Goal: Task Accomplishment & Management: Manage account settings

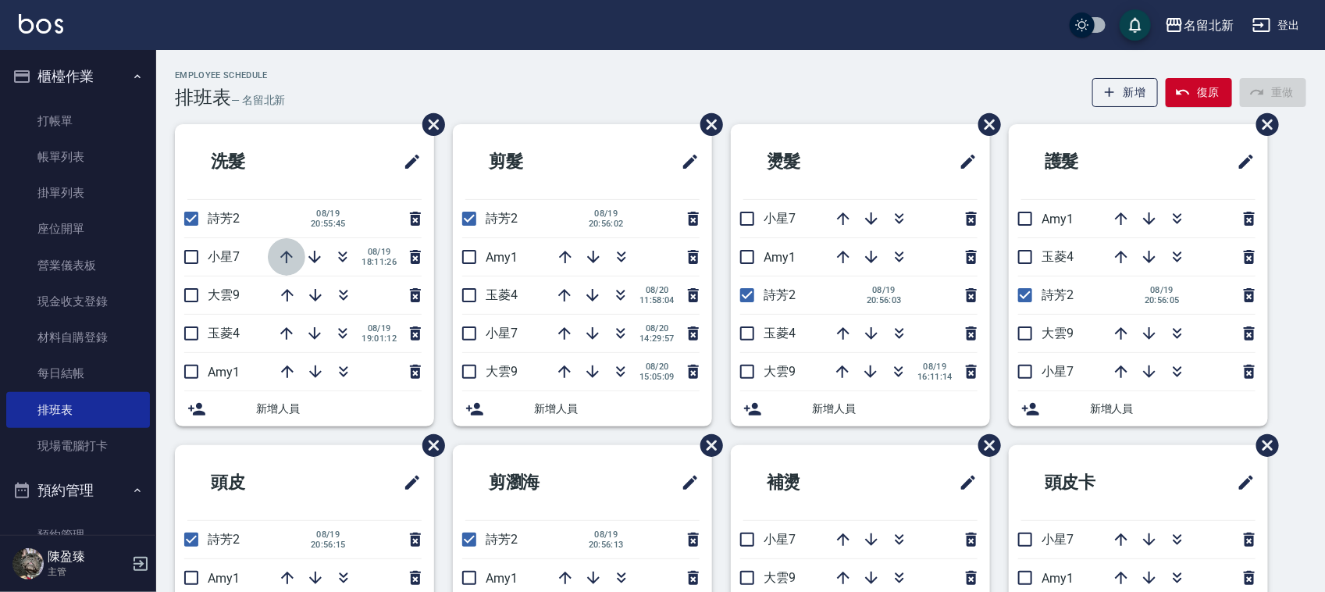
click at [287, 254] on icon "button" at bounding box center [286, 257] width 19 height 19
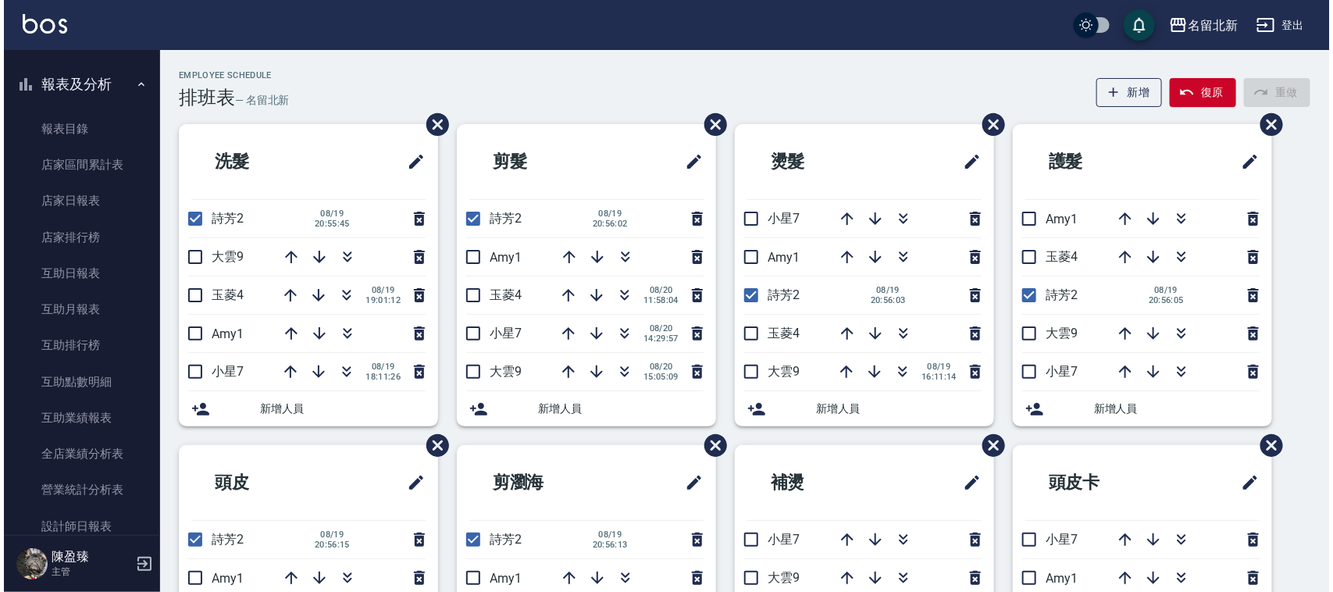
scroll to position [878, 0]
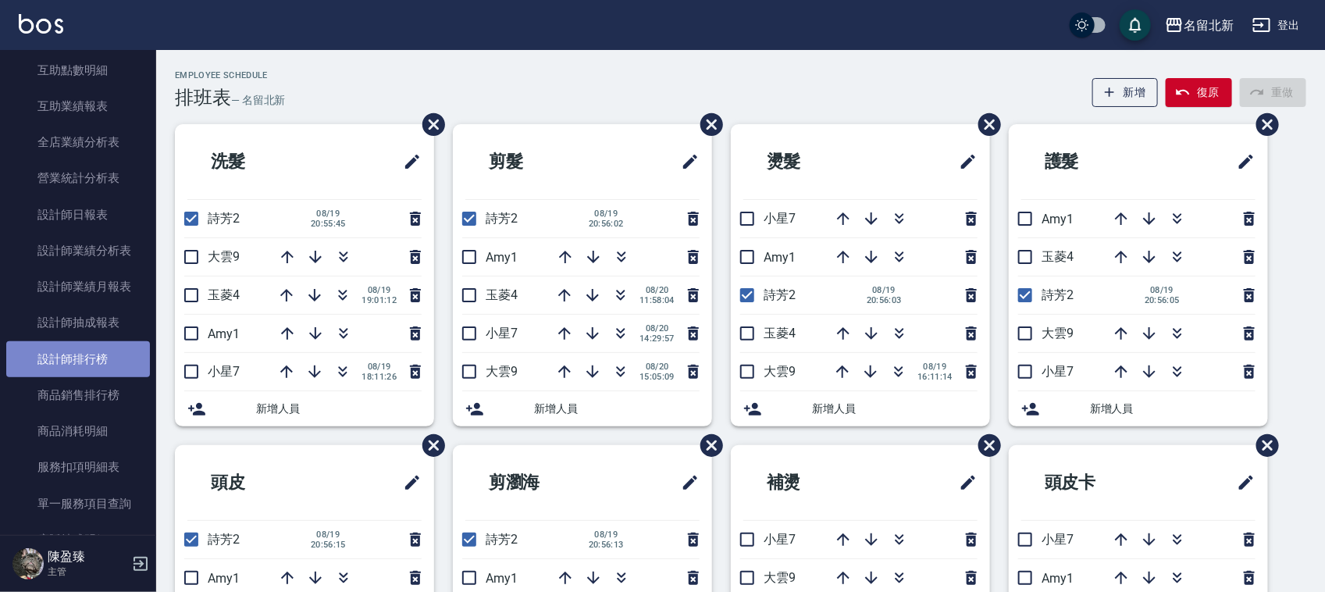
click at [105, 368] on link "設計師排行榜" at bounding box center [78, 359] width 144 height 36
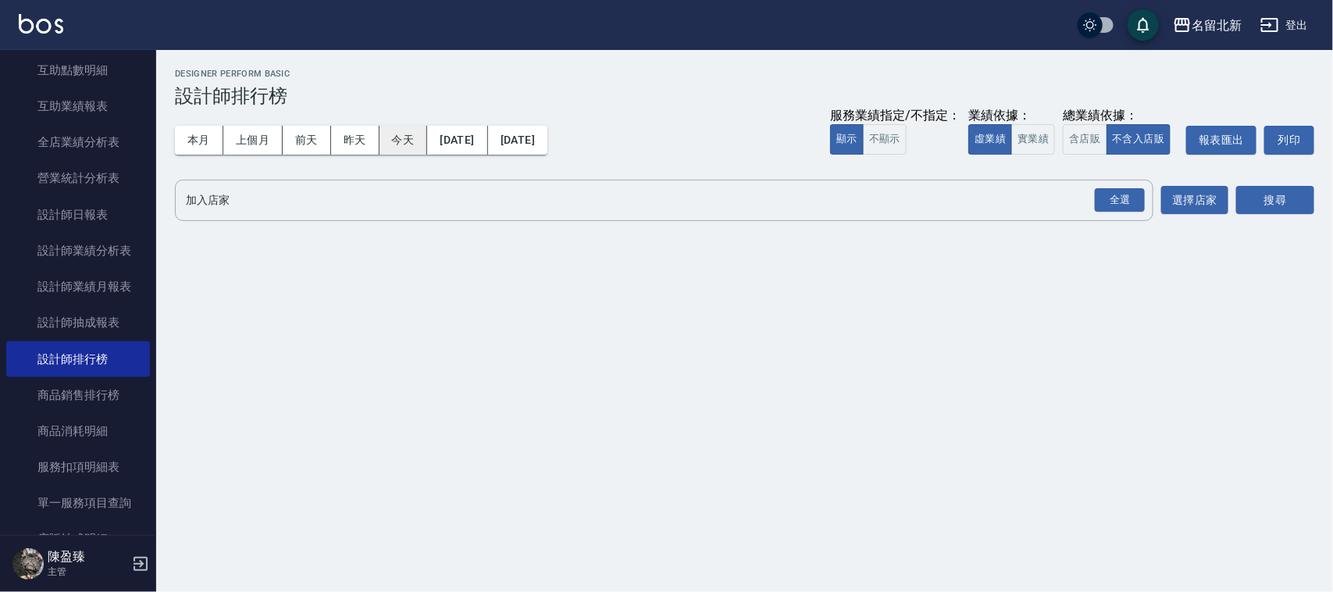
click at [396, 141] on button "今天" at bounding box center [403, 140] width 48 height 29
click at [1117, 198] on div "全選" at bounding box center [1120, 200] width 50 height 24
drag, startPoint x: 1242, startPoint y: 177, endPoint x: 1262, endPoint y: 197, distance: 27.6
click at [1242, 178] on div "名留北新 [DATE] - [DATE] 設計師排行榜 列印時間： [DATE][PHONE_NUMBER]:16 Designer Perform Basi…" at bounding box center [744, 149] width 1177 height 198
click at [1261, 198] on button "搜尋" at bounding box center [1275, 201] width 78 height 29
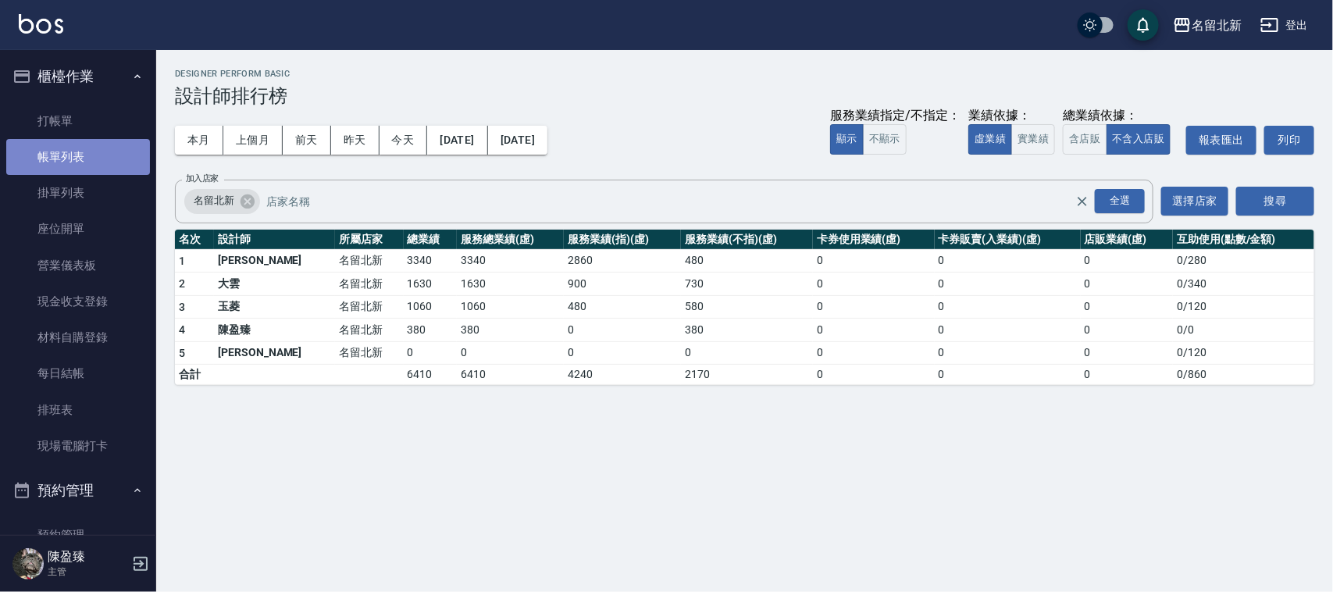
click at [91, 152] on link "帳單列表" at bounding box center [78, 157] width 144 height 36
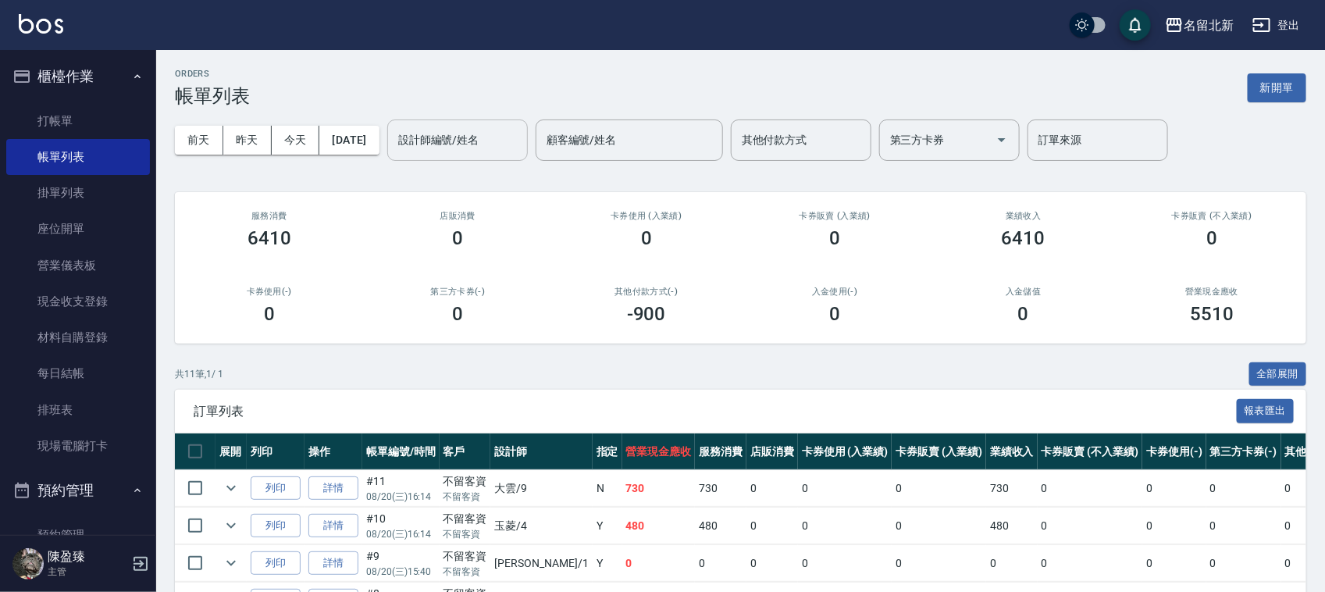
click at [449, 141] on input "設計師編號/姓名" at bounding box center [457, 139] width 126 height 27
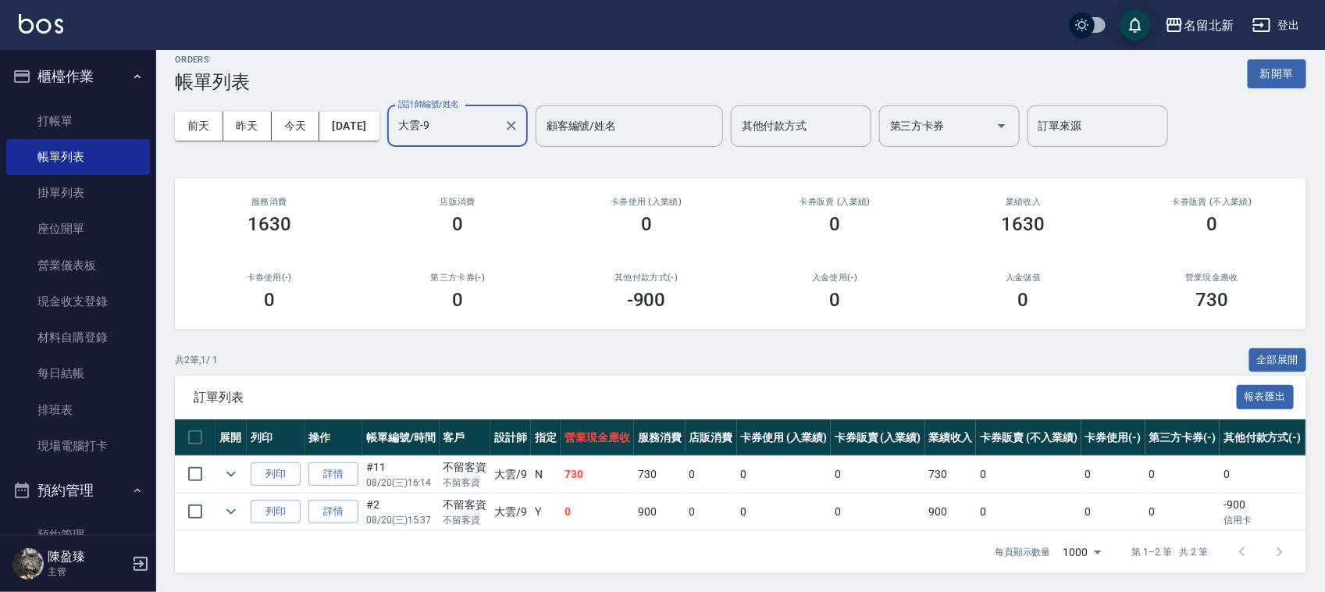
scroll to position [29, 0]
type input "大雲-9"
click at [302, 112] on button "今天" at bounding box center [296, 126] width 48 height 29
click at [308, 115] on button "今天" at bounding box center [296, 126] width 48 height 29
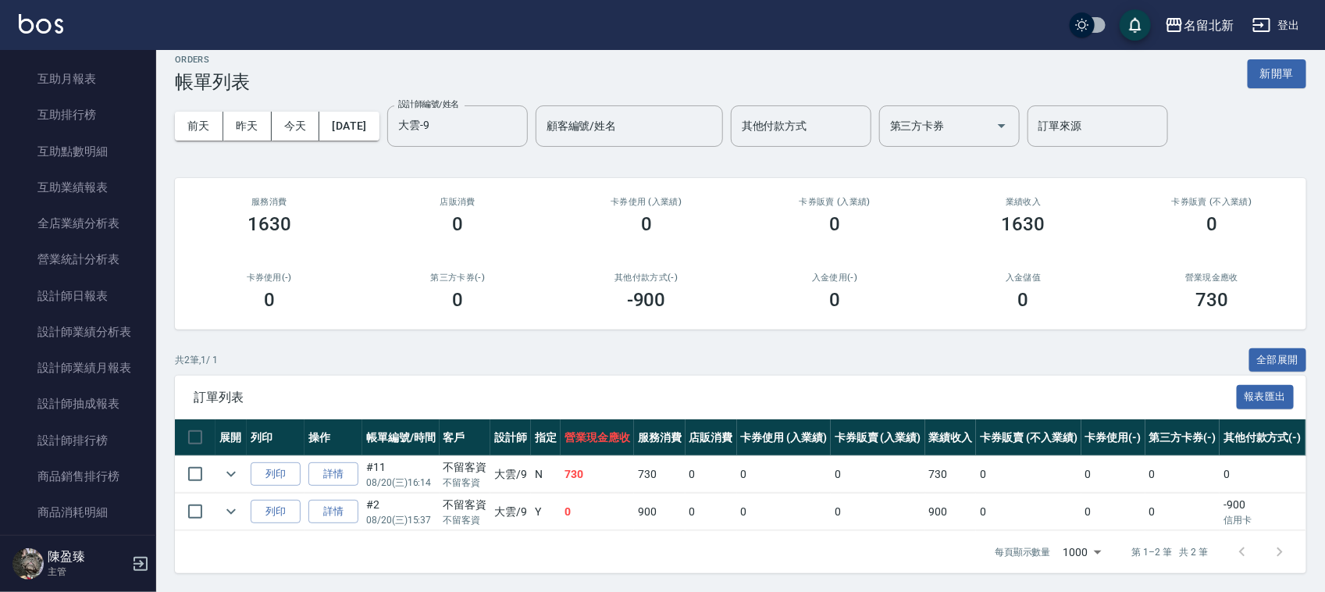
scroll to position [976, 0]
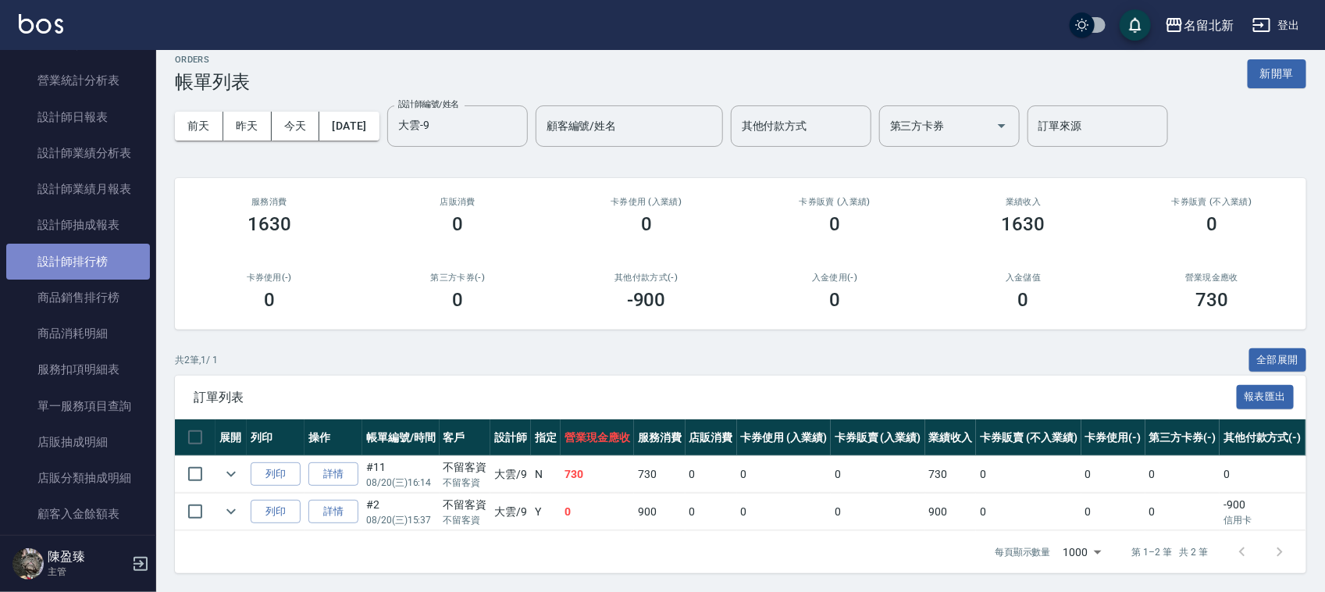
click at [105, 254] on link "設計師排行榜" at bounding box center [78, 262] width 144 height 36
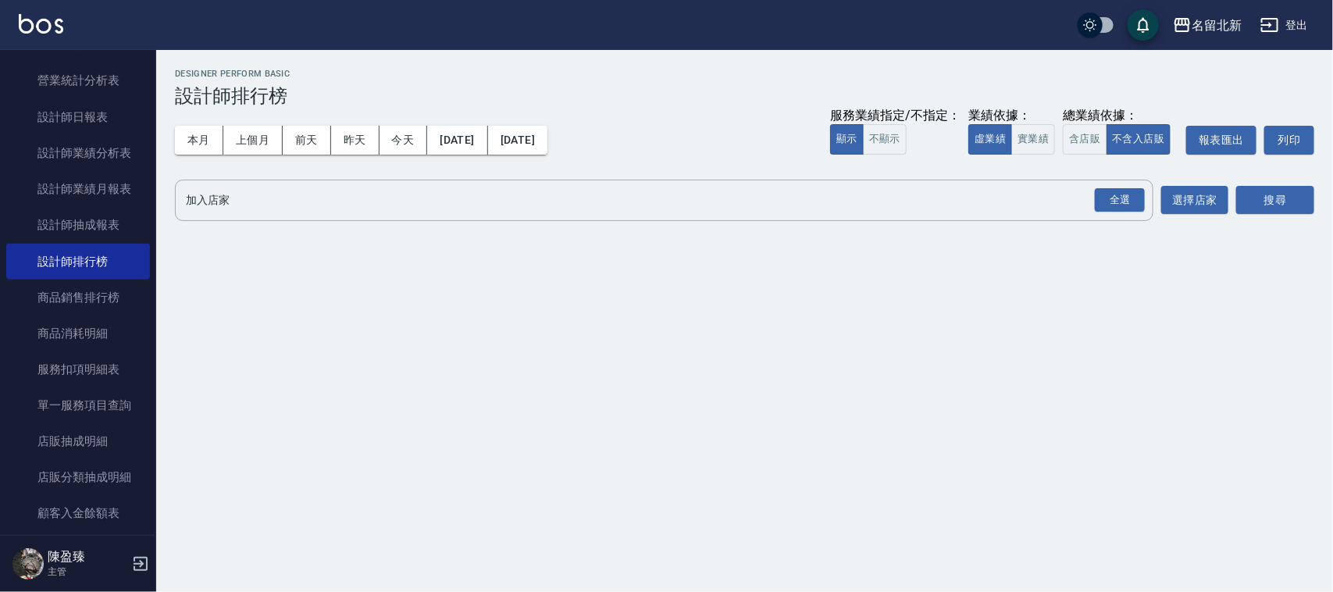
drag, startPoint x: 186, startPoint y: 143, endPoint x: 414, endPoint y: 92, distance: 233.6
click at [189, 141] on button "本月" at bounding box center [199, 140] width 48 height 29
click at [1101, 188] on div "全選" at bounding box center [1120, 200] width 50 height 24
click at [1124, 207] on div "全選" at bounding box center [1120, 201] width 50 height 24
click at [1275, 199] on button "搜尋" at bounding box center [1275, 201] width 78 height 29
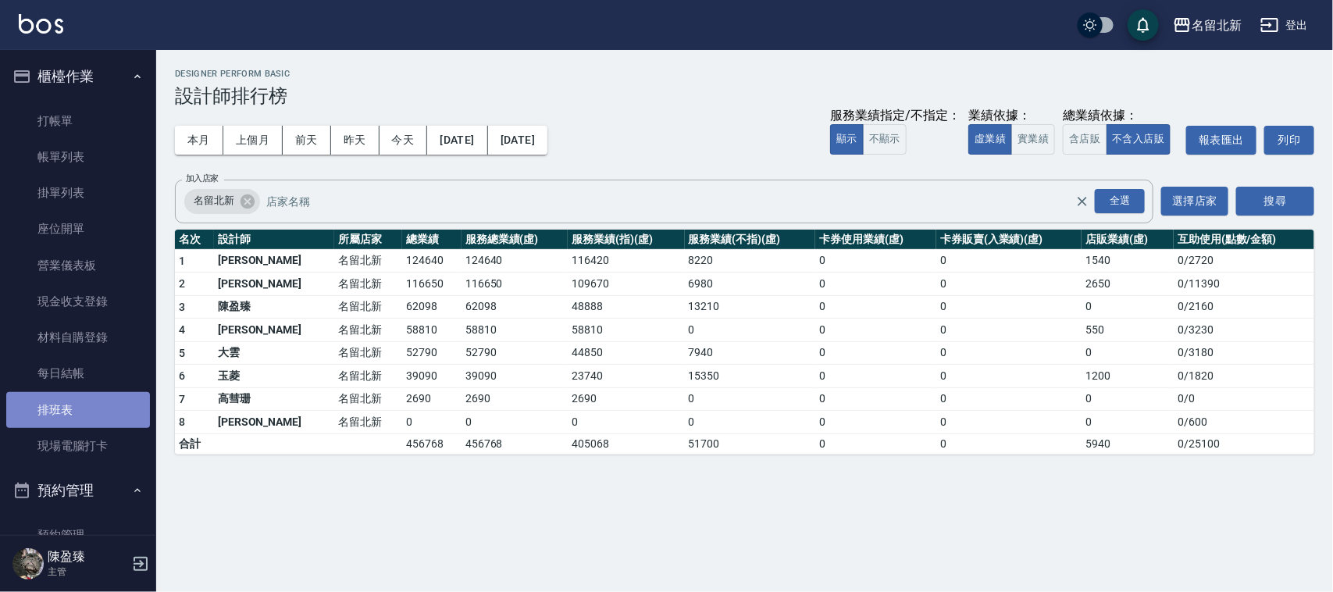
click at [102, 404] on link "排班表" at bounding box center [78, 410] width 144 height 36
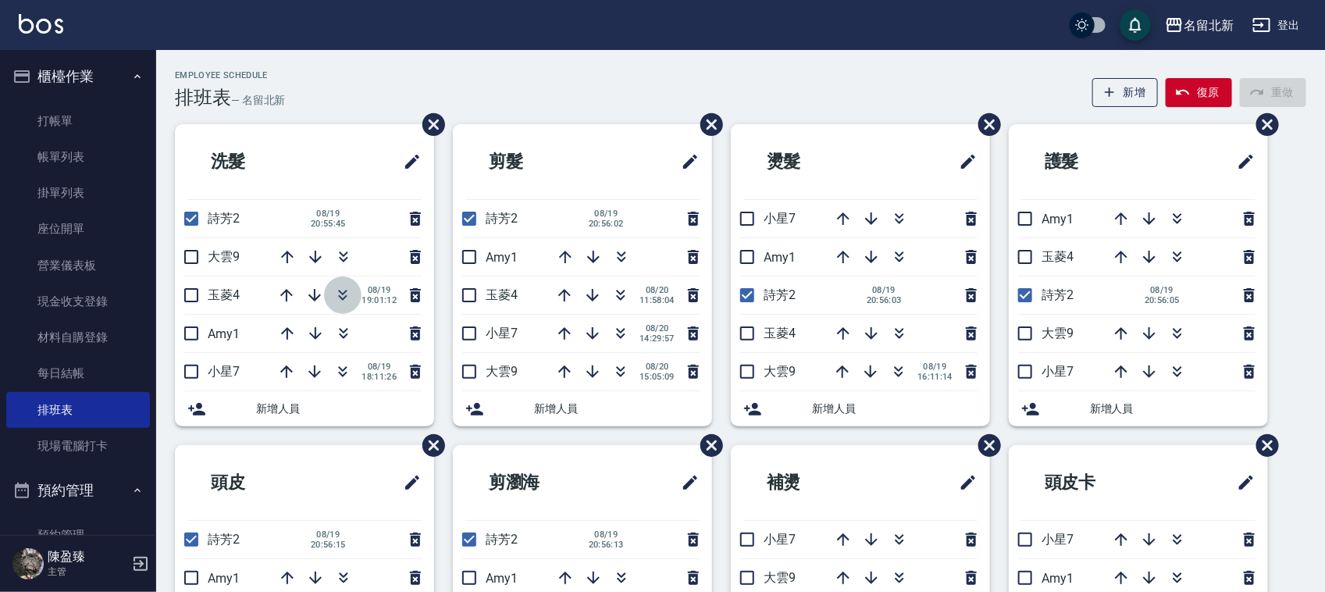
click at [341, 299] on icon "button" at bounding box center [343, 297] width 9 height 5
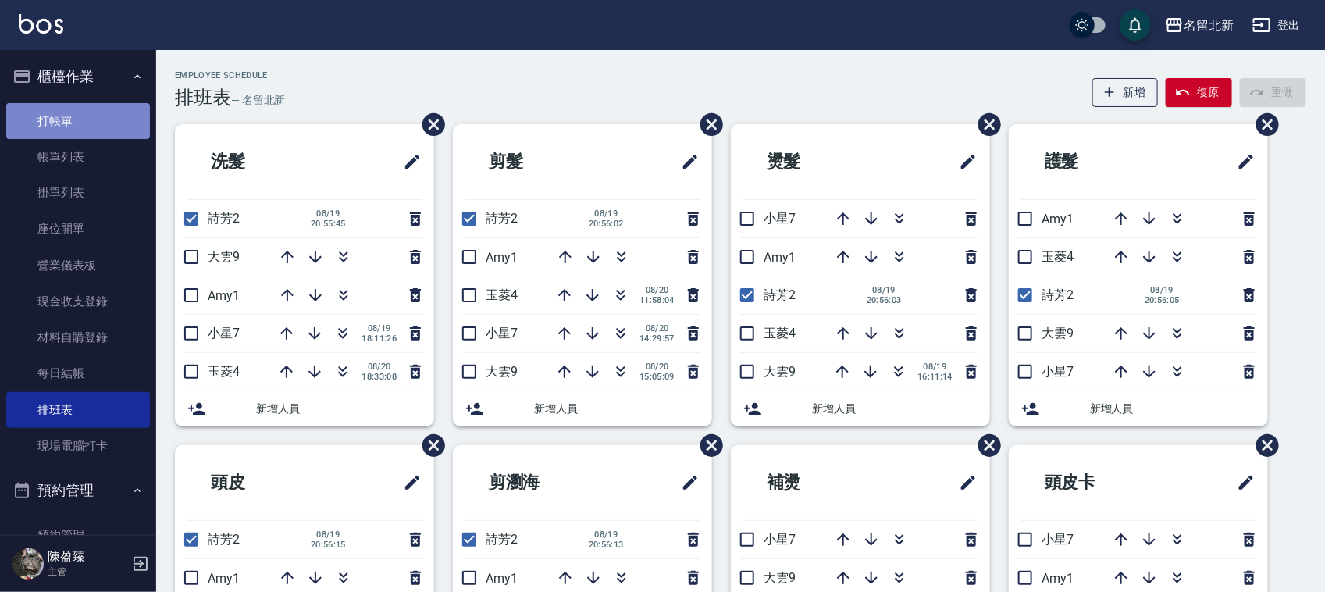
click at [96, 110] on link "打帳單" at bounding box center [78, 121] width 144 height 36
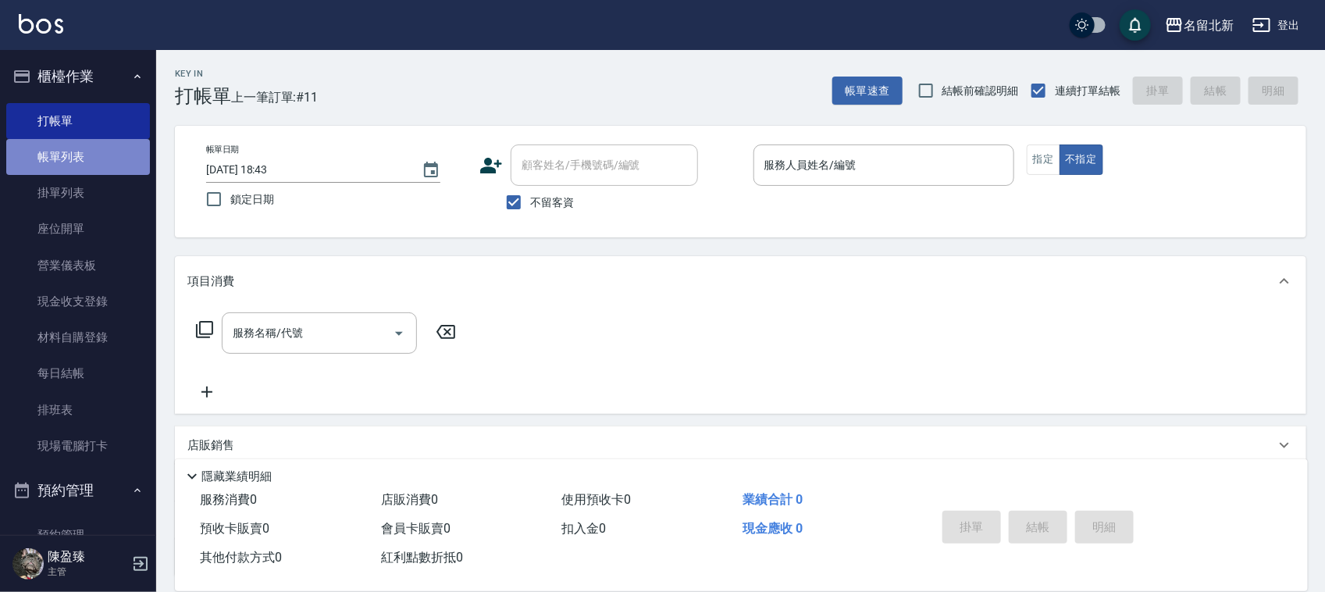
drag, startPoint x: 77, startPoint y: 155, endPoint x: 622, endPoint y: 274, distance: 558.7
click at [77, 156] on link "帳單列表" at bounding box center [78, 157] width 144 height 36
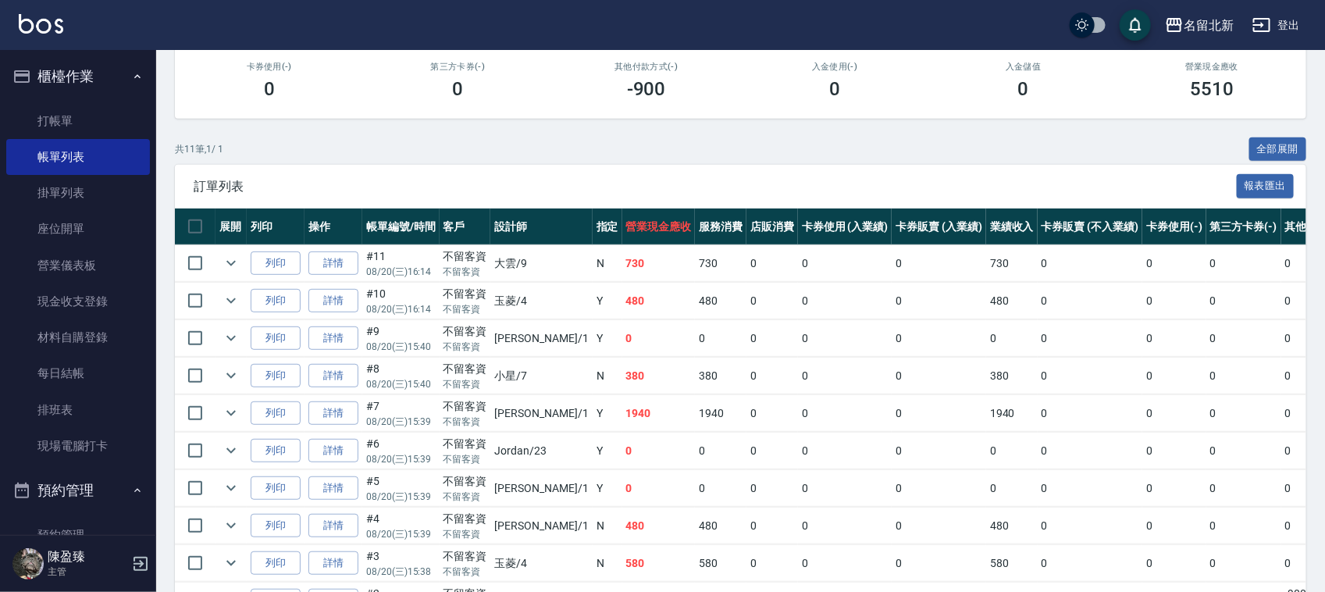
scroll to position [195, 0]
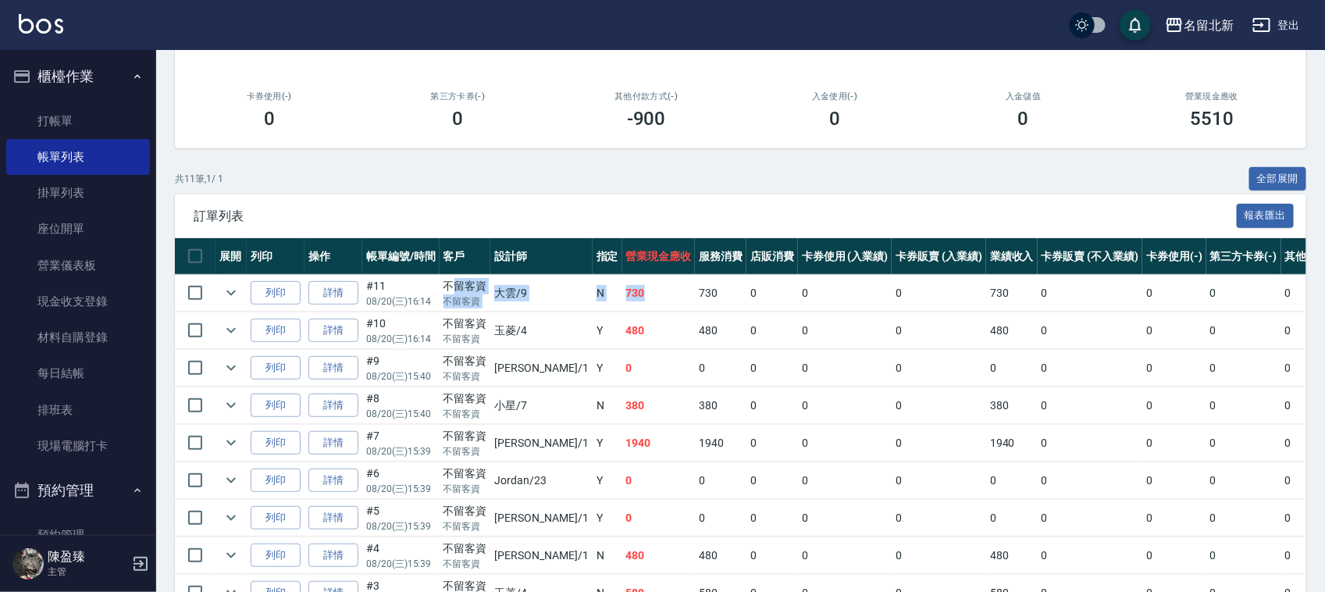
drag, startPoint x: 454, startPoint y: 286, endPoint x: 604, endPoint y: 282, distance: 149.2
click at [604, 282] on tr "列印 詳情 #11 08/20 (三) 16:14 不留客資 不留客資 大雲 /9 N 730 730 0 0 0 730 0 0 0 0 0" at bounding box center [843, 293] width 1336 height 37
click at [622, 282] on td "730" at bounding box center [658, 293] width 73 height 37
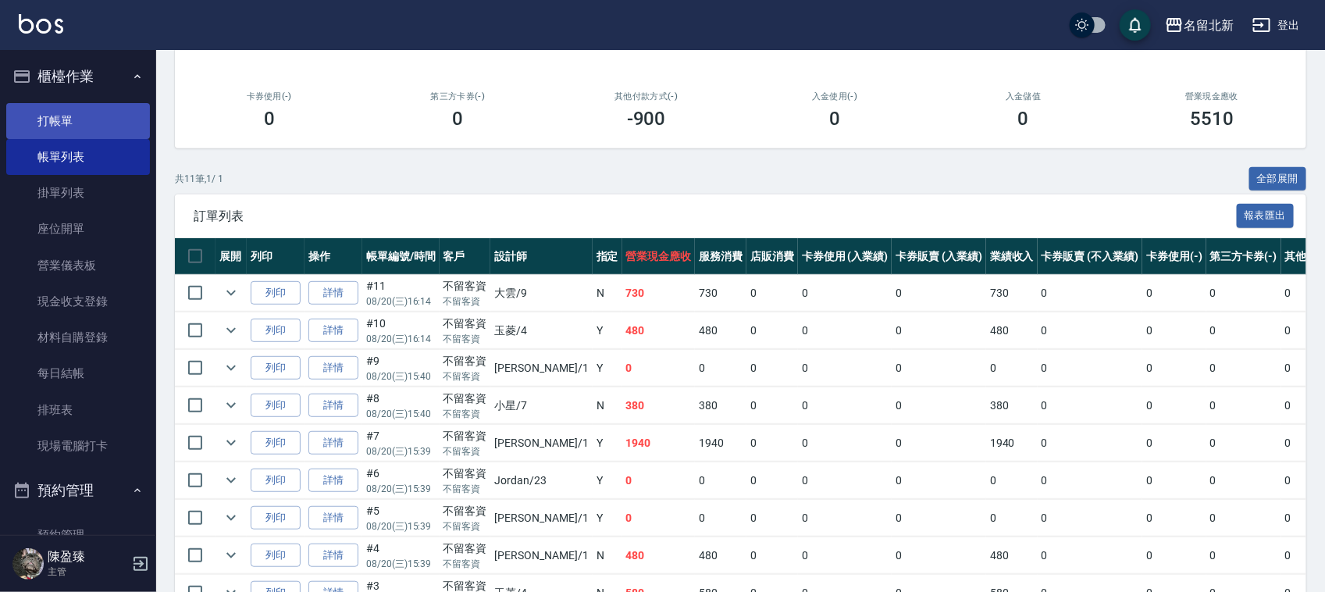
drag, startPoint x: 60, startPoint y: 95, endPoint x: 61, endPoint y: 107, distance: 11.7
click at [60, 97] on ul "打帳單 帳單列表 掛單列表 座位開單 營業儀表板 現金收支登錄 材料自購登錄 每日結帳 排班表 現場電腦打卡" at bounding box center [78, 284] width 144 height 374
drag, startPoint x: 63, startPoint y: 107, endPoint x: 94, endPoint y: 119, distance: 32.9
click at [66, 107] on link "打帳單" at bounding box center [78, 121] width 144 height 36
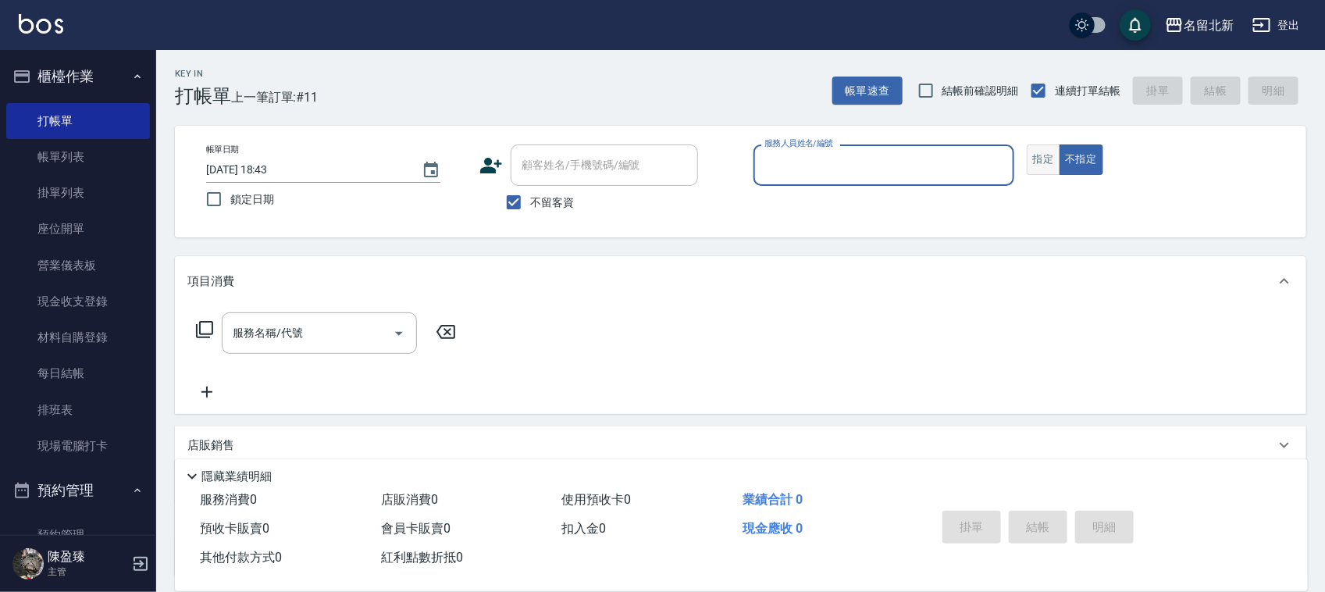
click at [1058, 152] on button "指定" at bounding box center [1044, 159] width 34 height 30
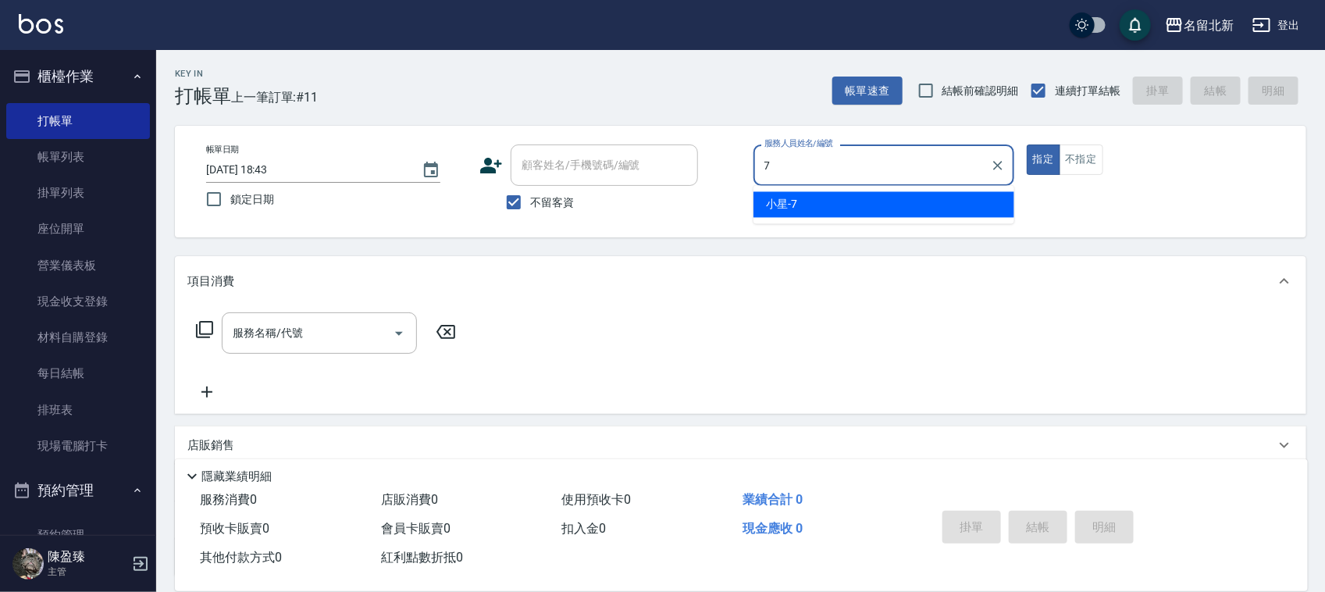
type input "小星-7"
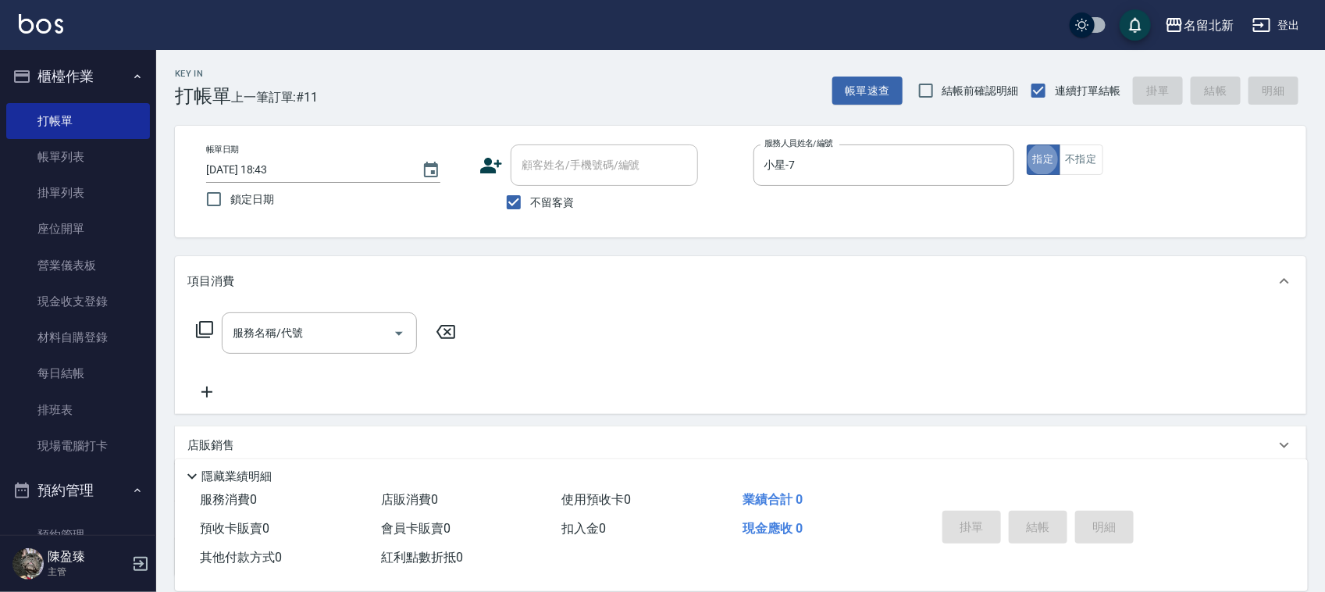
type button "true"
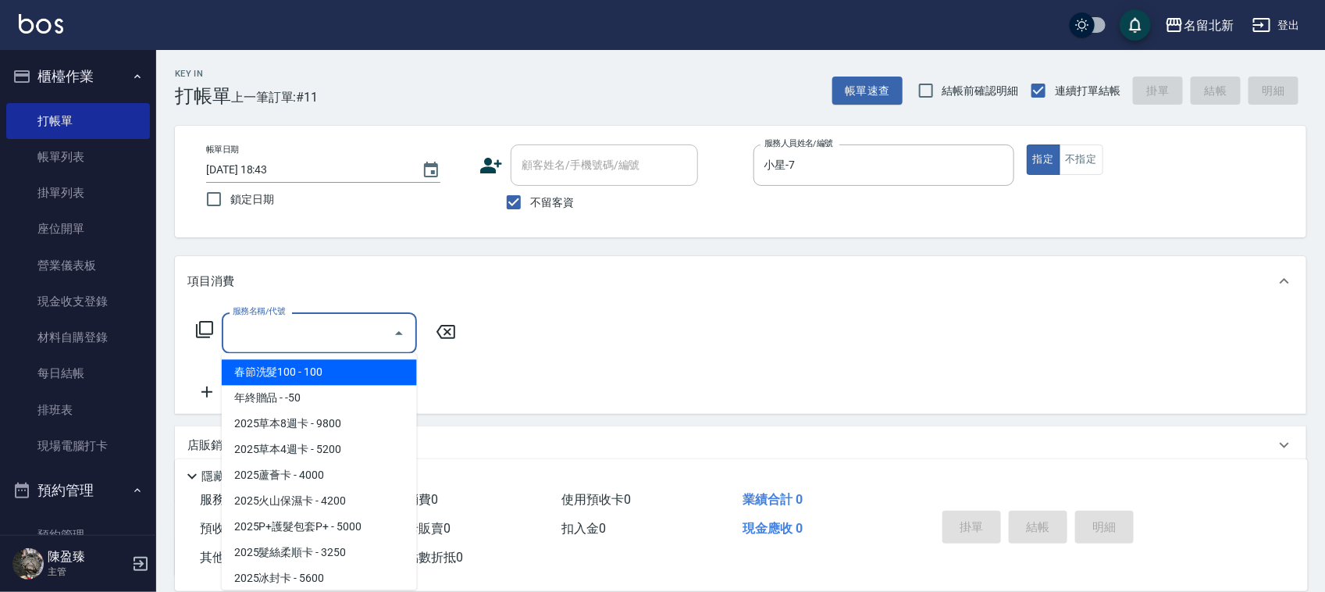
click at [338, 337] on input "服務名稱/代號" at bounding box center [308, 332] width 158 height 27
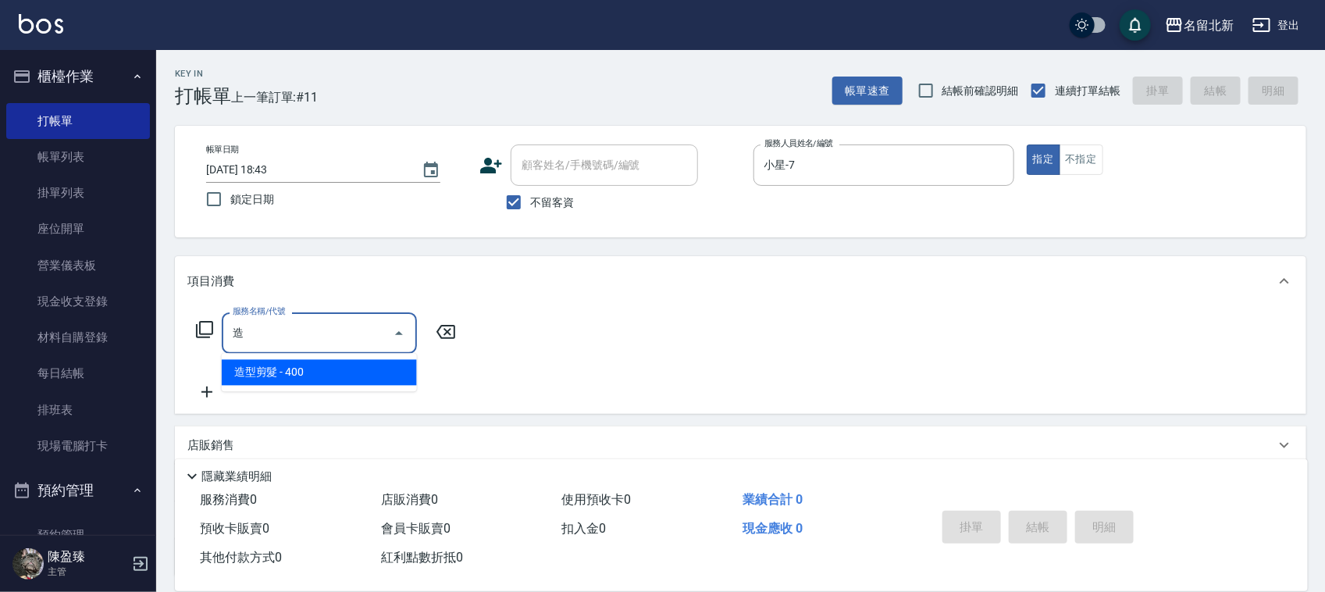
click at [358, 371] on span "造型剪髮 - 400" at bounding box center [319, 373] width 195 height 26
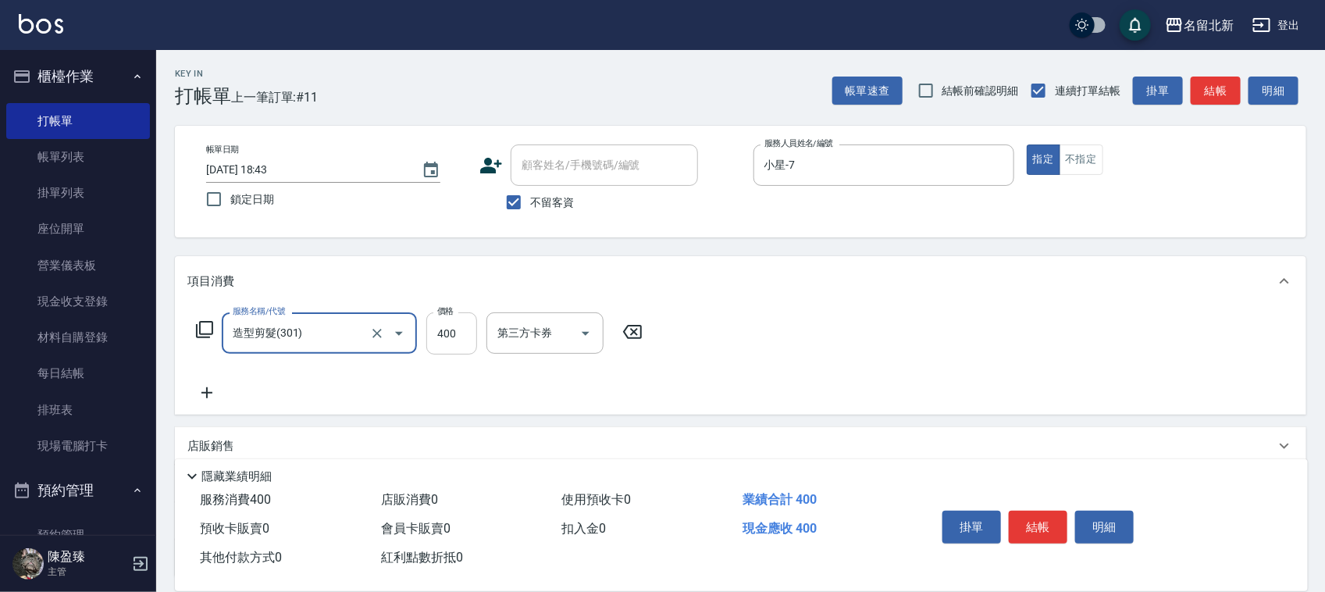
type input "造型剪髮(301)"
click at [471, 326] on input "400" at bounding box center [451, 333] width 51 height 42
type input "500"
click at [1044, 511] on button "結帳" at bounding box center [1038, 527] width 59 height 33
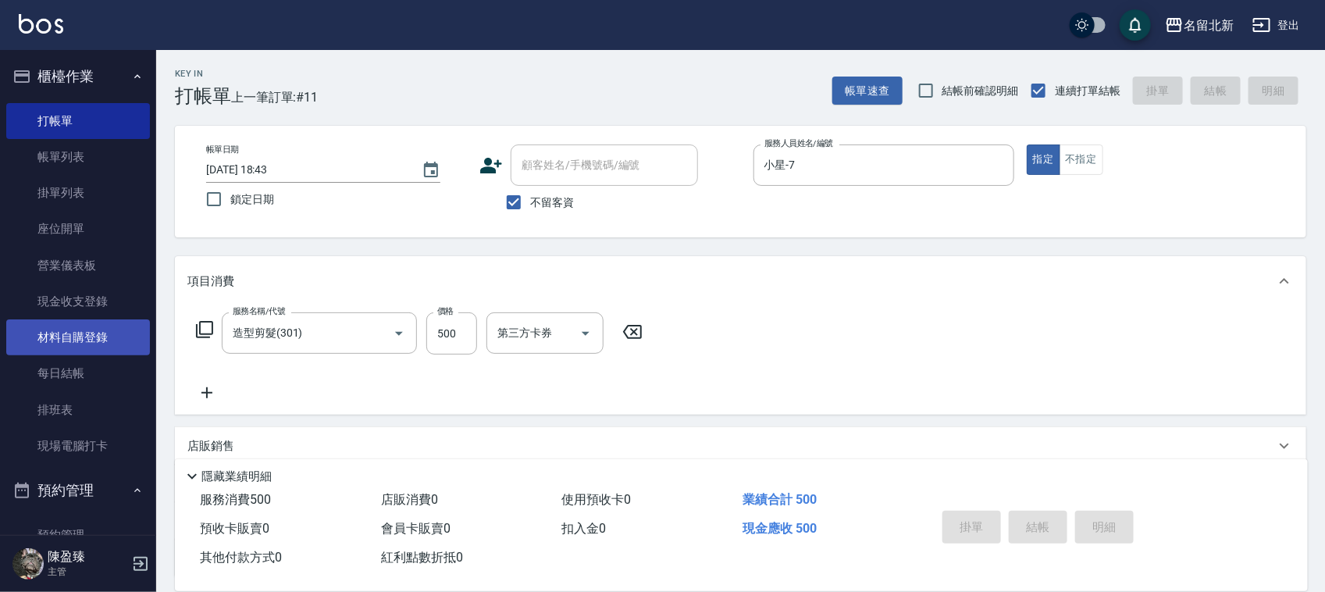
type input "[DATE] 18:44"
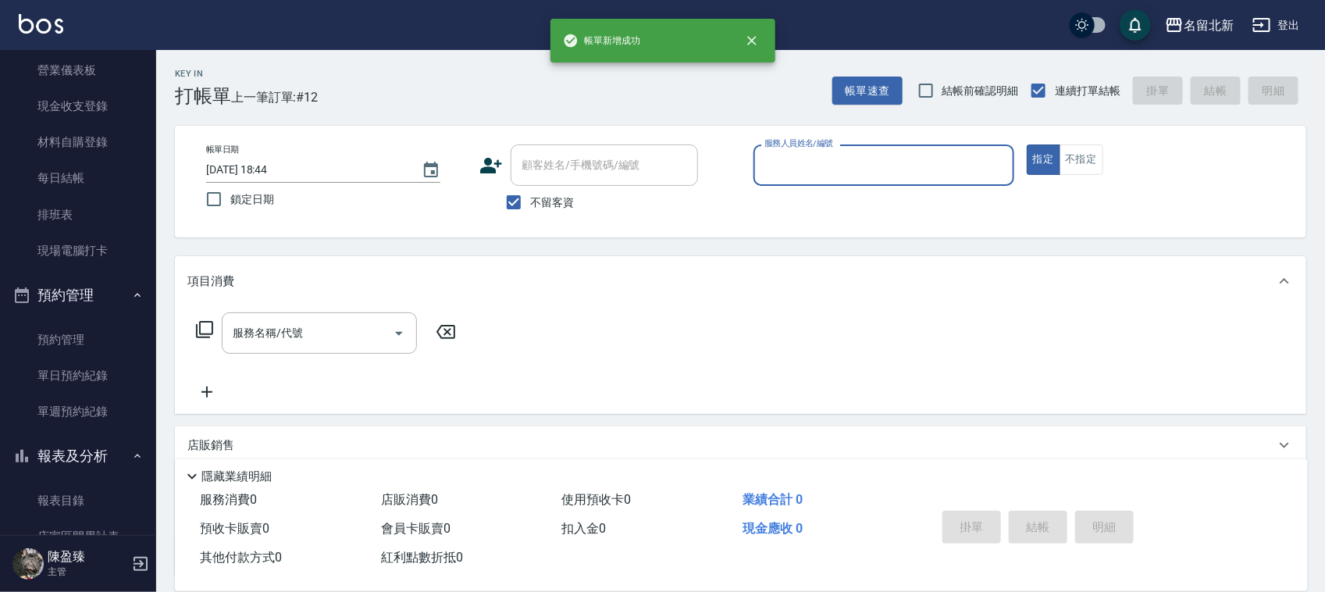
scroll to position [586, 0]
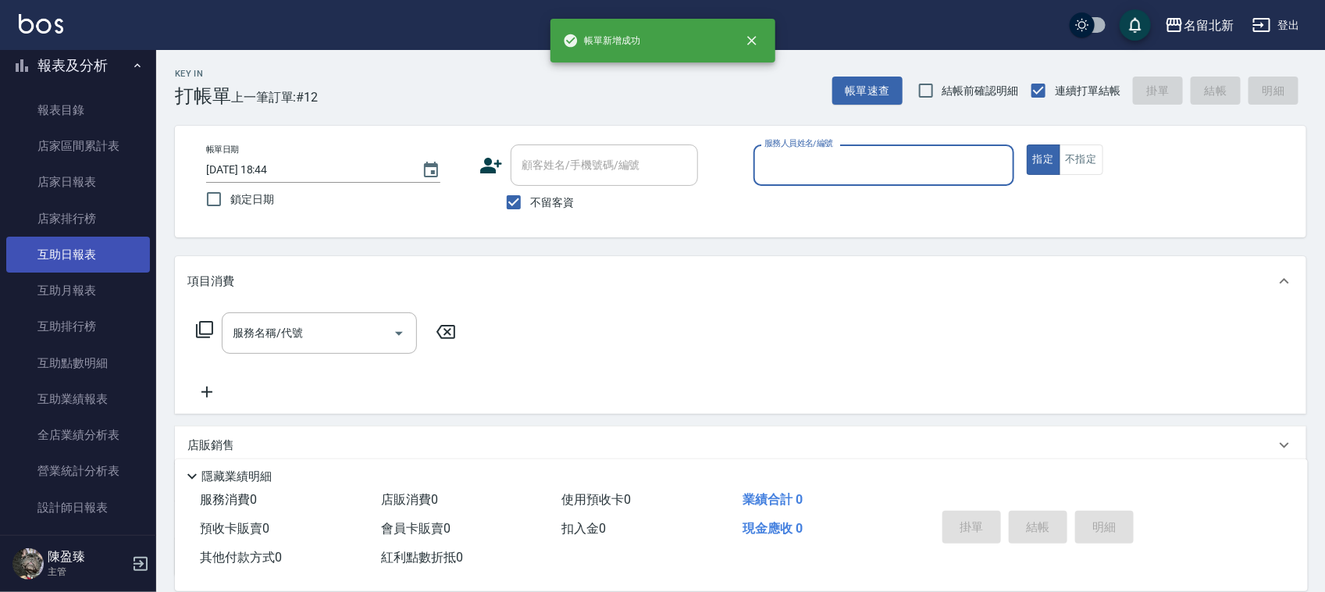
click at [99, 266] on link "互助日報表" at bounding box center [78, 255] width 144 height 36
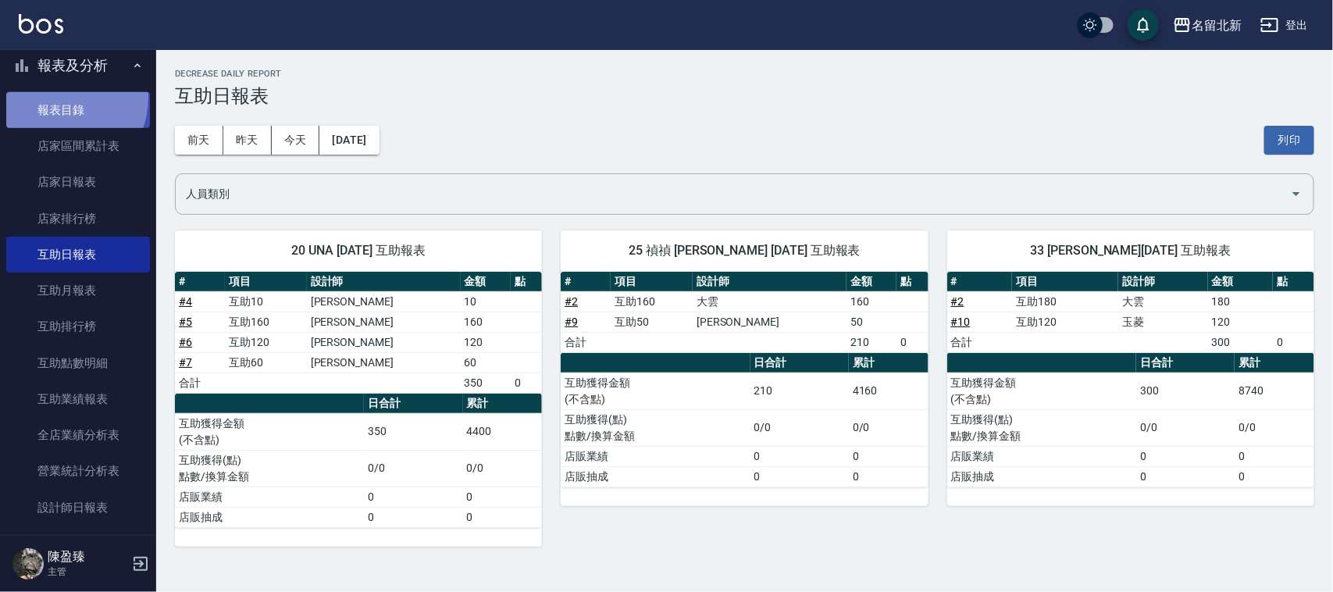
click at [56, 96] on link "報表目錄" at bounding box center [78, 110] width 144 height 36
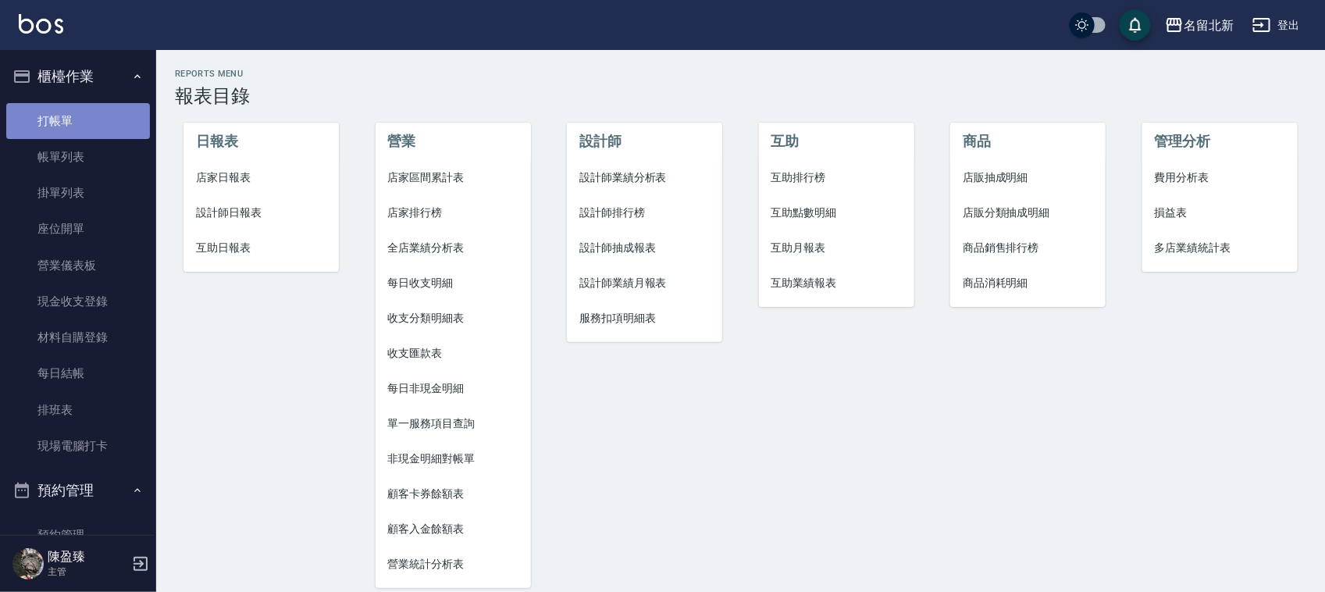
click at [79, 126] on link "打帳單" at bounding box center [78, 121] width 144 height 36
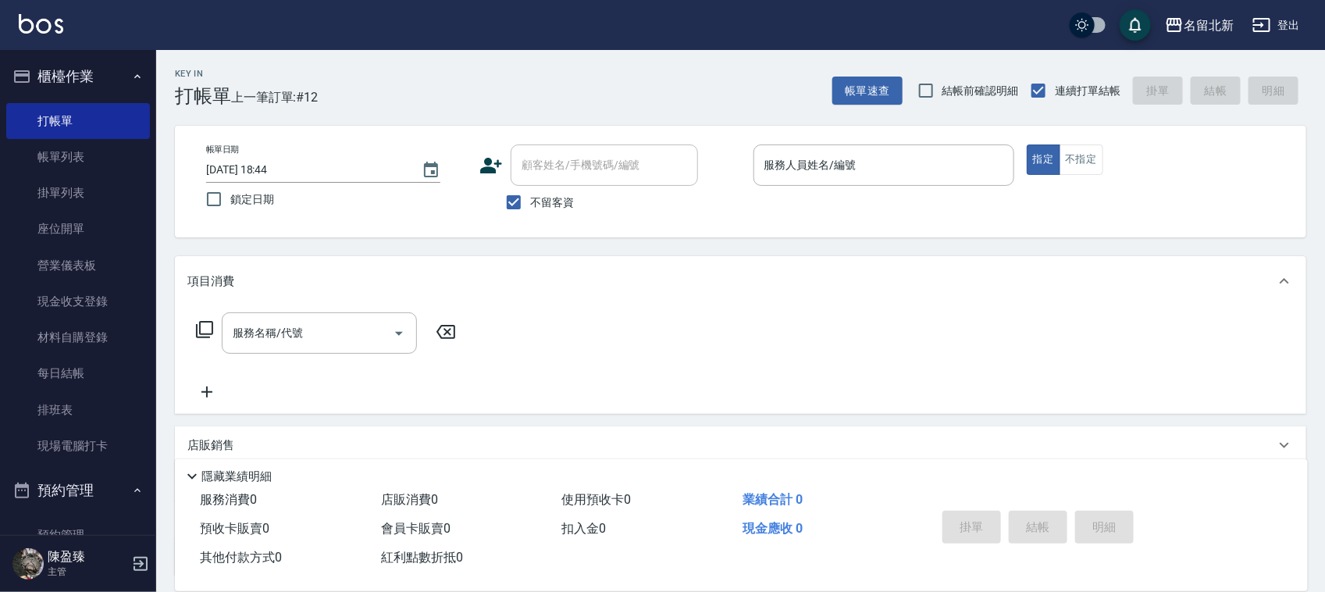
click at [709, 275] on div "項目消費" at bounding box center [731, 281] width 1088 height 16
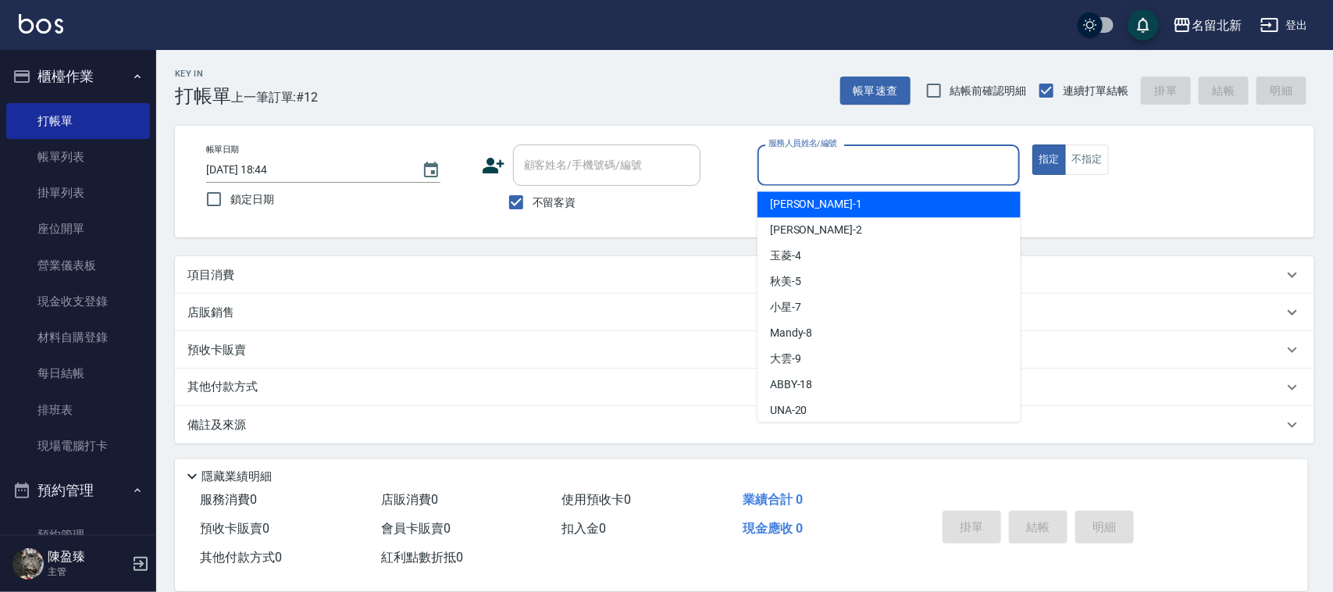
click at [851, 166] on input "服務人員姓名/編號" at bounding box center [888, 164] width 249 height 27
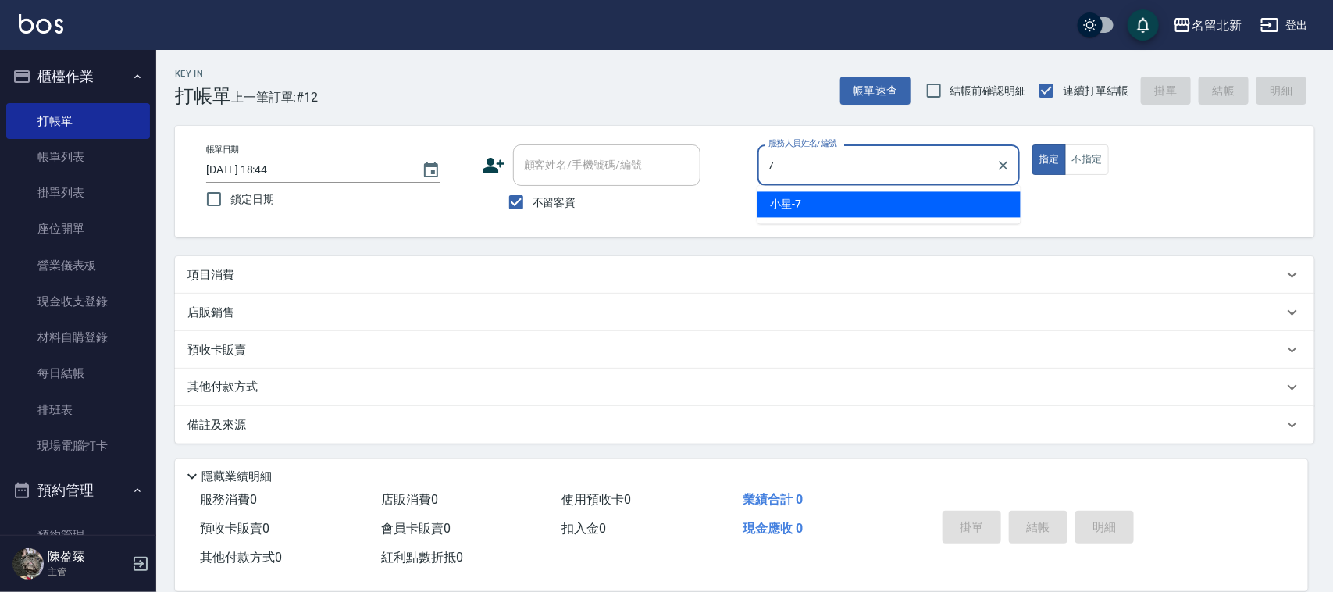
type input "小星-7"
type button "true"
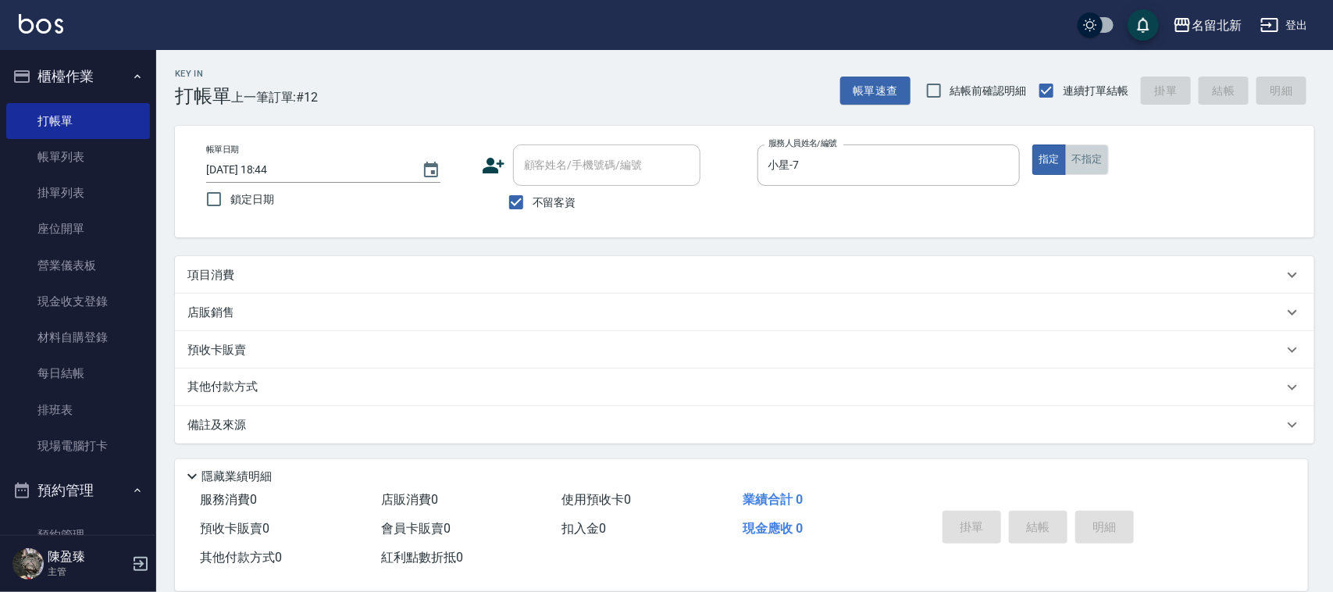
drag, startPoint x: 1091, startPoint y: 155, endPoint x: 1027, endPoint y: 166, distance: 65.1
click at [1090, 154] on button "不指定" at bounding box center [1087, 159] width 44 height 30
click at [237, 281] on div "項目消費" at bounding box center [734, 275] width 1095 height 16
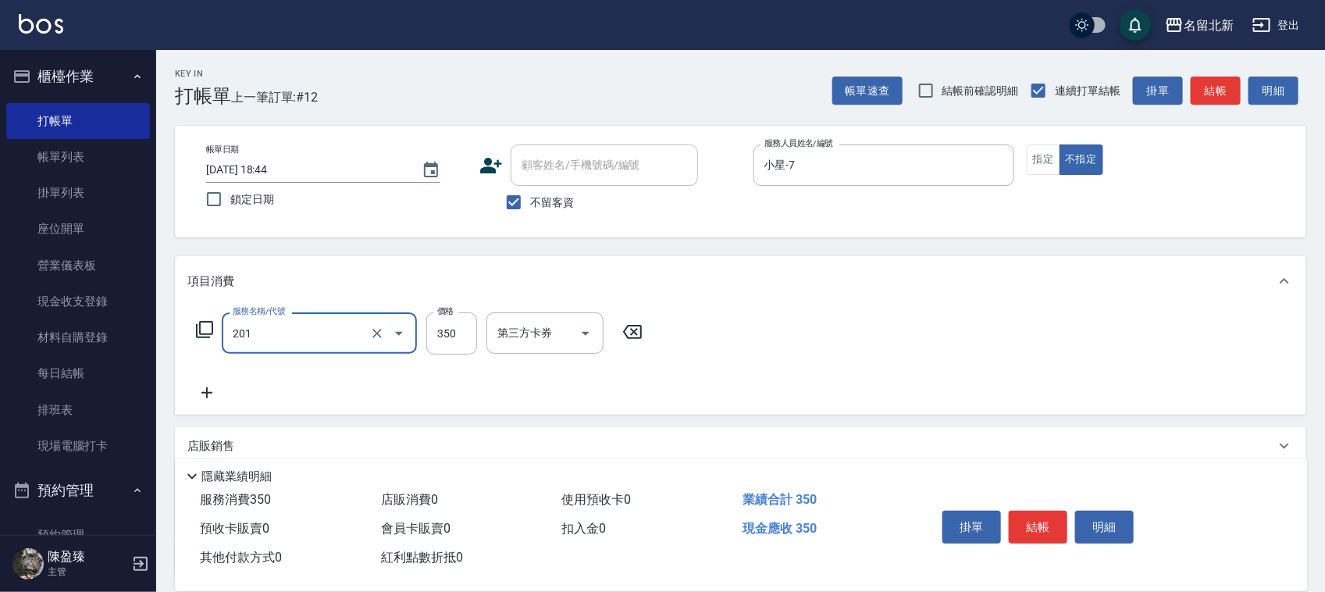
type input "一般洗髮(201)"
drag, startPoint x: 627, startPoint y: 330, endPoint x: 613, endPoint y: 333, distance: 14.2
click at [625, 333] on icon at bounding box center [632, 331] width 39 height 19
type input "髮質調理洗髮(204)"
click at [207, 393] on icon at bounding box center [206, 392] width 11 height 11
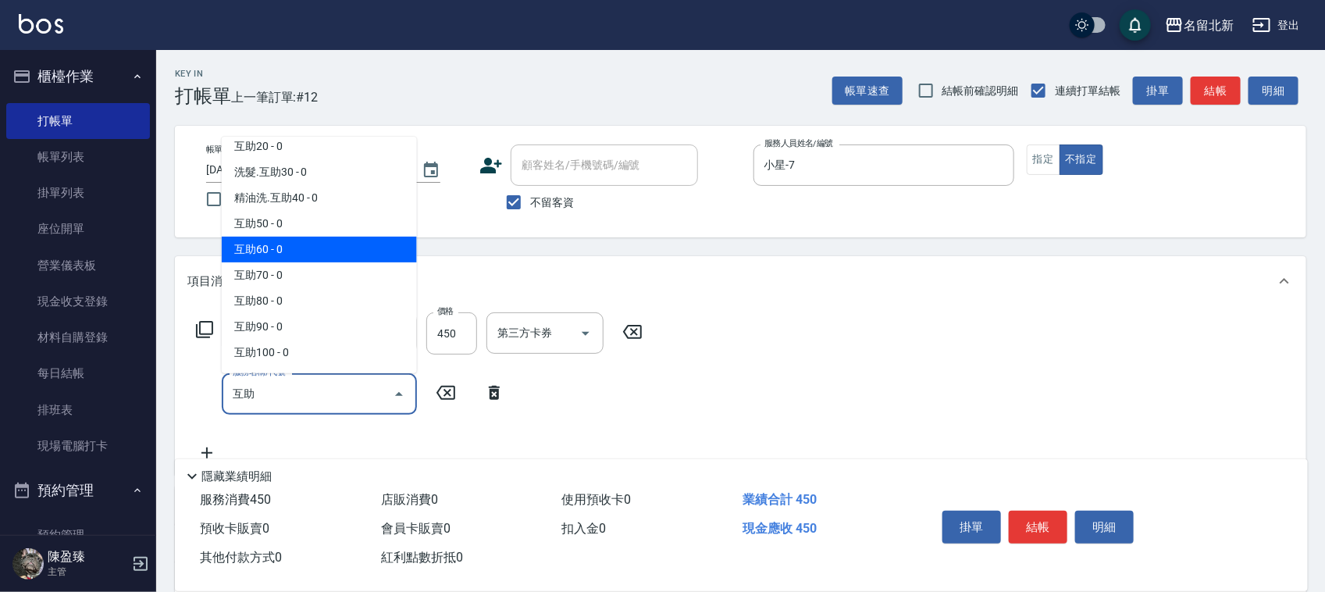
scroll to position [98, 0]
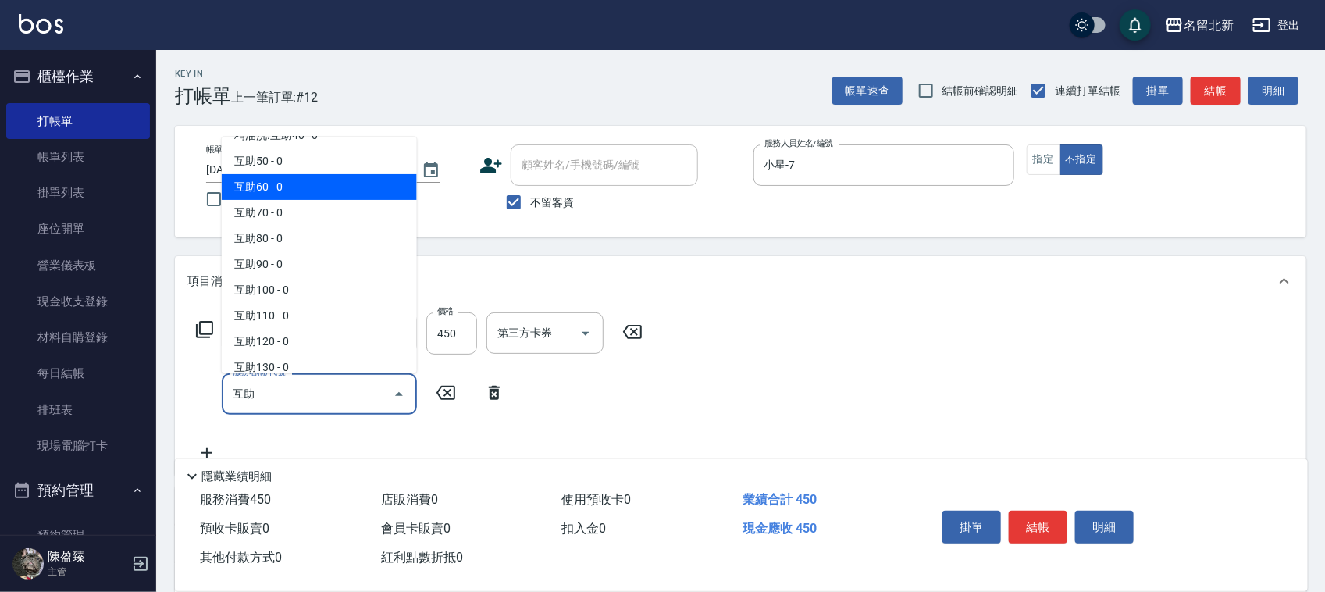
click at [340, 123] on span "洗髮.互助30 - 0" at bounding box center [319, 110] width 195 height 26
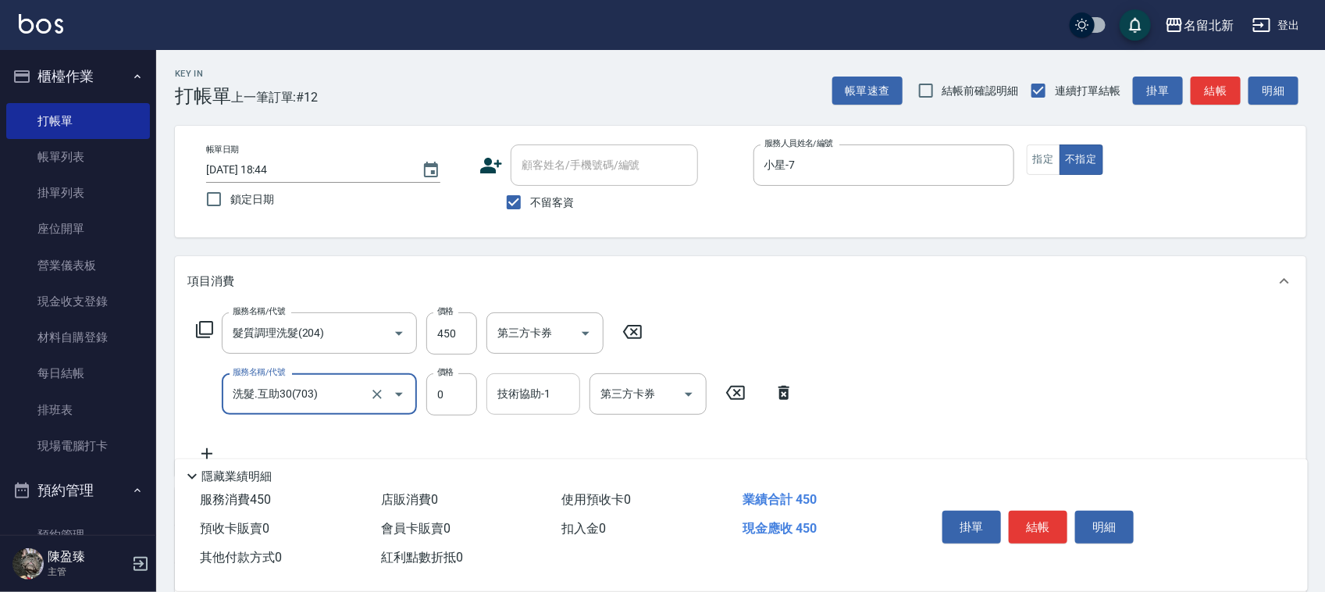
type input "洗髮.互助30(703)"
click at [532, 390] on input "技術協助-1" at bounding box center [533, 393] width 80 height 27
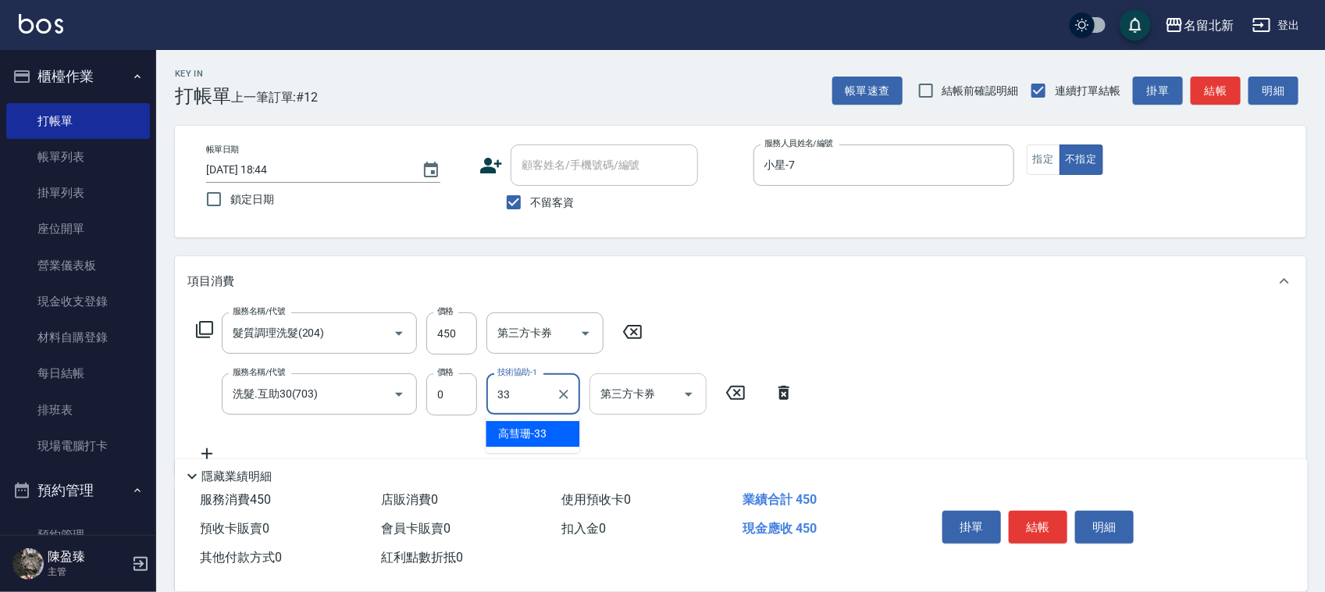
type input "[PERSON_NAME]-33"
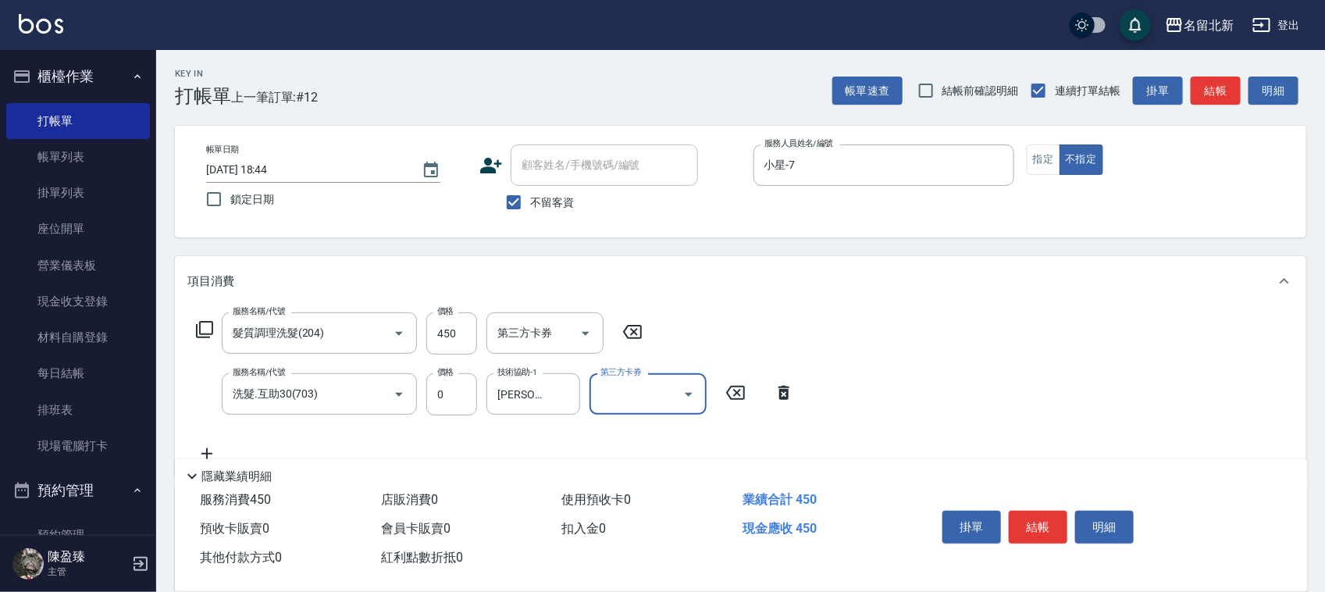
click at [908, 266] on div "項目消費" at bounding box center [740, 281] width 1131 height 50
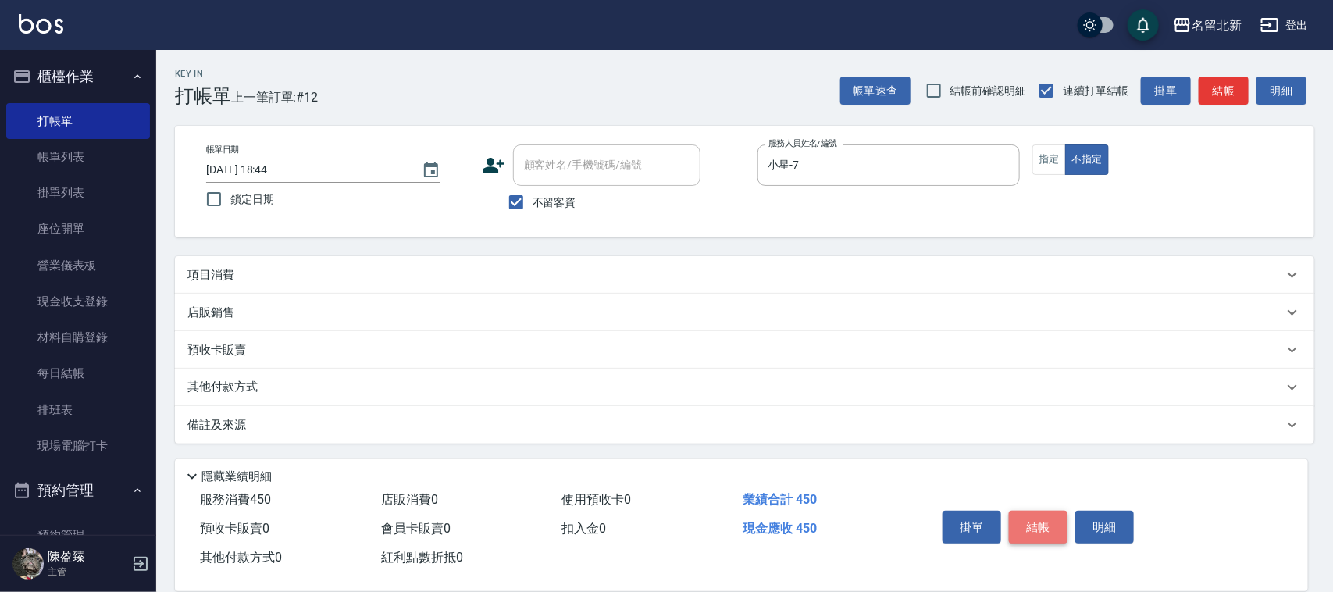
click at [1029, 529] on button "結帳" at bounding box center [1038, 527] width 59 height 33
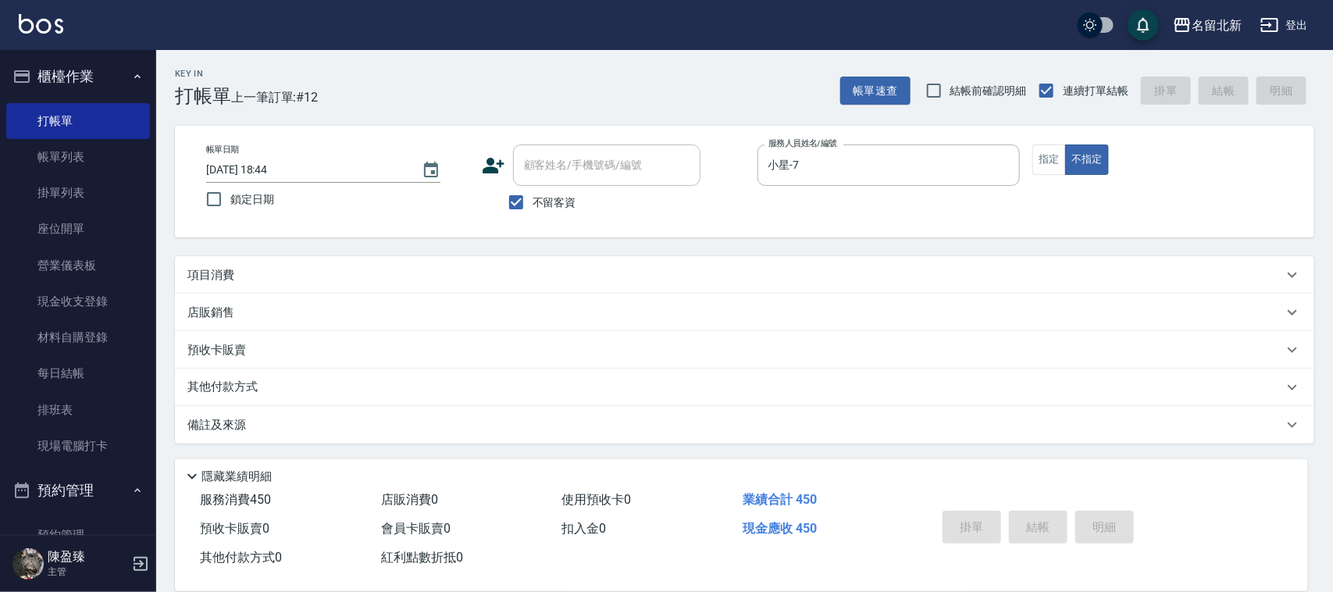
type input "[DATE] 18:46"
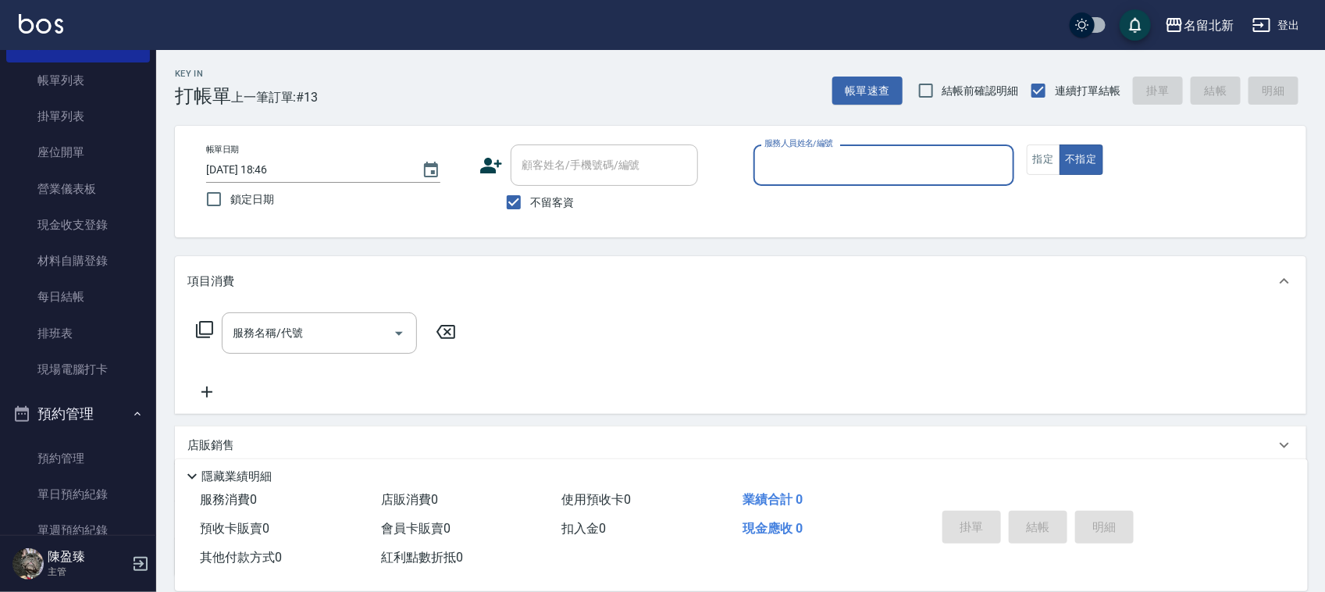
scroll to position [0, 0]
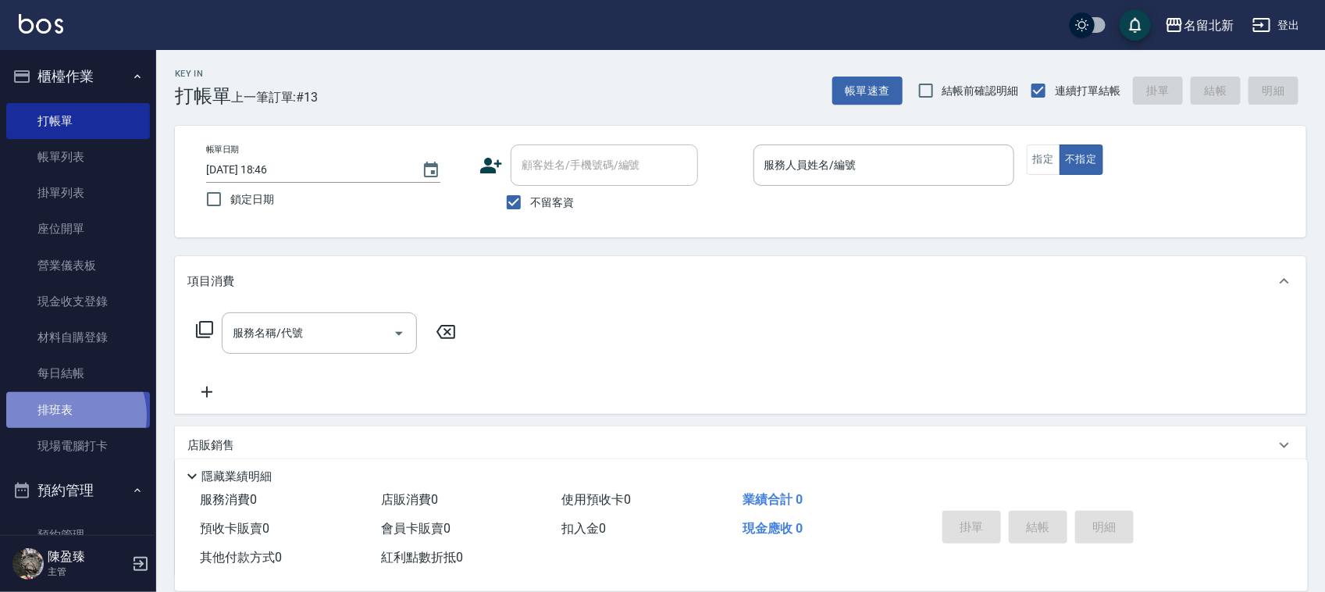
click at [67, 415] on link "排班表" at bounding box center [78, 410] width 144 height 36
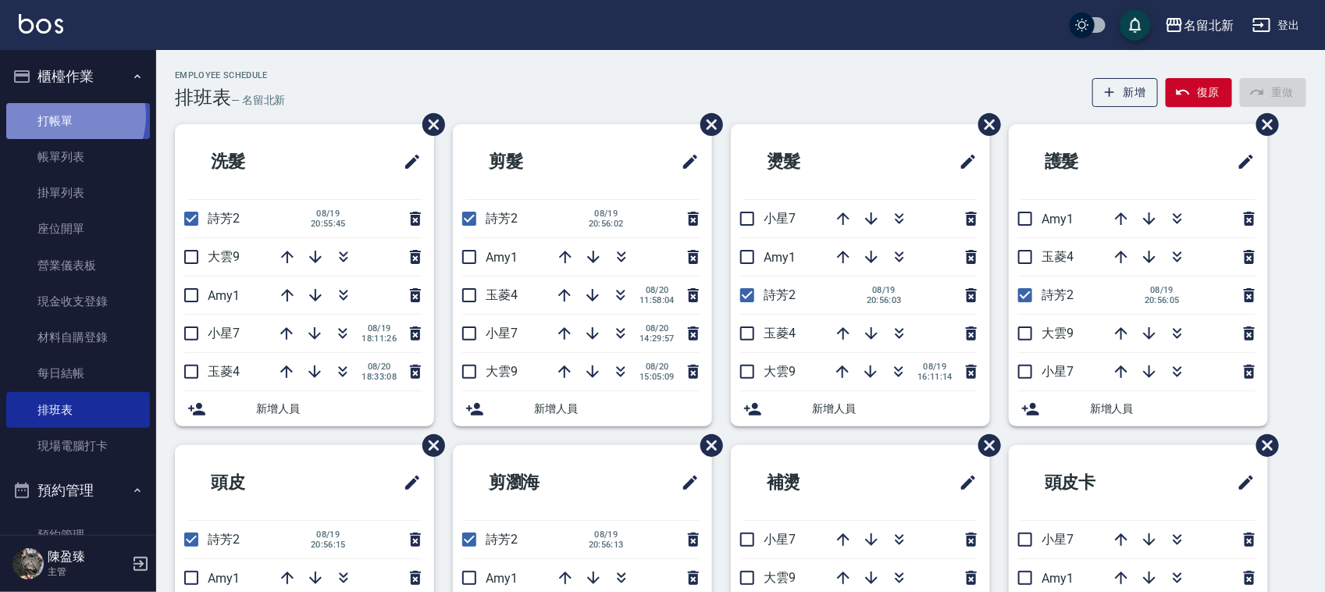
click at [62, 116] on link "打帳單" at bounding box center [78, 121] width 144 height 36
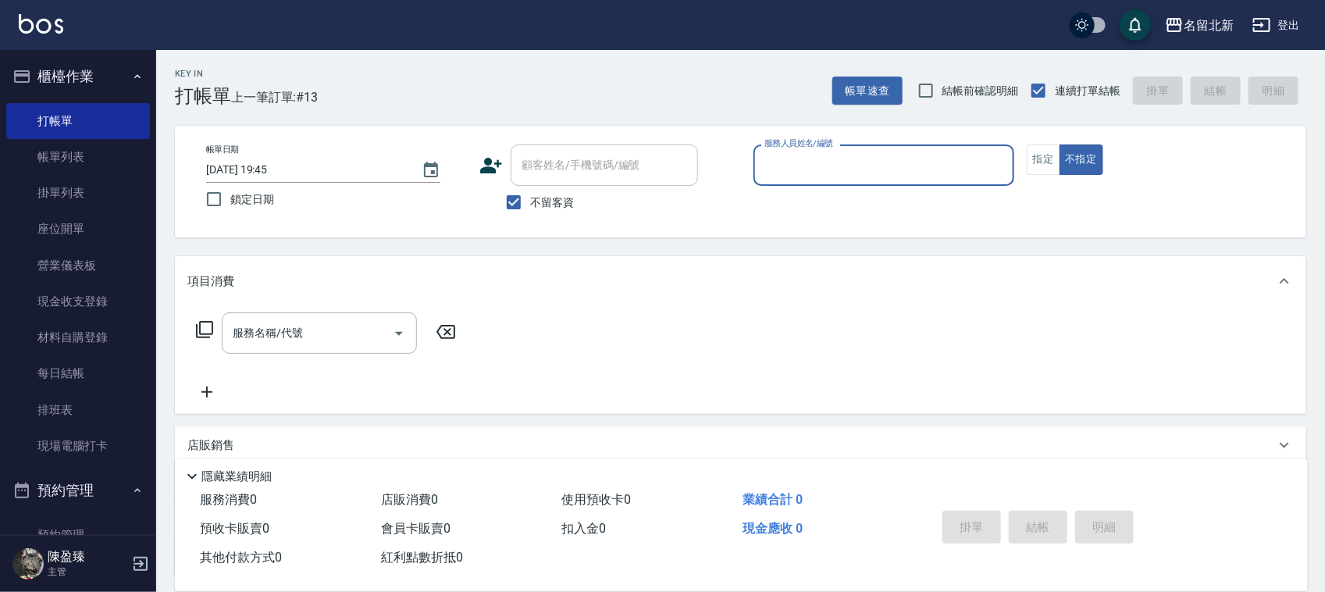
type input "7"
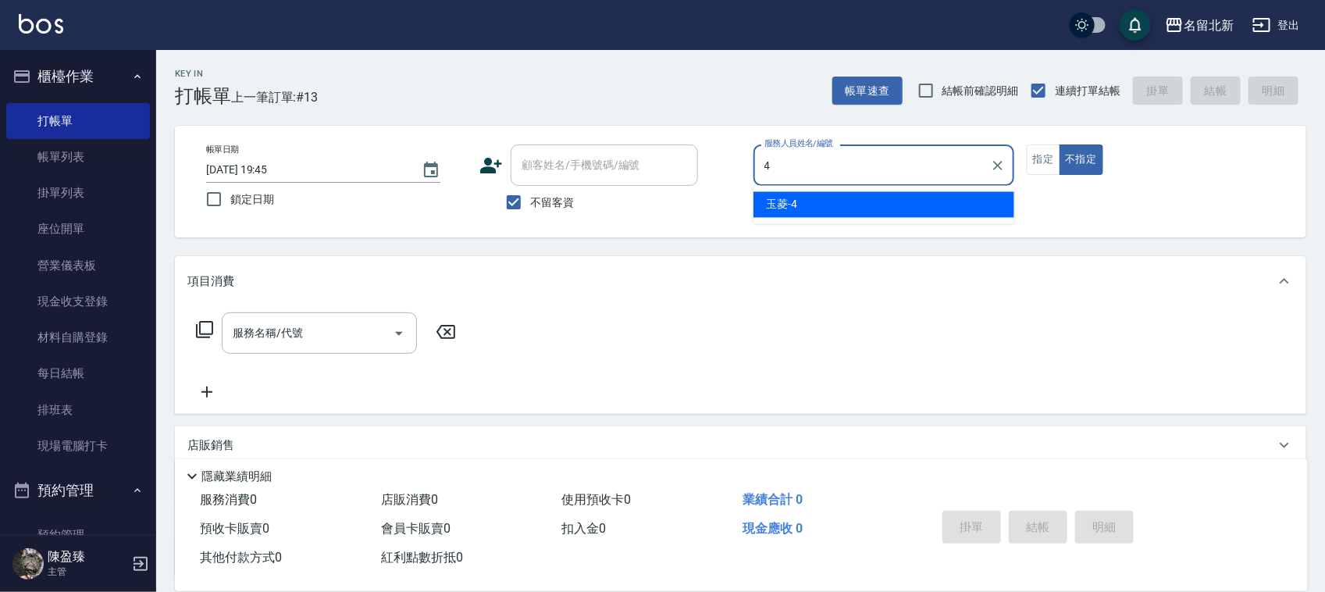
type input "玉菱-4"
type button "false"
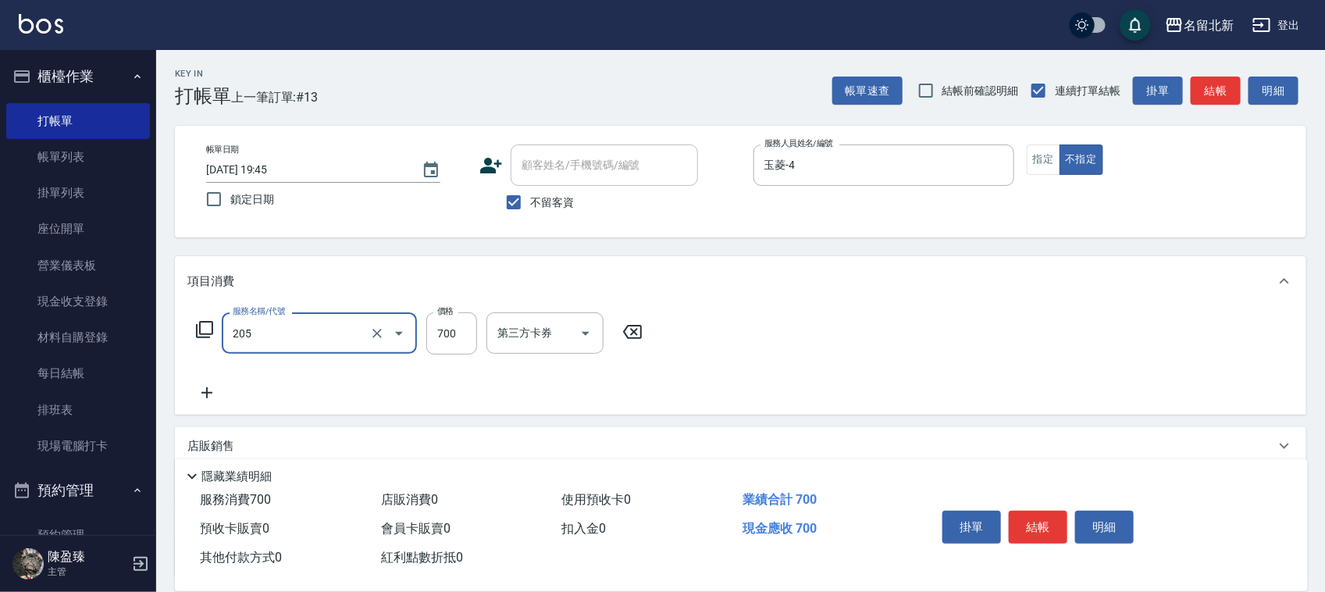
type input "精油+去角質洗(205)"
click at [1063, 522] on button "結帳" at bounding box center [1038, 527] width 59 height 33
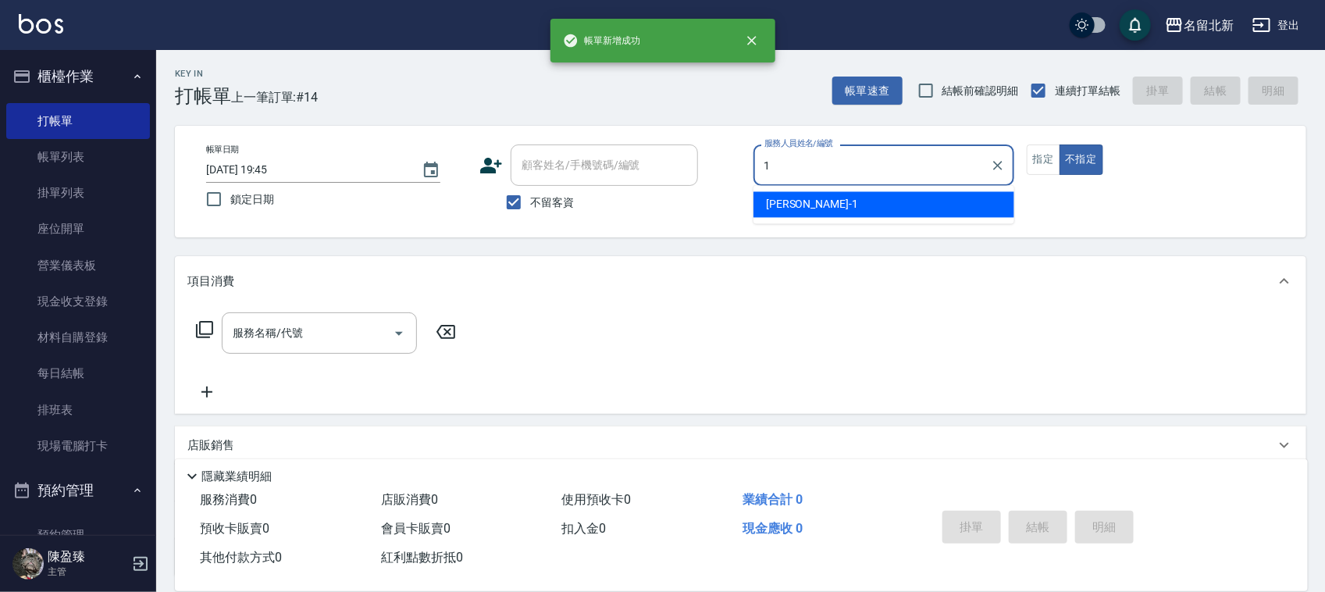
type input "[PERSON_NAME]-1"
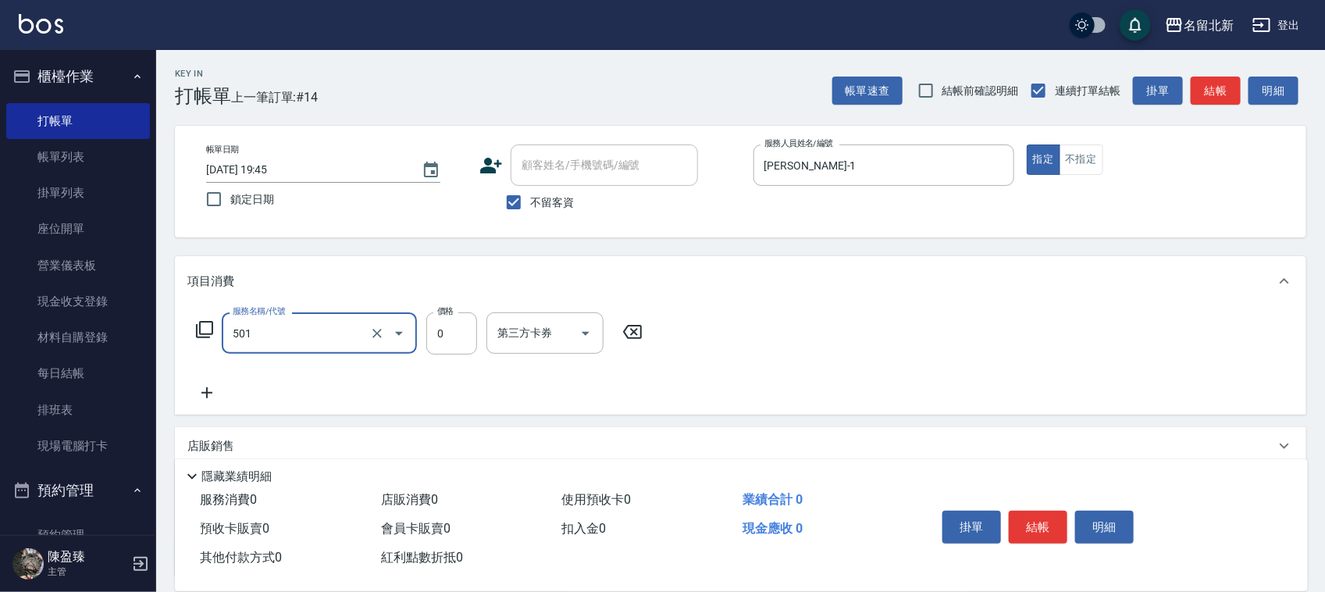
type input "染髮(501)"
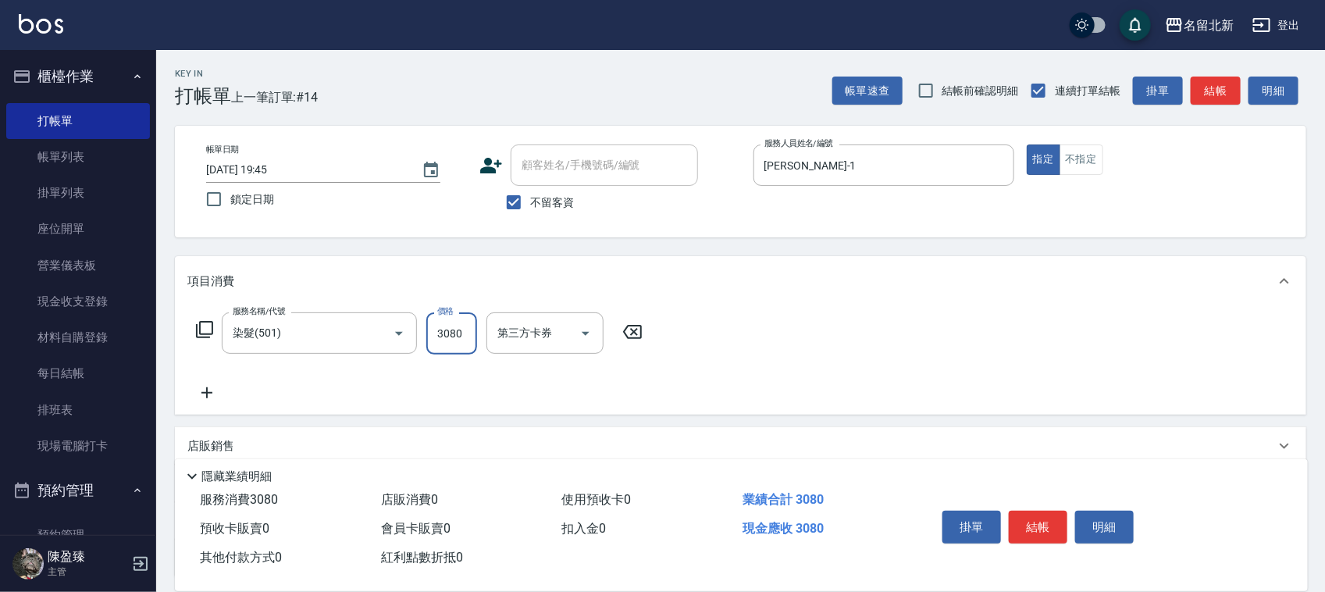
type input "3080"
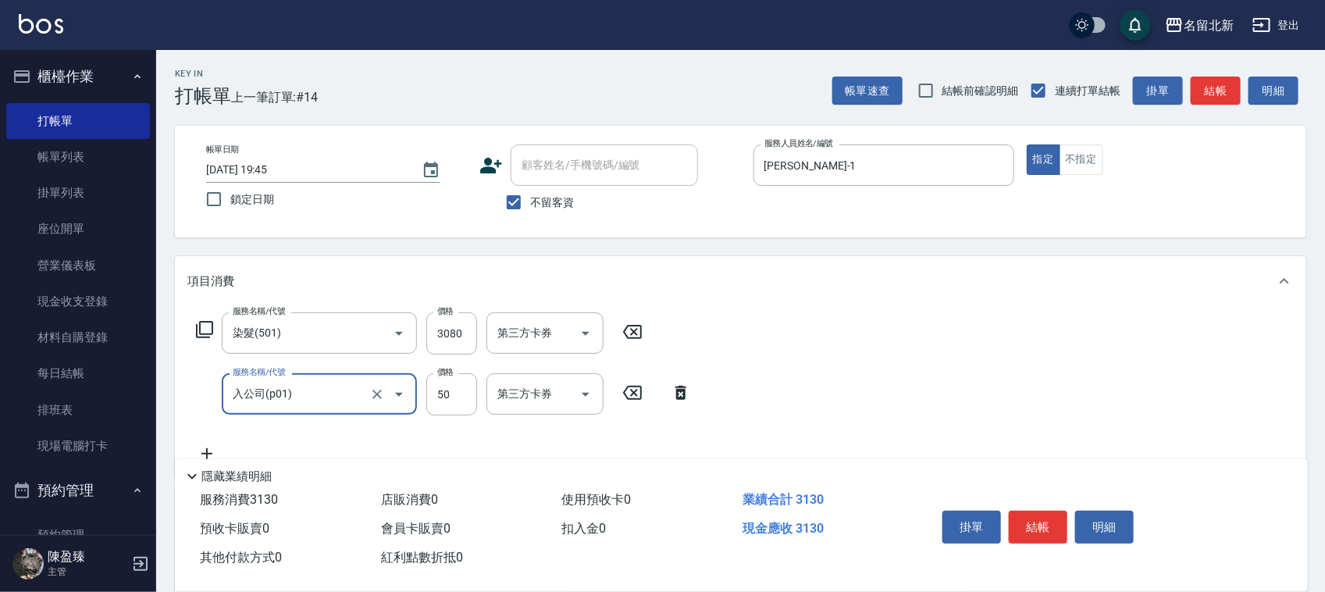
type input "入公司(p01)"
type input "120"
click at [1020, 519] on button "結帳" at bounding box center [1038, 527] width 59 height 33
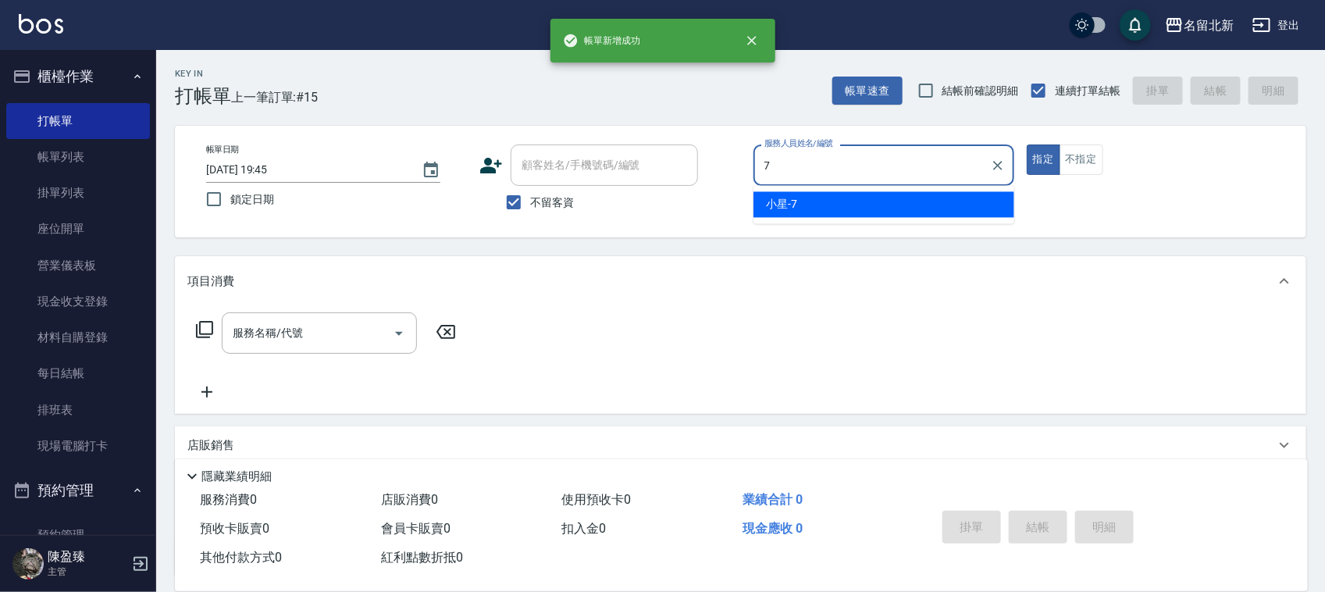
type input "小星-7"
type button "true"
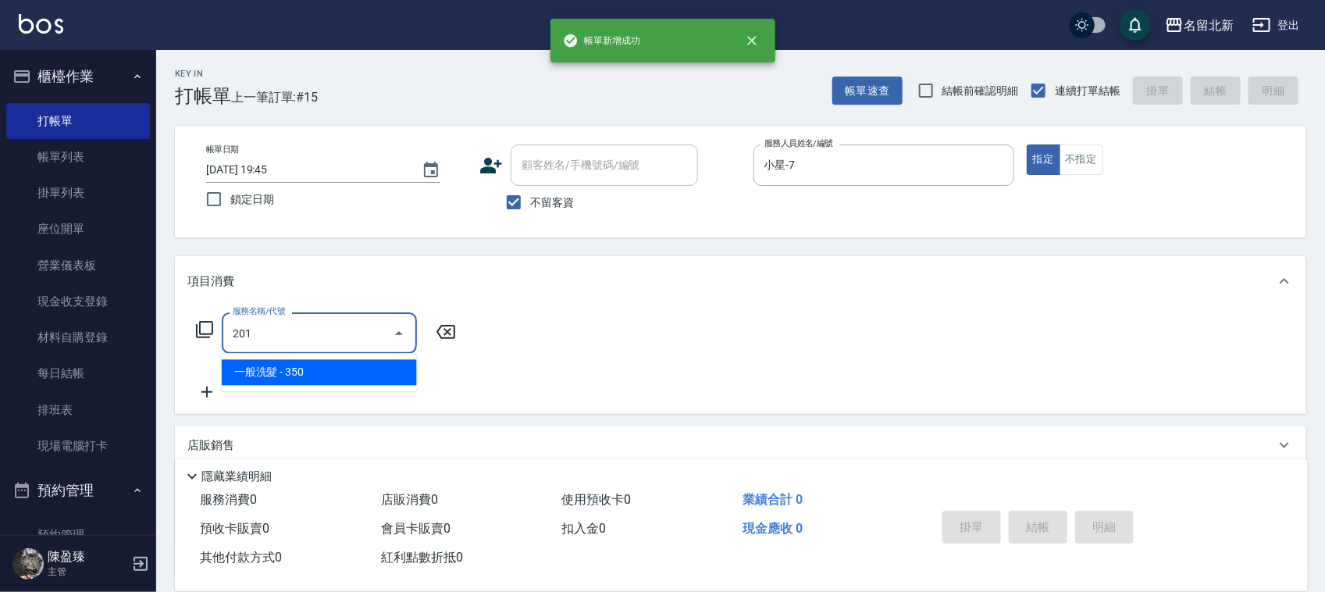
type input "一般洗髮(201)"
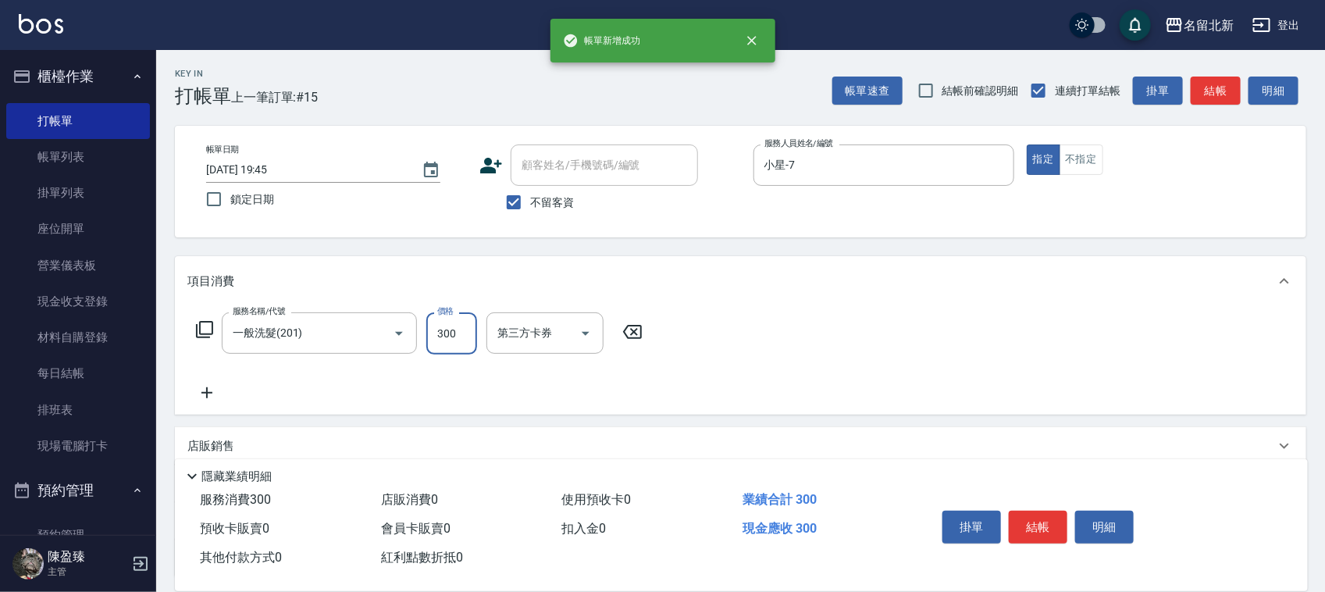
type input "300"
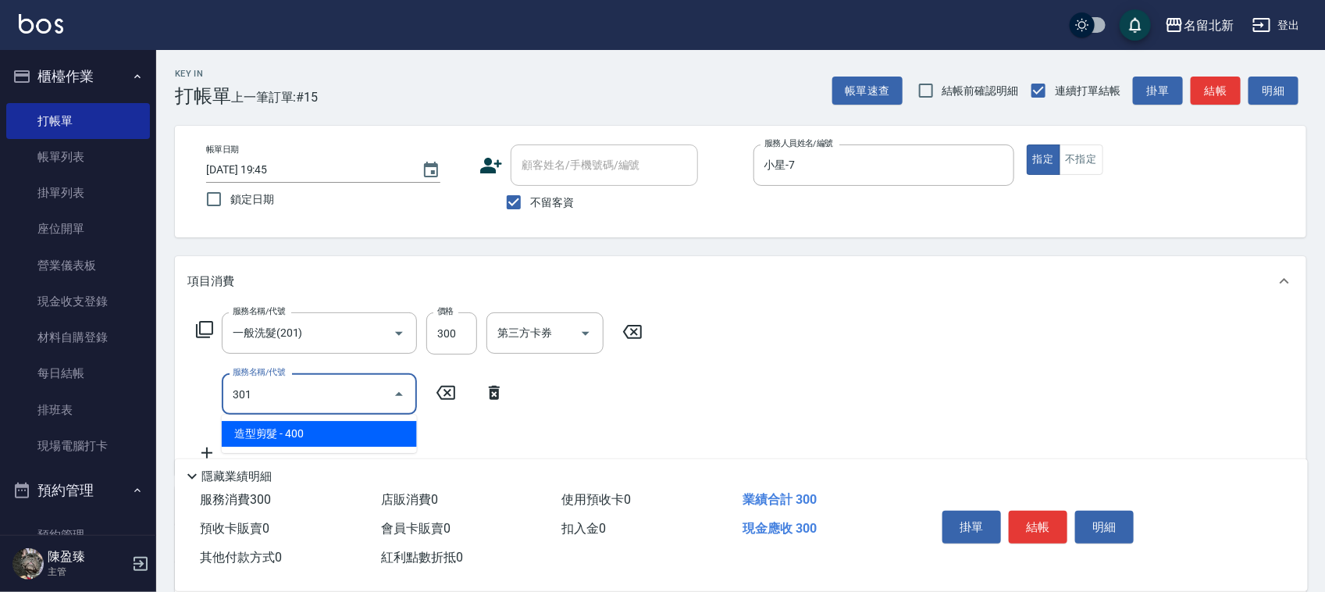
type input "造型剪髮(301)"
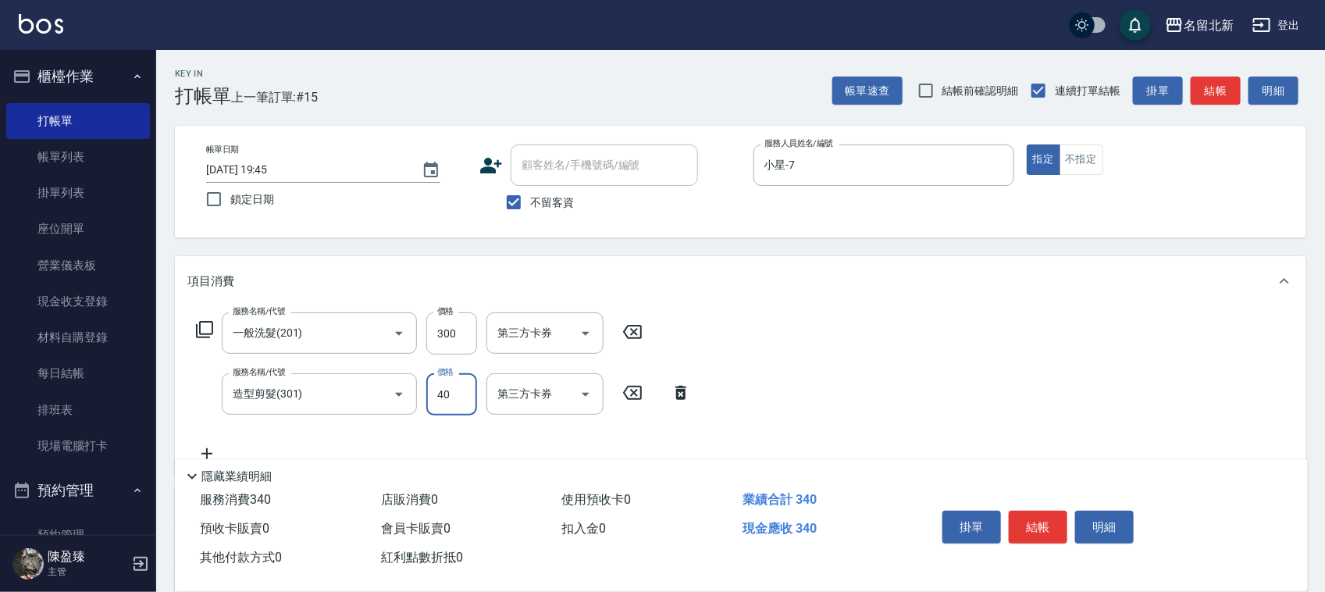
type input "400"
type input "精油洗.互助40(704)"
type input "0"
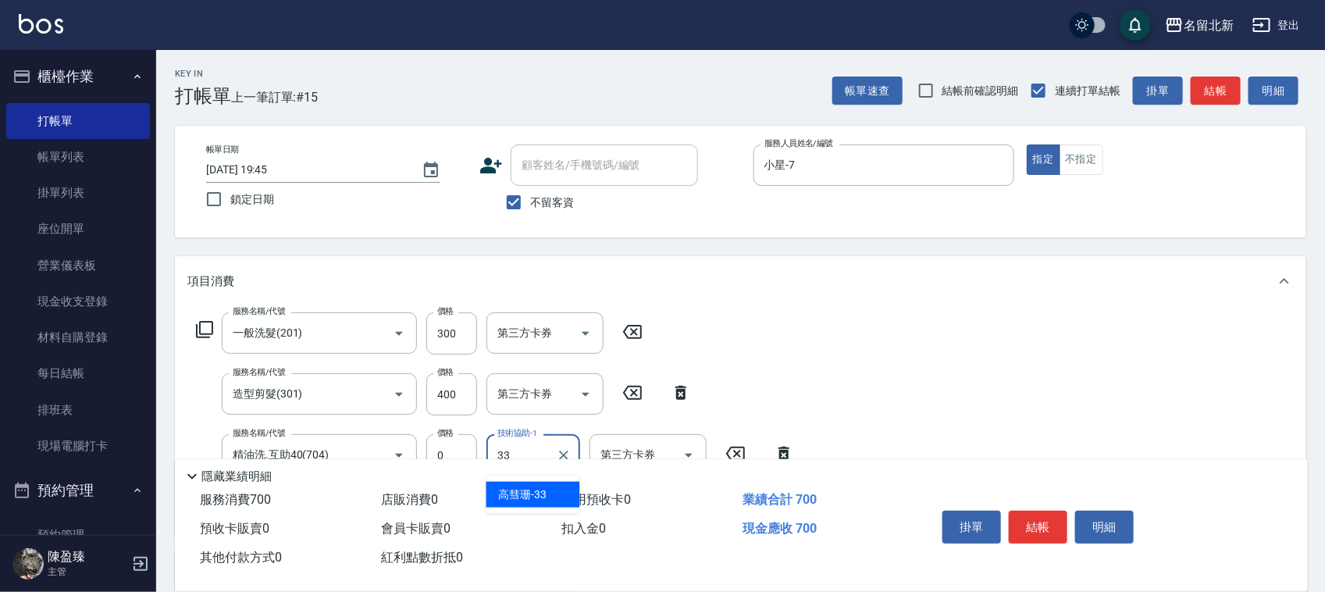
type input "[PERSON_NAME]-33"
click at [1023, 515] on button "結帳" at bounding box center [1038, 527] width 59 height 33
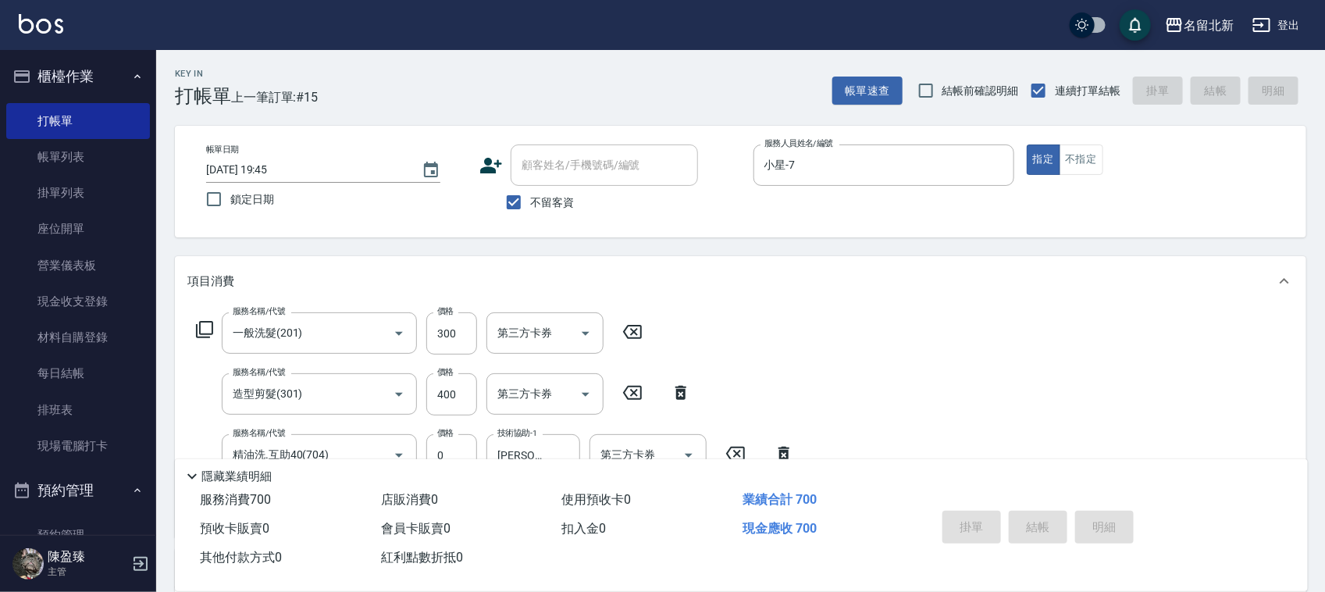
type input "[DATE] 19:46"
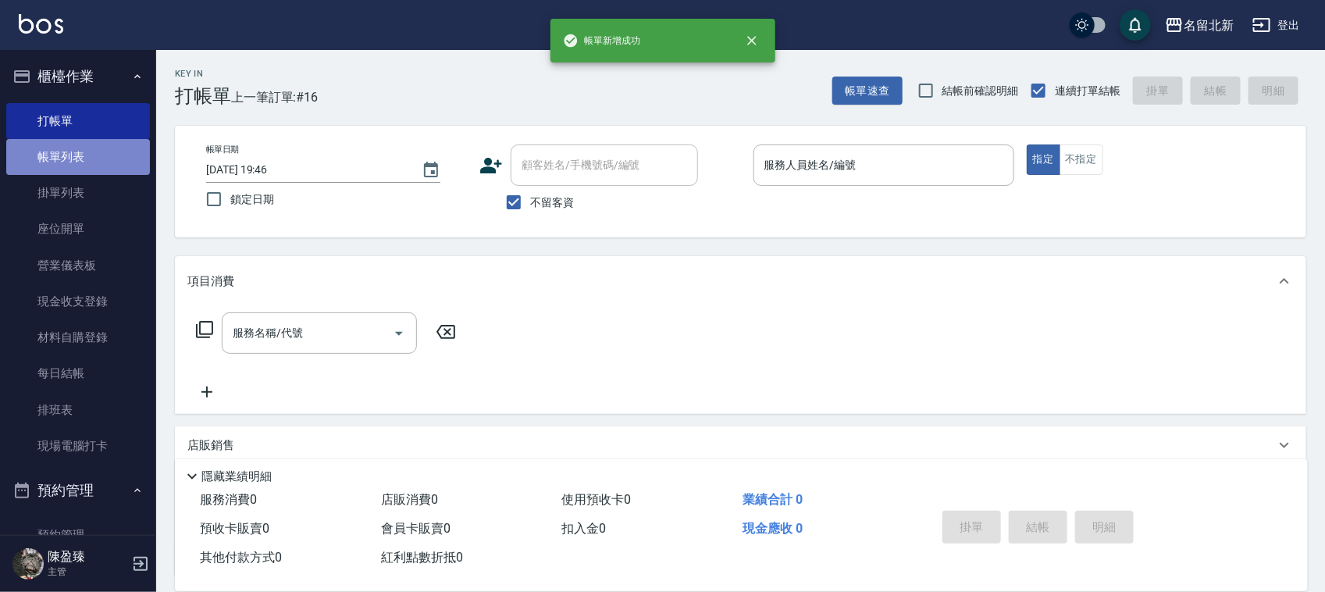
click at [87, 160] on link "帳單列表" at bounding box center [78, 157] width 144 height 36
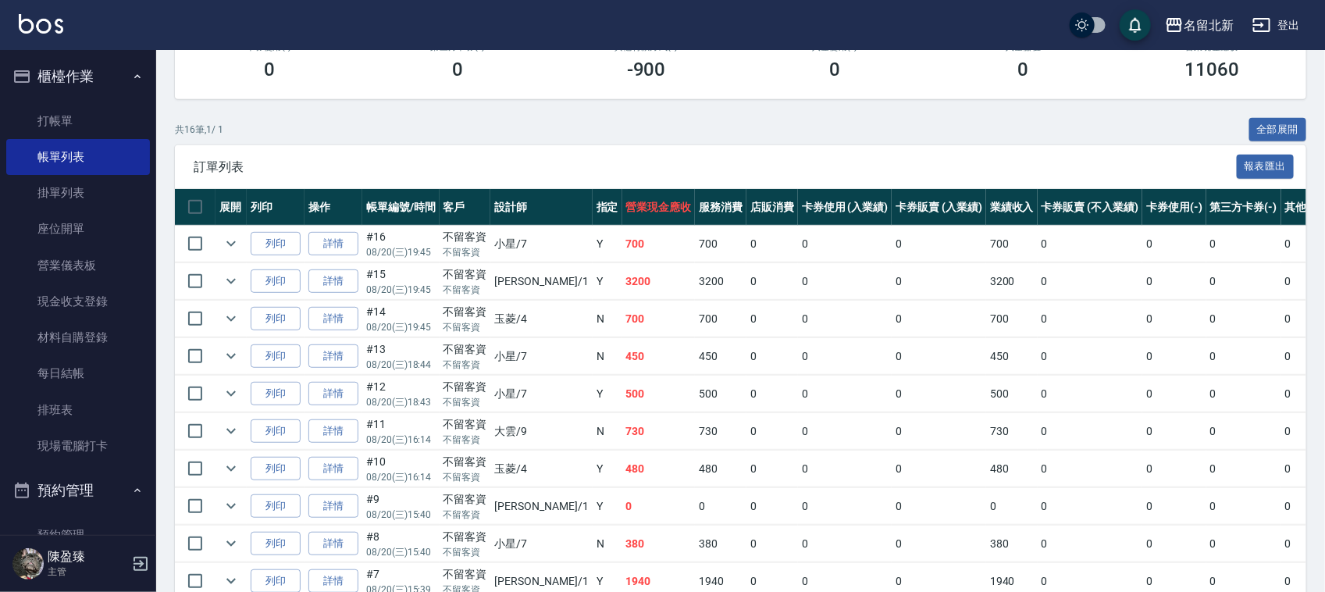
scroll to position [293, 0]
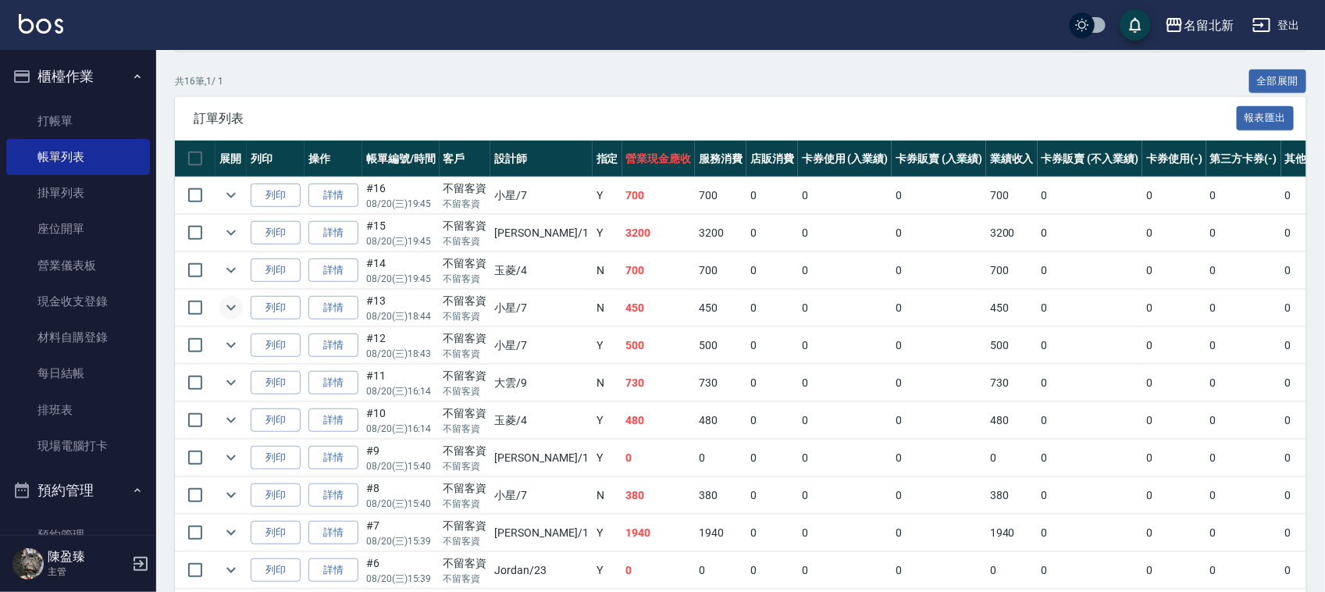
click at [242, 305] on button "expand row" at bounding box center [230, 307] width 23 height 23
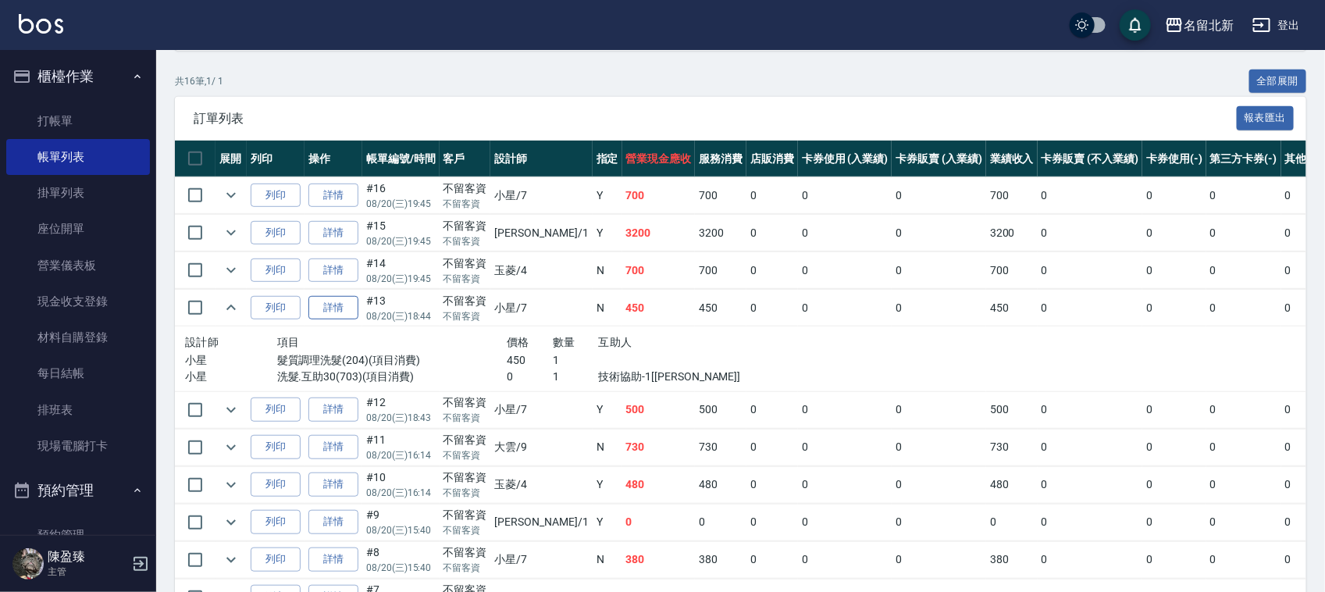
click at [347, 307] on link "詳情" at bounding box center [333, 308] width 50 height 24
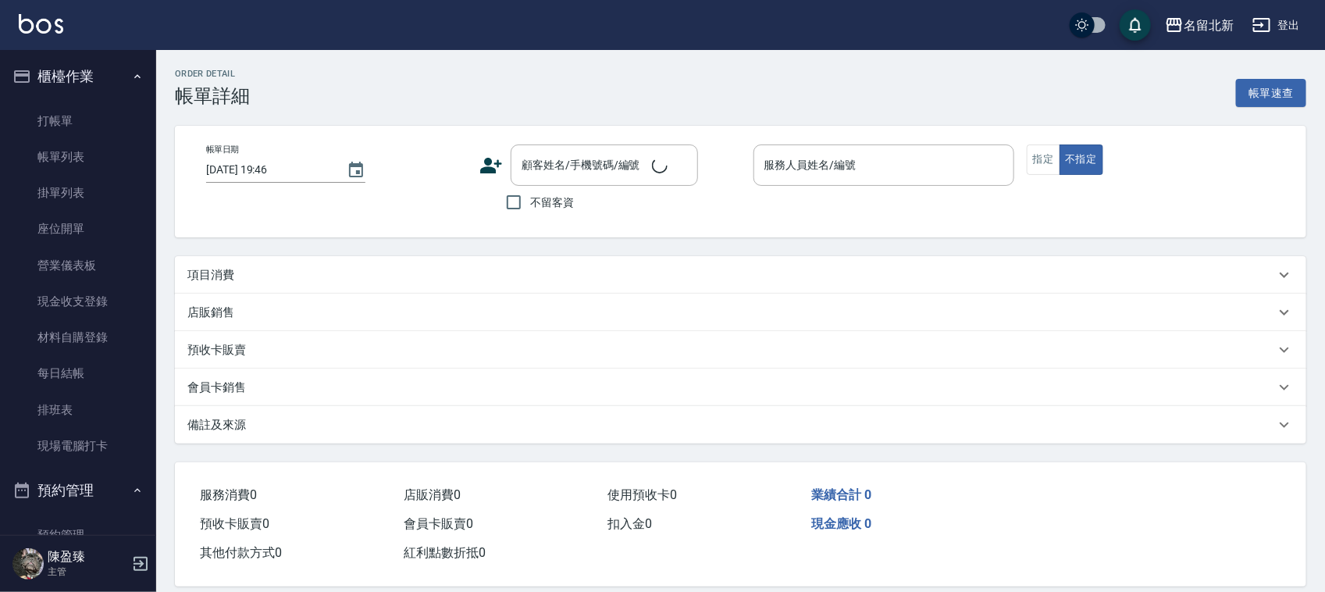
type input "[DATE] 18:44"
checkbox input "true"
type input "小星-7"
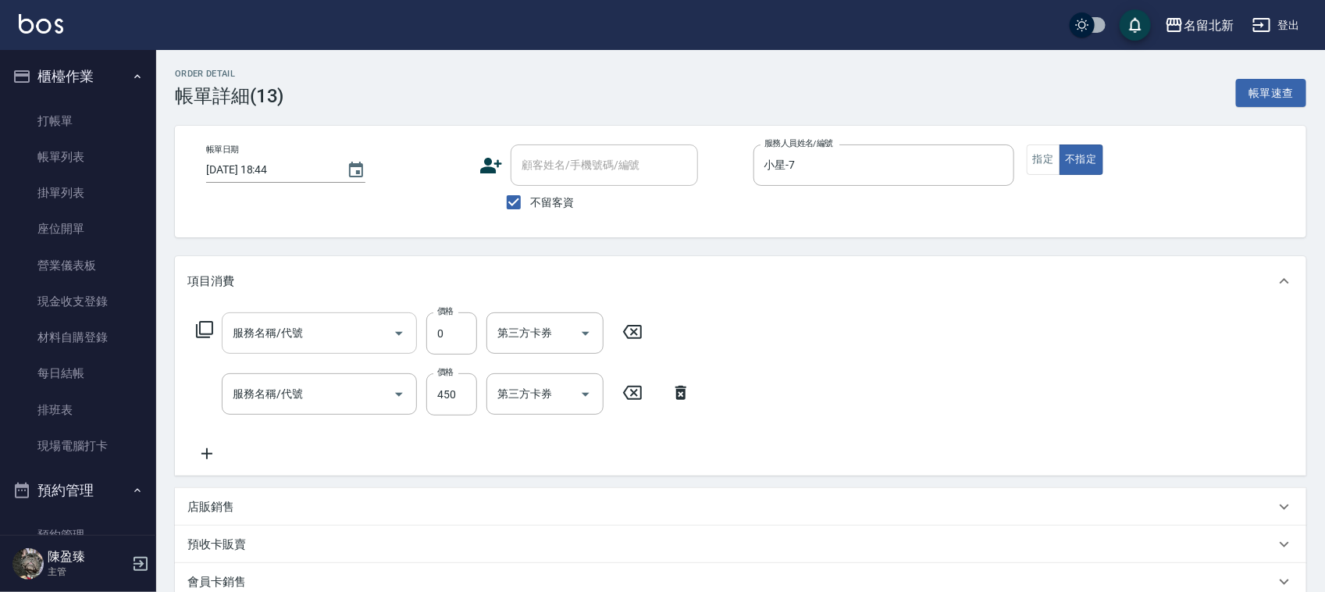
type input "洗髮.互助30(703)"
type input "髮質調理洗髮(204)"
click at [379, 329] on icon "Clear" at bounding box center [377, 334] width 16 height 16
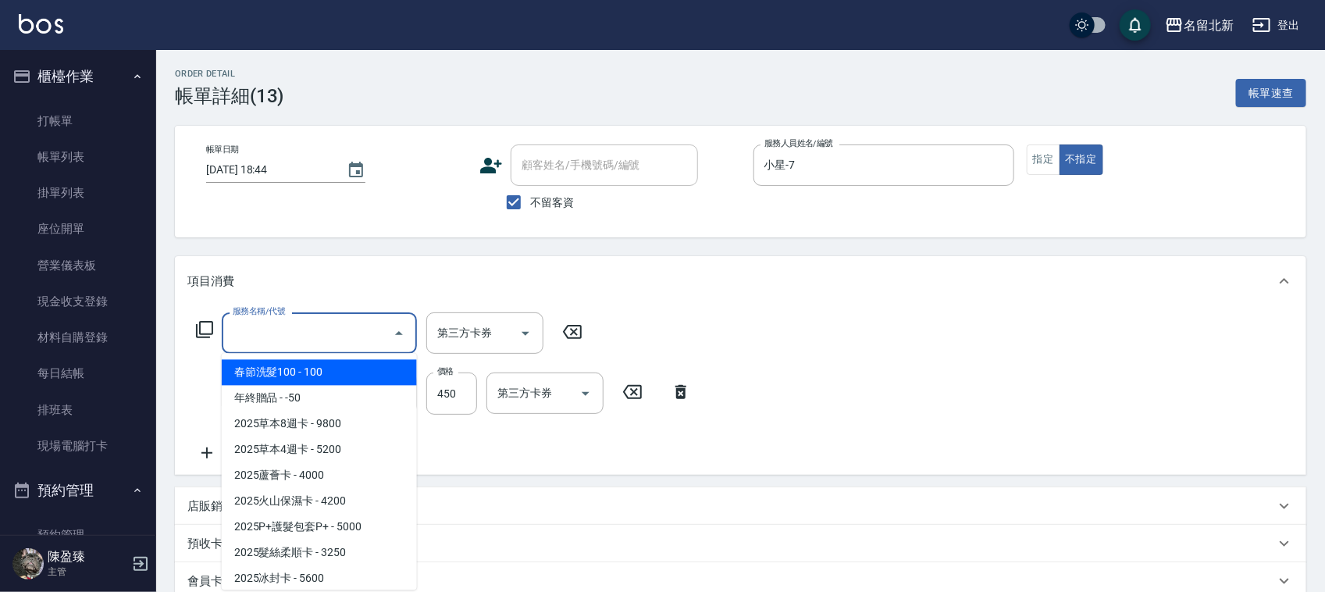
type input "0"
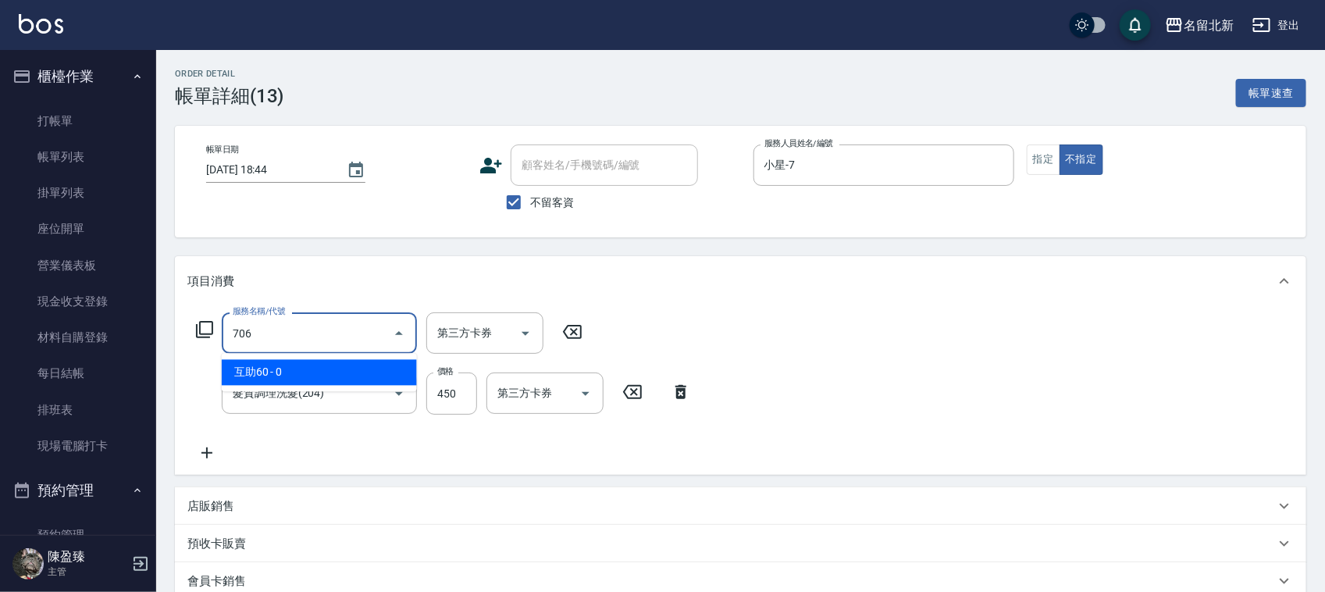
type input "互助60(706)"
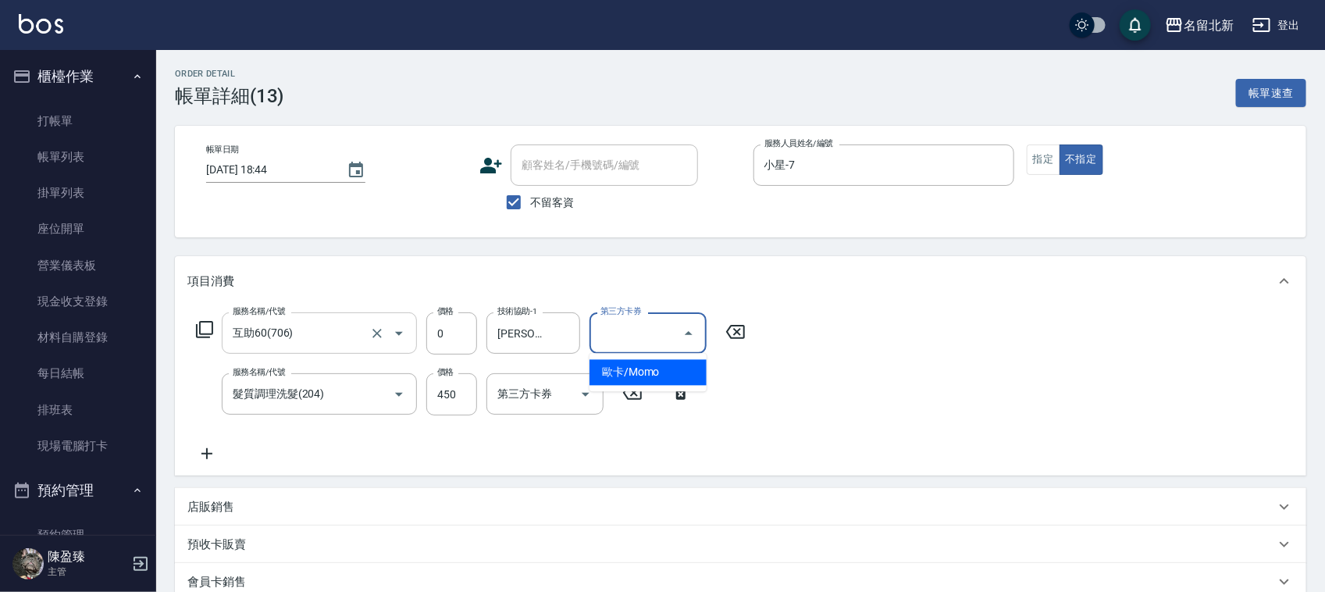
click at [373, 212] on div "帳單日期 [DATE] 18:44" at bounding box center [336, 181] width 261 height 74
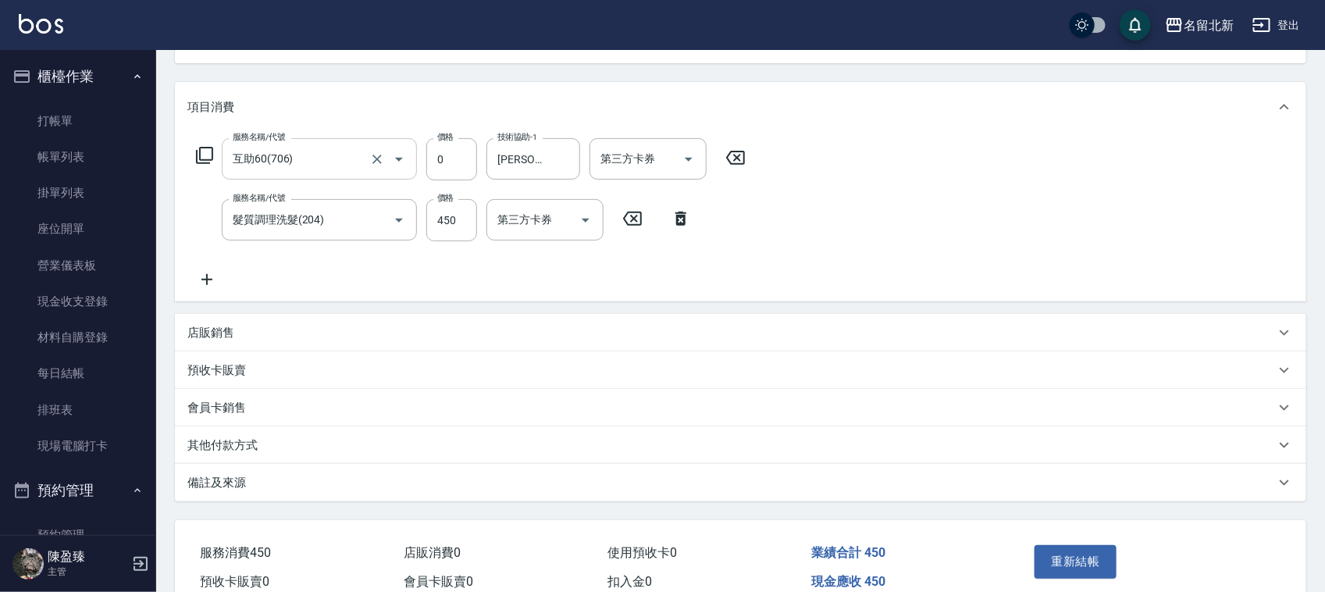
scroll to position [251, 0]
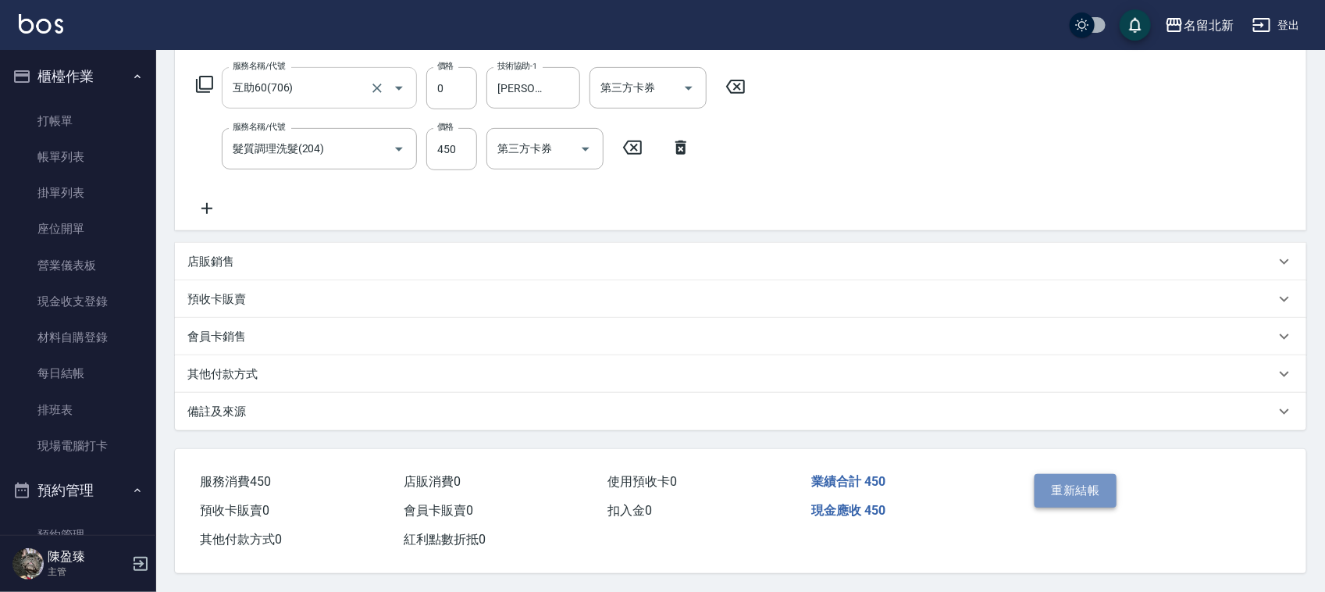
click at [1058, 485] on button "重新結帳" at bounding box center [1076, 490] width 83 height 33
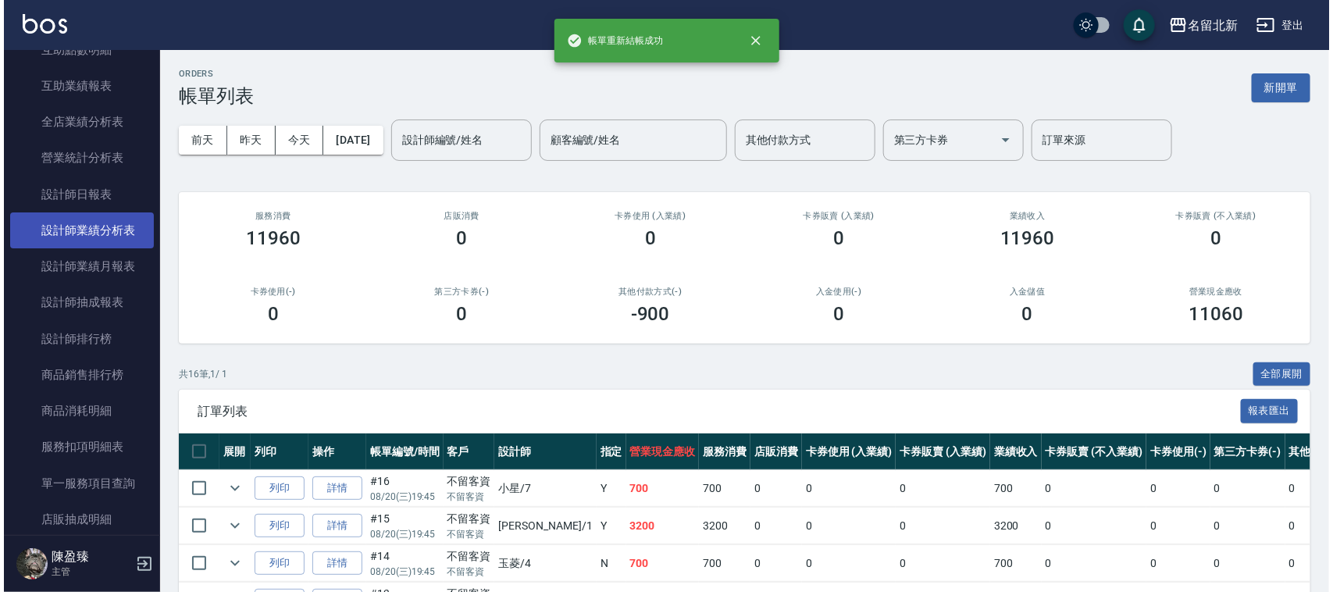
scroll to position [781, 0]
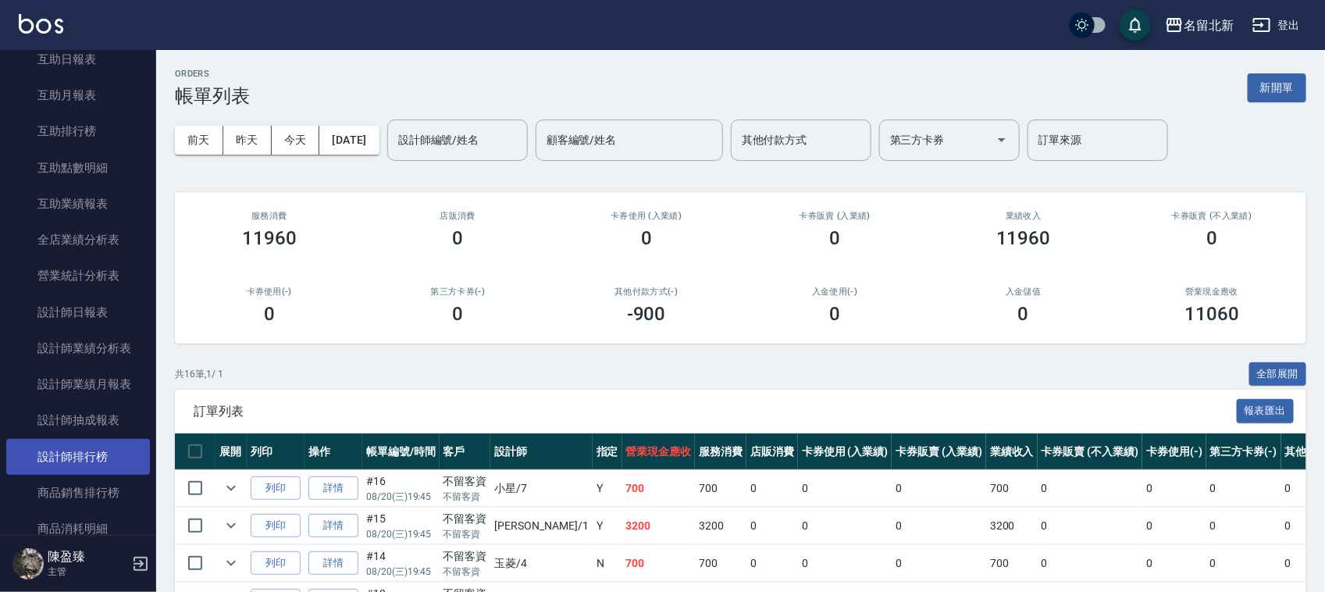
click at [105, 458] on link "設計師排行榜" at bounding box center [78, 457] width 144 height 36
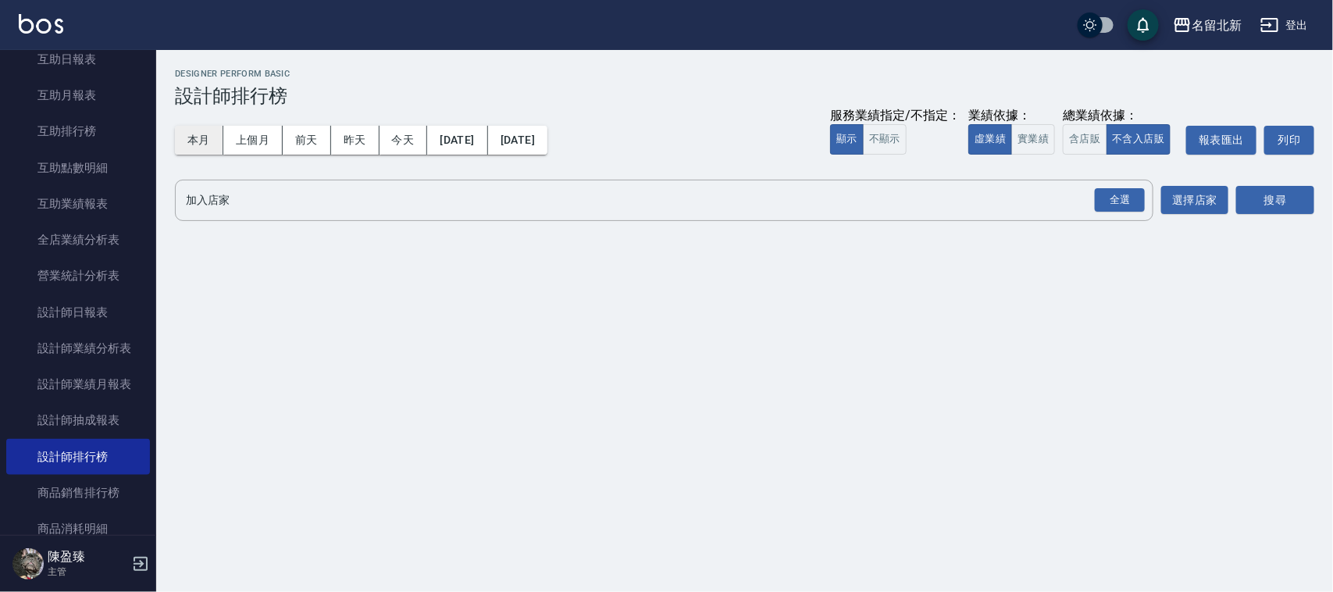
click at [200, 135] on button "本月" at bounding box center [199, 140] width 48 height 29
click at [1145, 201] on button "全選" at bounding box center [1120, 200] width 56 height 30
click at [1144, 200] on button "全選" at bounding box center [1120, 200] width 56 height 30
drag, startPoint x: 1142, startPoint y: 200, endPoint x: 1200, endPoint y: 201, distance: 57.8
click at [1148, 200] on button "全選" at bounding box center [1120, 200] width 56 height 30
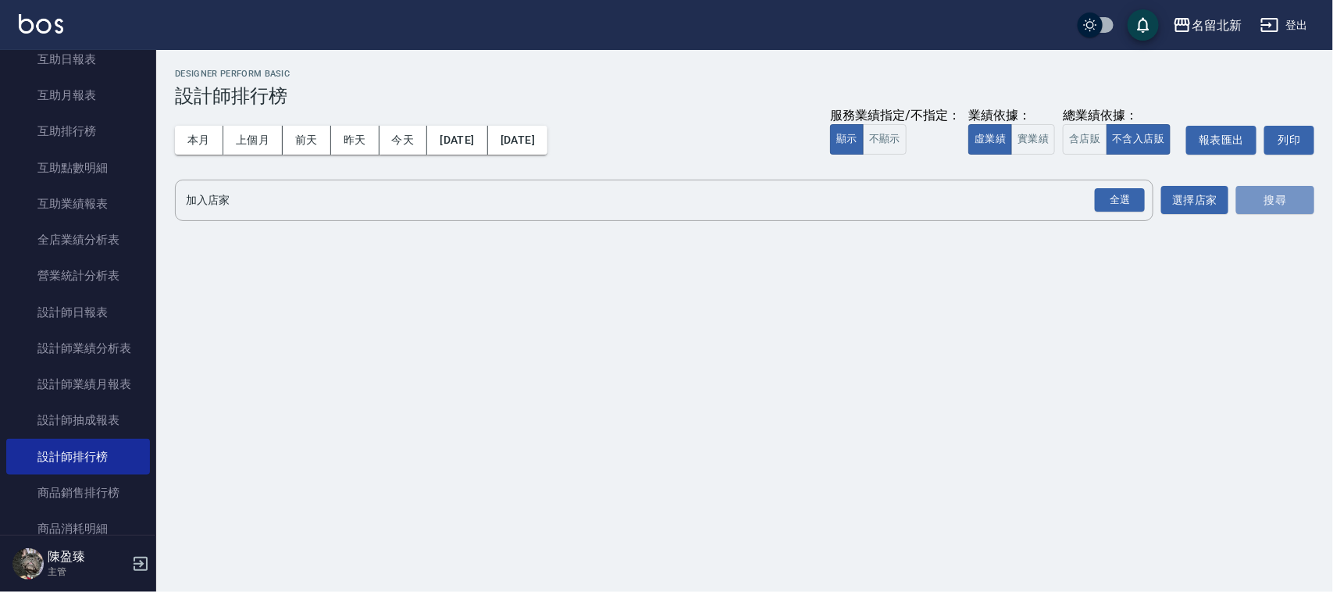
drag, startPoint x: 1263, startPoint y: 197, endPoint x: 1248, endPoint y: 183, distance: 19.9
click at [1251, 189] on button "搜尋" at bounding box center [1275, 200] width 78 height 29
click at [197, 135] on button "本月" at bounding box center [199, 140] width 48 height 29
drag, startPoint x: 1115, startPoint y: 201, endPoint x: 1191, endPoint y: 176, distance: 79.5
click at [1117, 200] on div "全選" at bounding box center [1120, 200] width 50 height 24
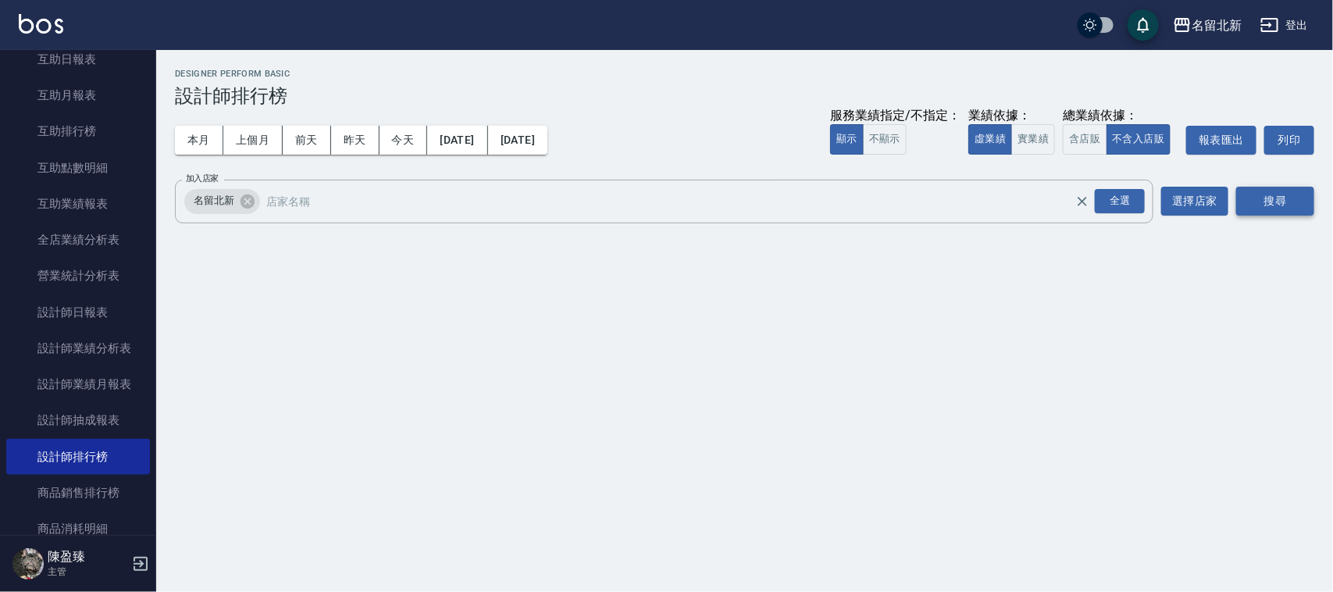
drag, startPoint x: 1301, startPoint y: 184, endPoint x: 1292, endPoint y: 207, distance: 24.2
click at [1298, 204] on div "搜尋" at bounding box center [1275, 202] width 78 height 44
click at [1290, 205] on button "搜尋" at bounding box center [1275, 201] width 78 height 29
click at [1291, 205] on button "搜尋" at bounding box center [1275, 201] width 78 height 29
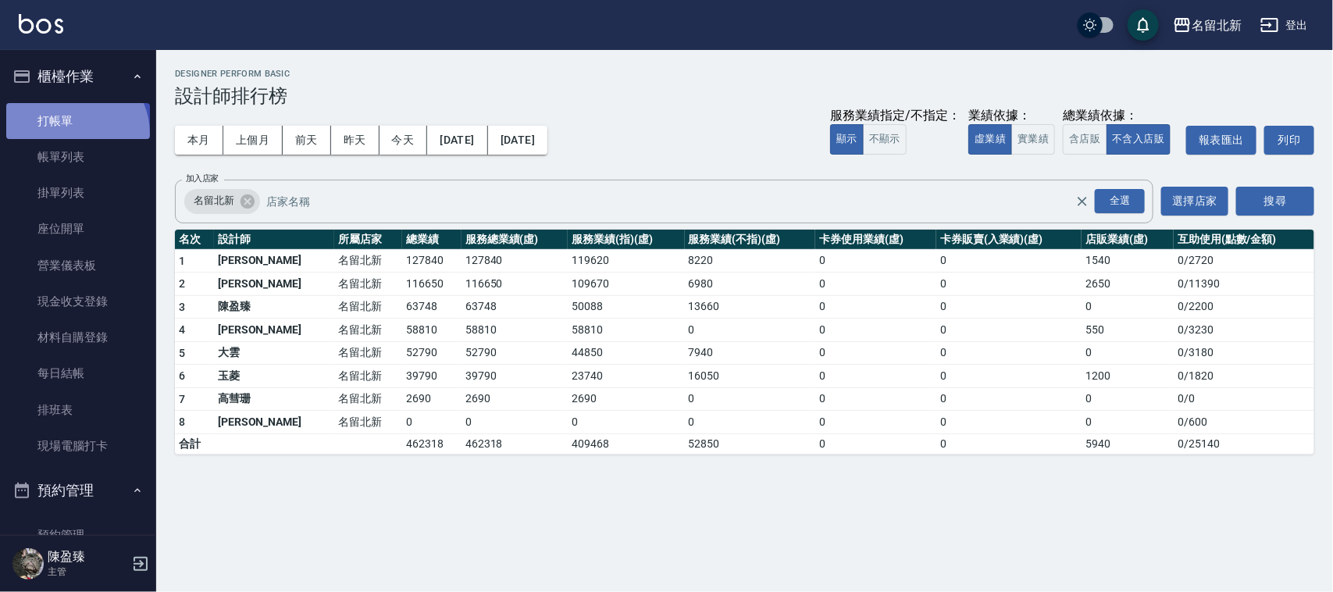
click at [75, 133] on link "打帳單" at bounding box center [78, 121] width 144 height 36
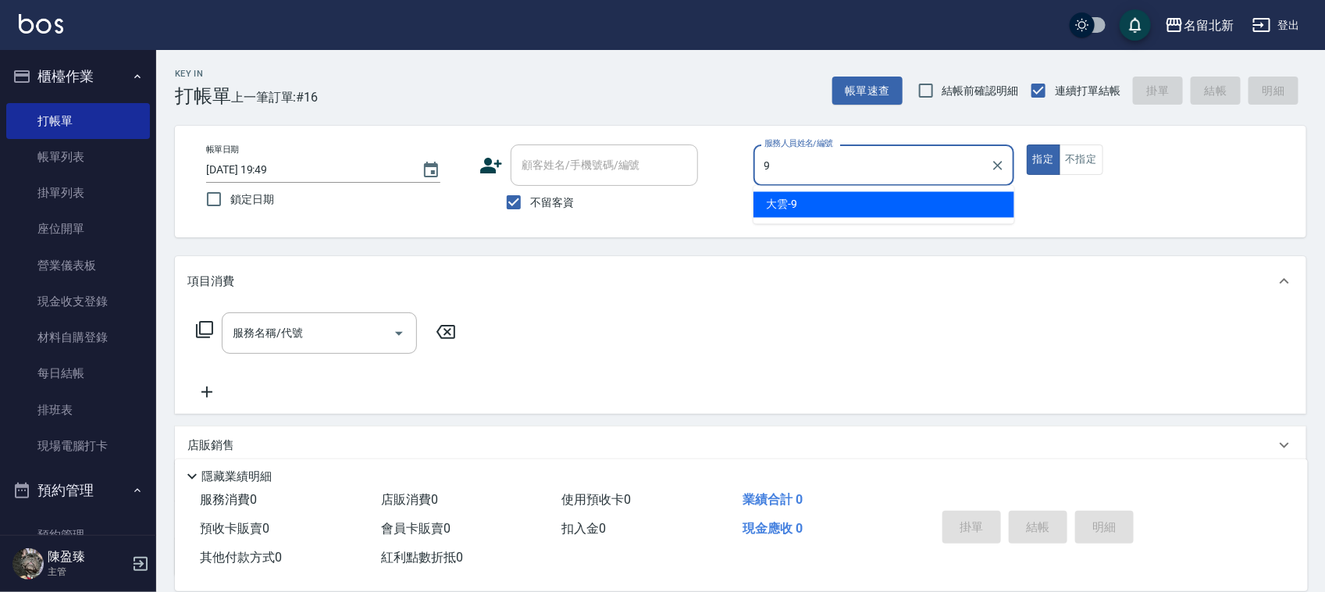
type input "大雲-9"
type button "true"
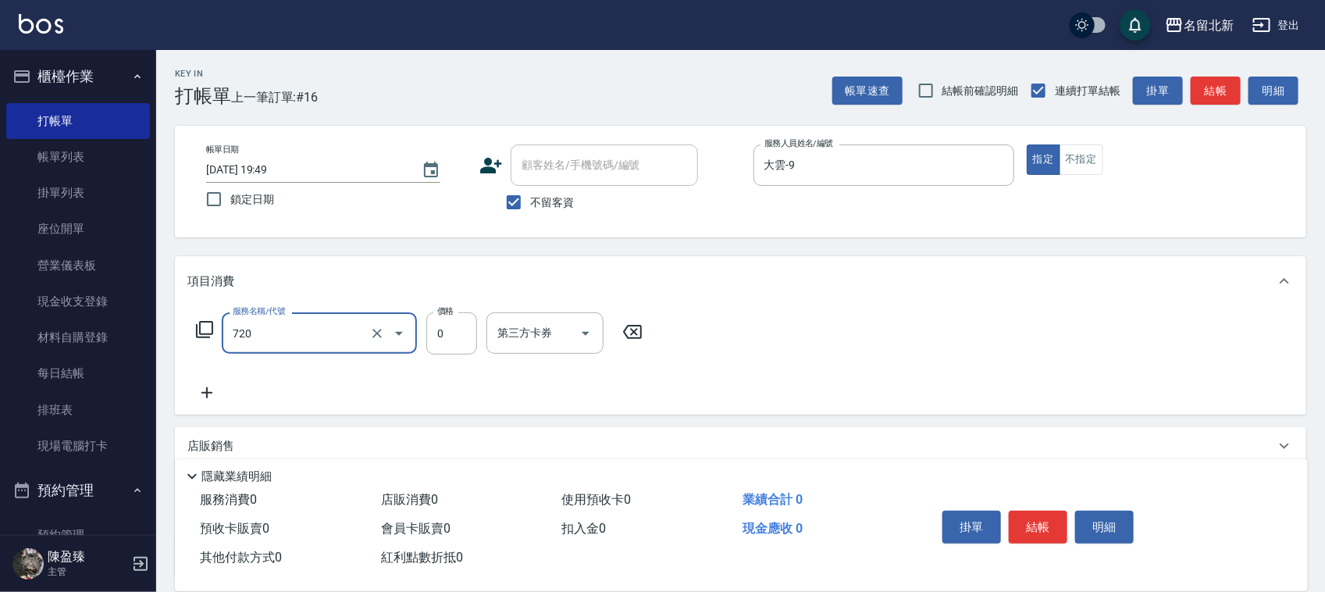
type input "互助200(720)"
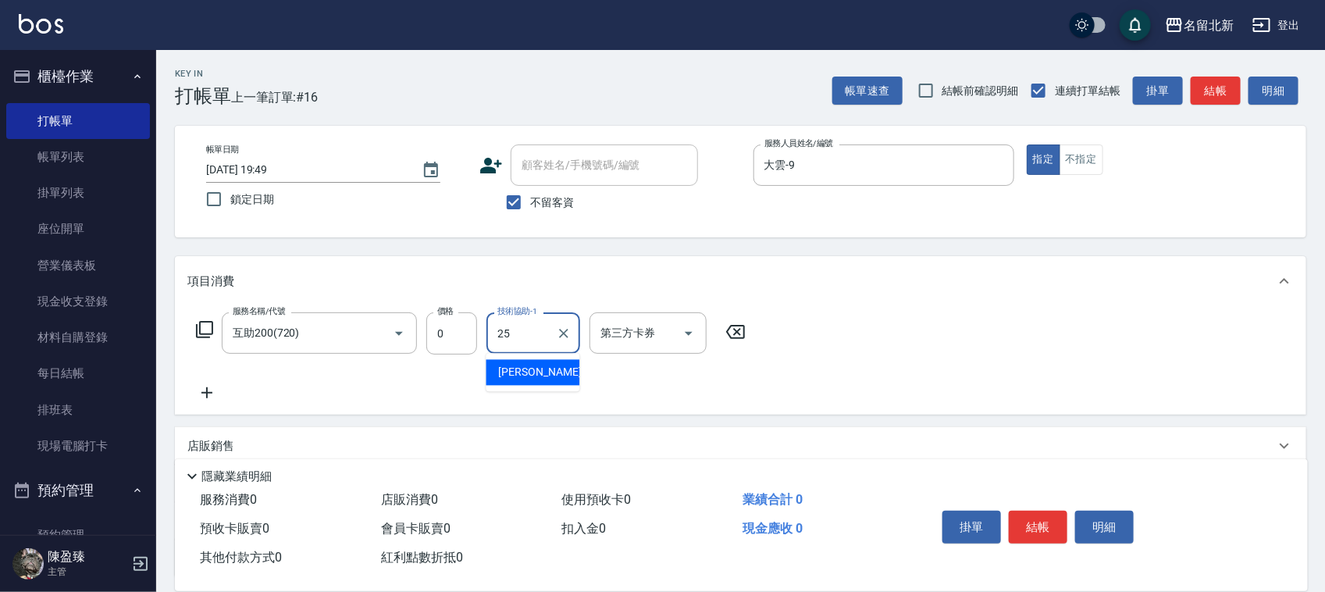
type input "禎禎-25"
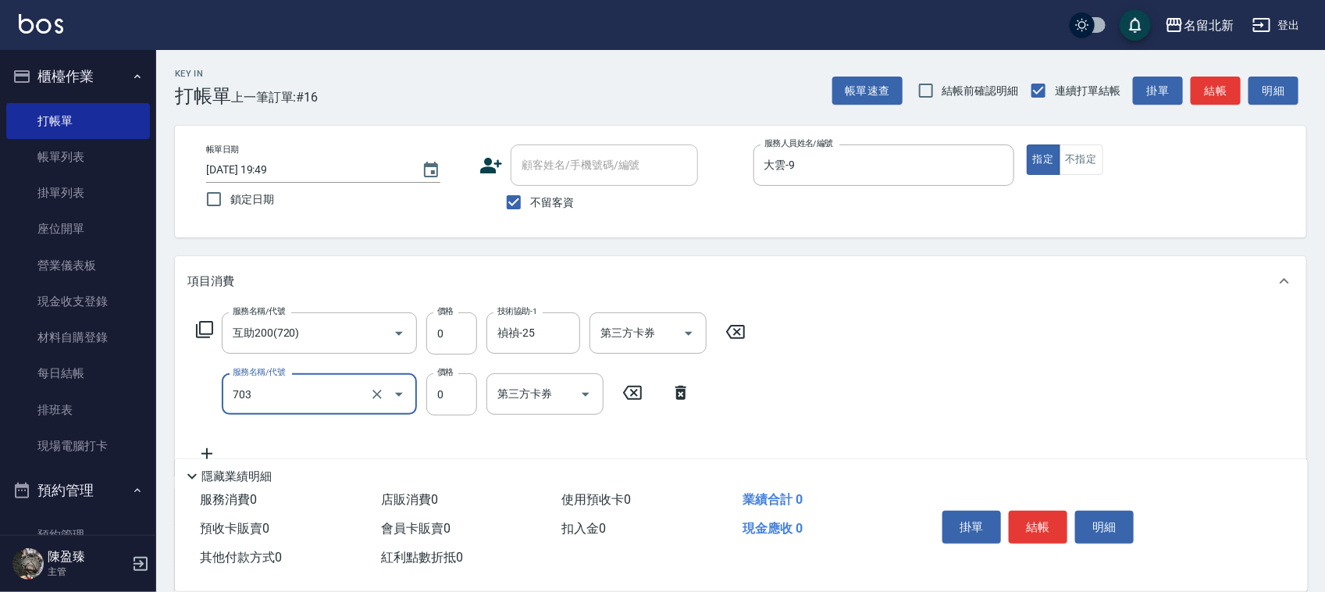
type input "洗髮.互助30(703)"
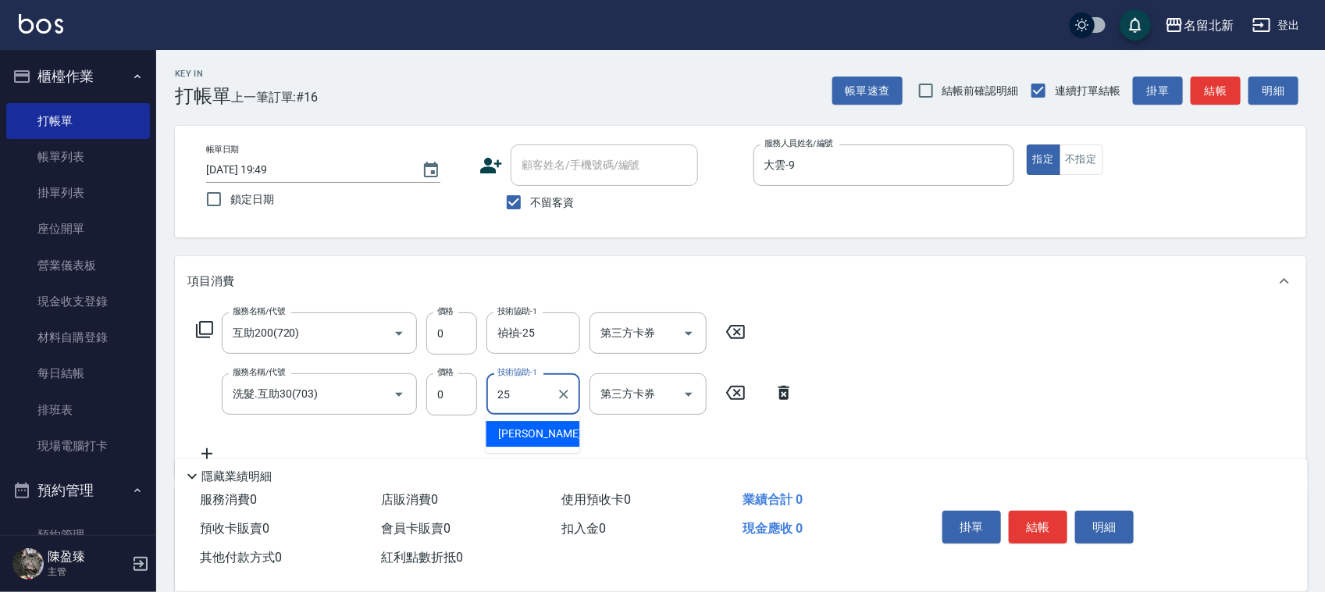
type input "禎禎-25"
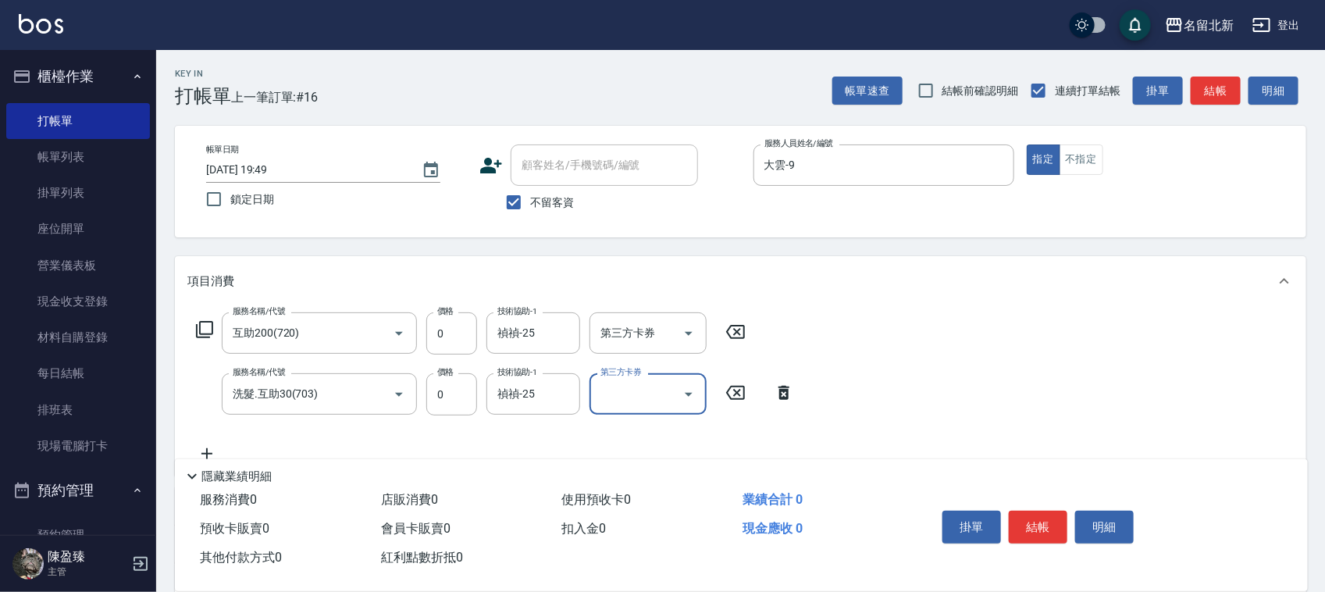
click at [1042, 512] on button "結帳" at bounding box center [1038, 527] width 59 height 33
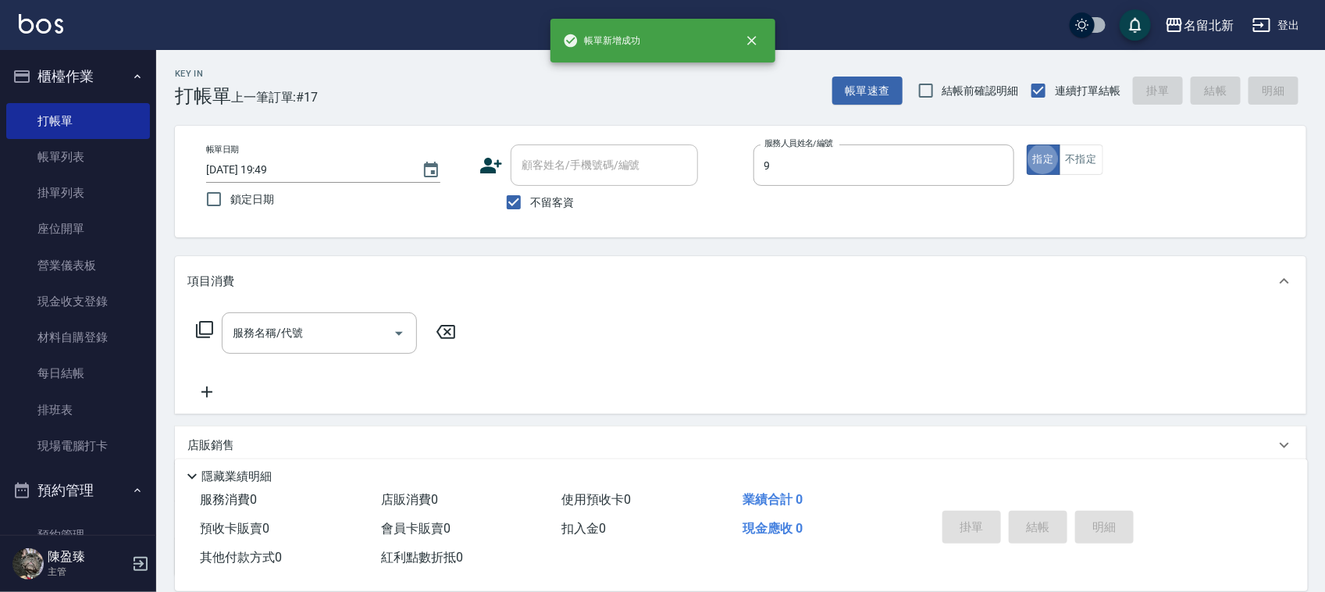
type input "大雲-9"
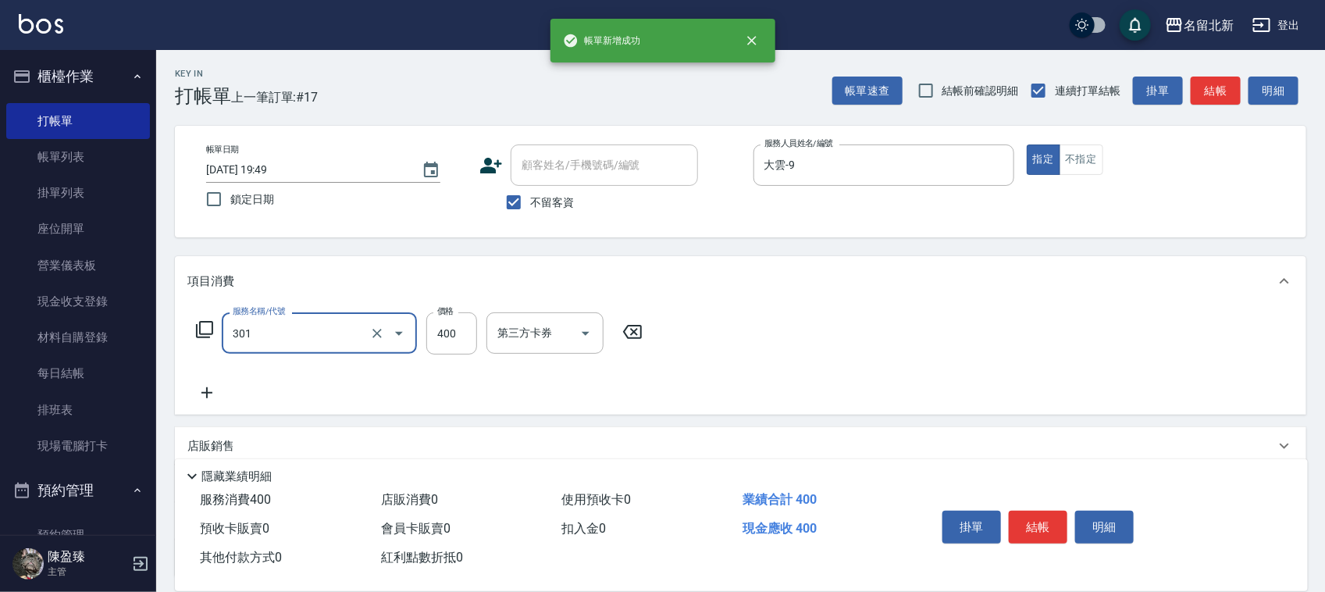
type input "造型剪髮(301)"
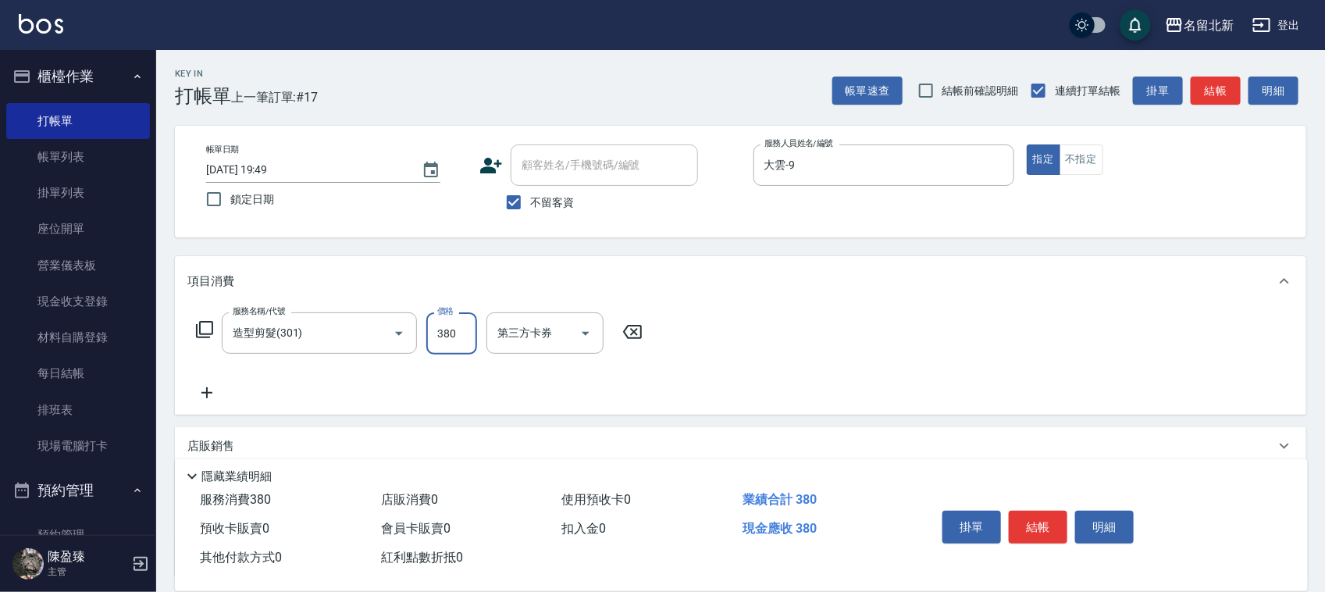
type input "380"
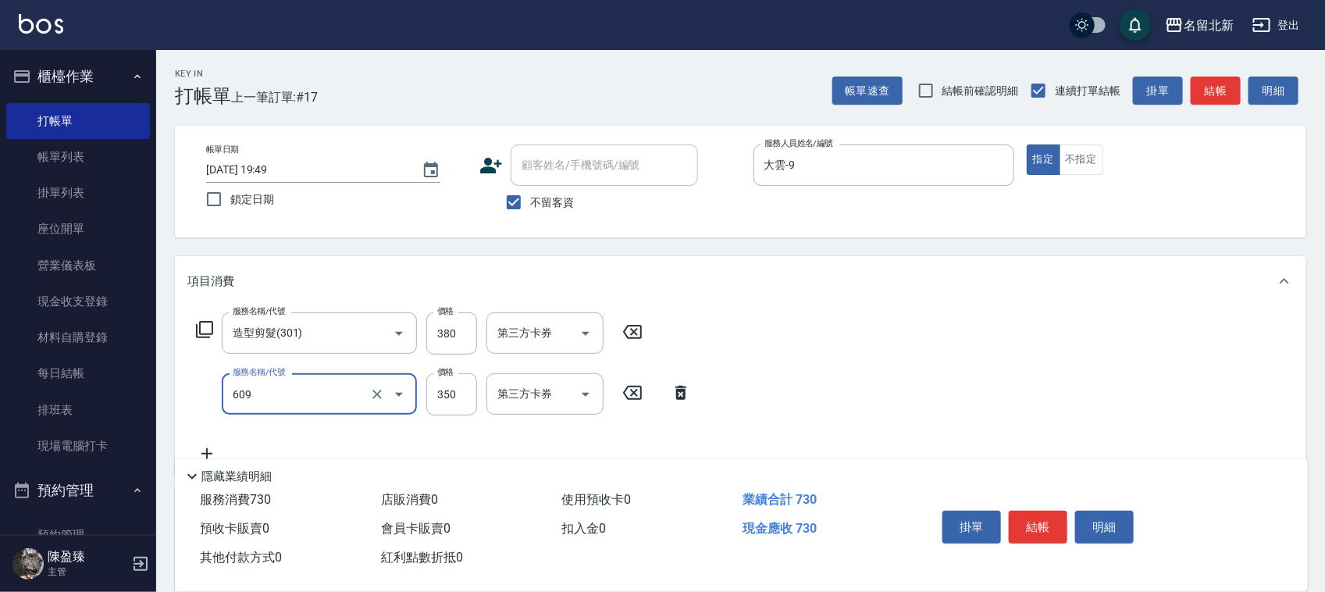
type input "頭皮隔離(609)"
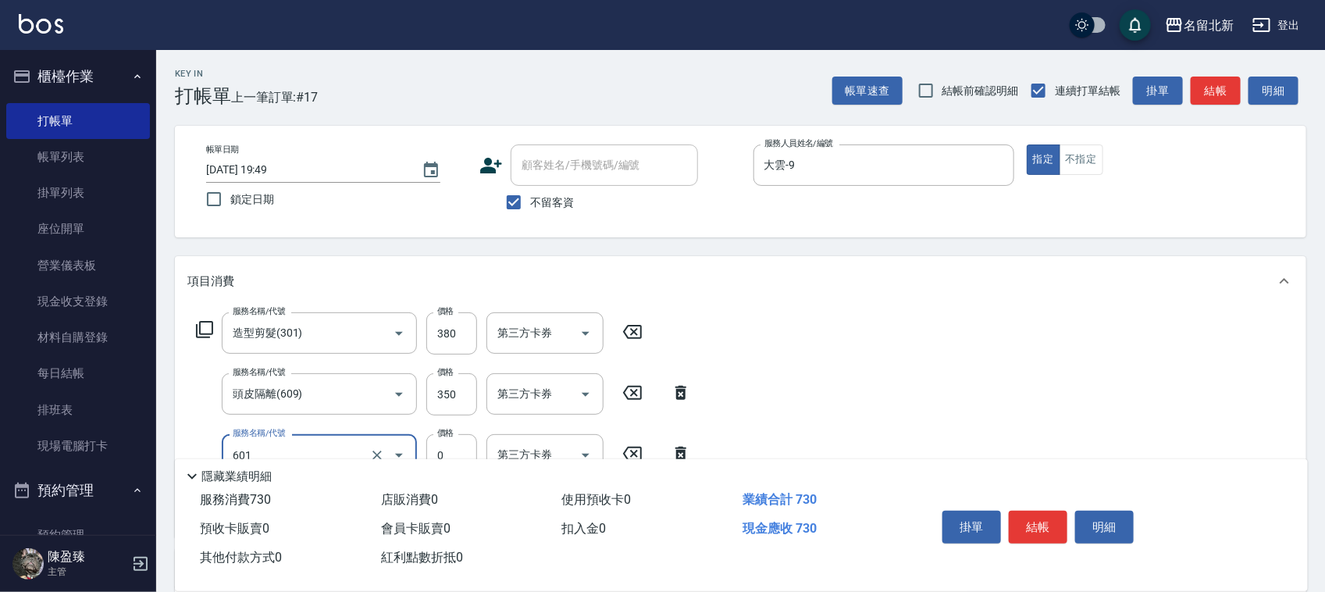
type input "使用護髮卡(601)"
type input "550"
type input "入公司(p01)"
type input "染髮(501)"
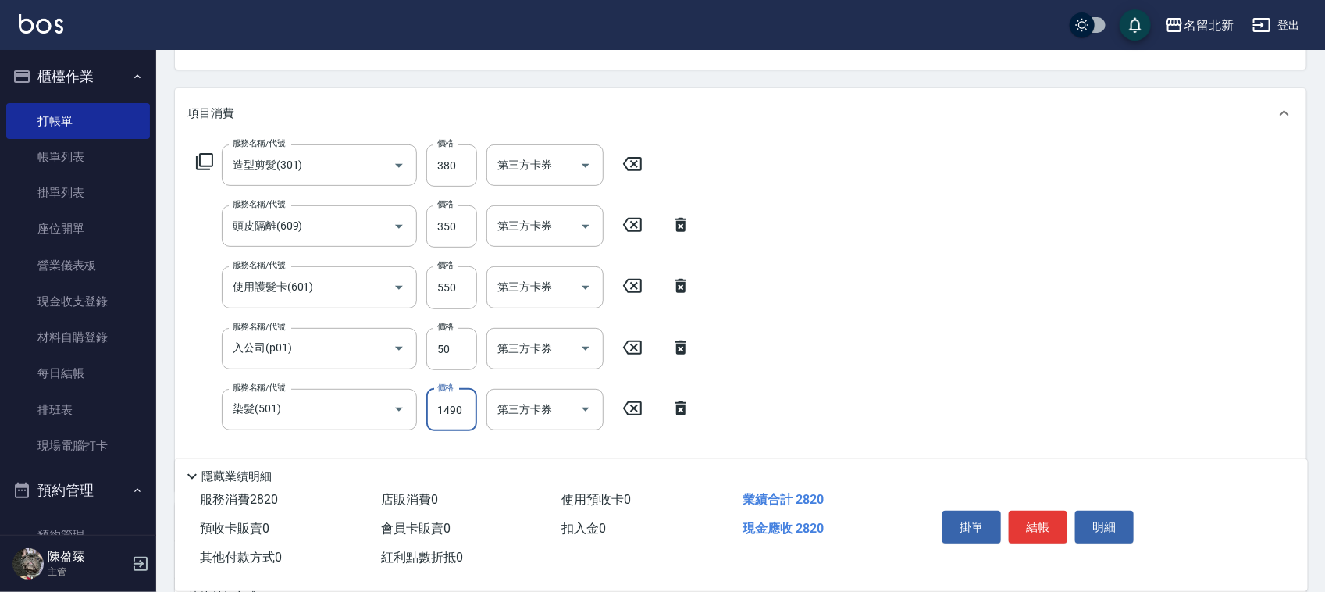
scroll to position [377, 0]
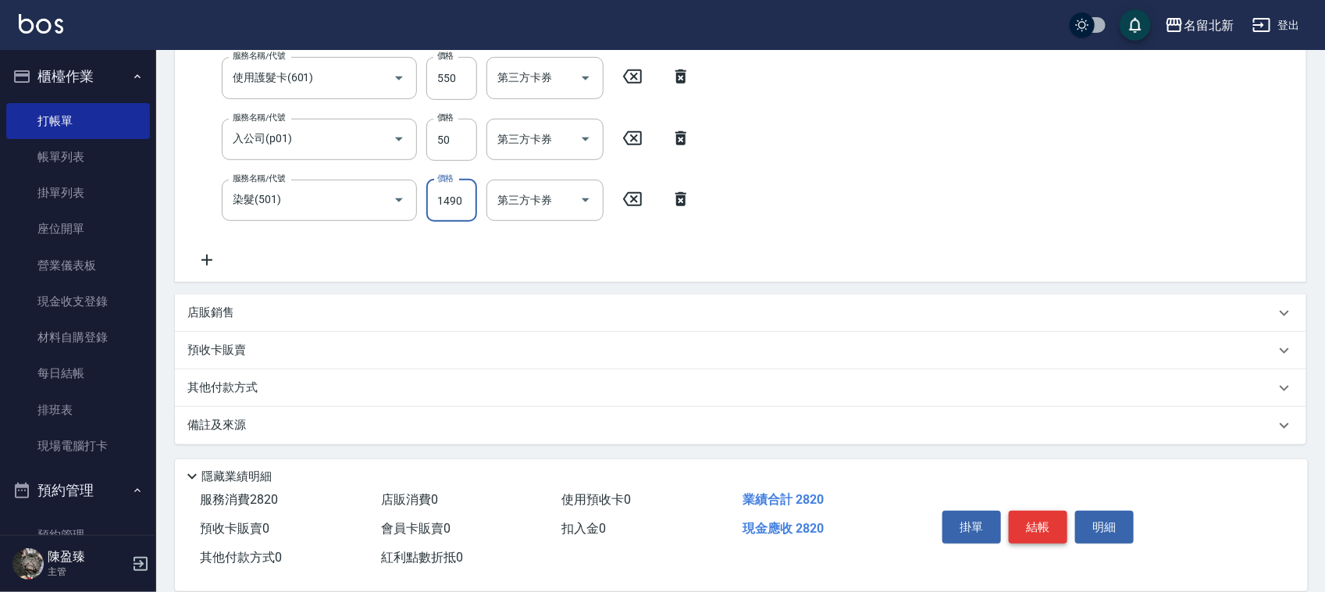
type input "1490"
drag, startPoint x: 1047, startPoint y: 520, endPoint x: 1021, endPoint y: 520, distance: 25.8
click at [1044, 520] on button "結帳" at bounding box center [1038, 527] width 59 height 33
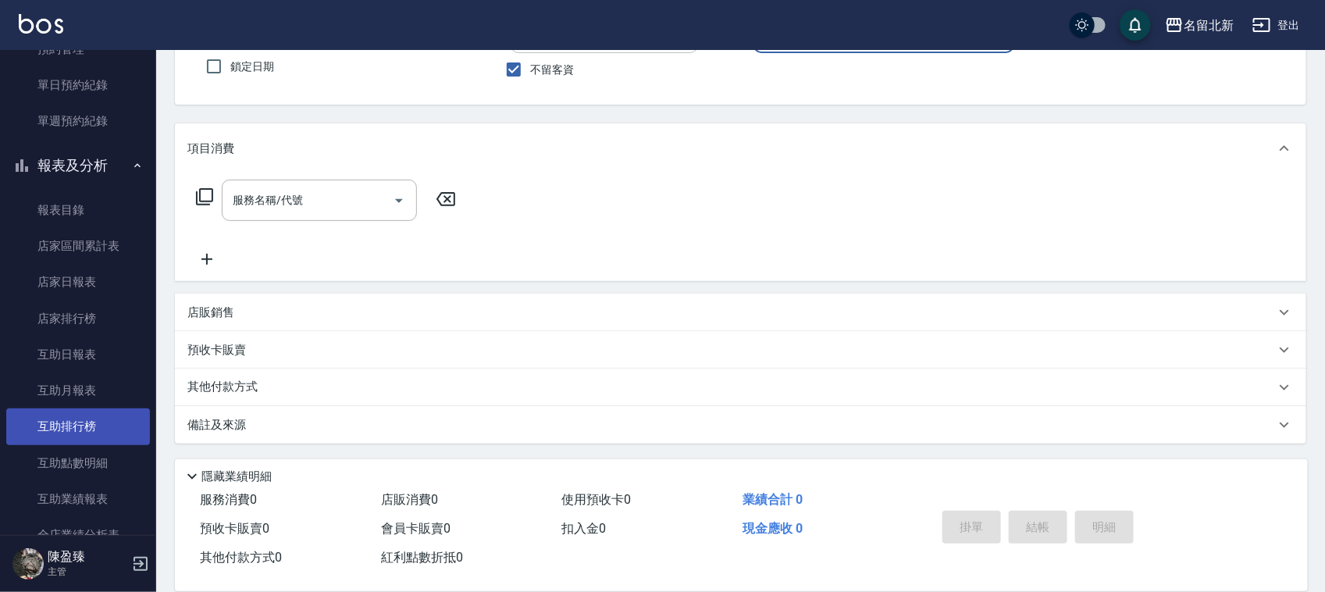
scroll to position [488, 0]
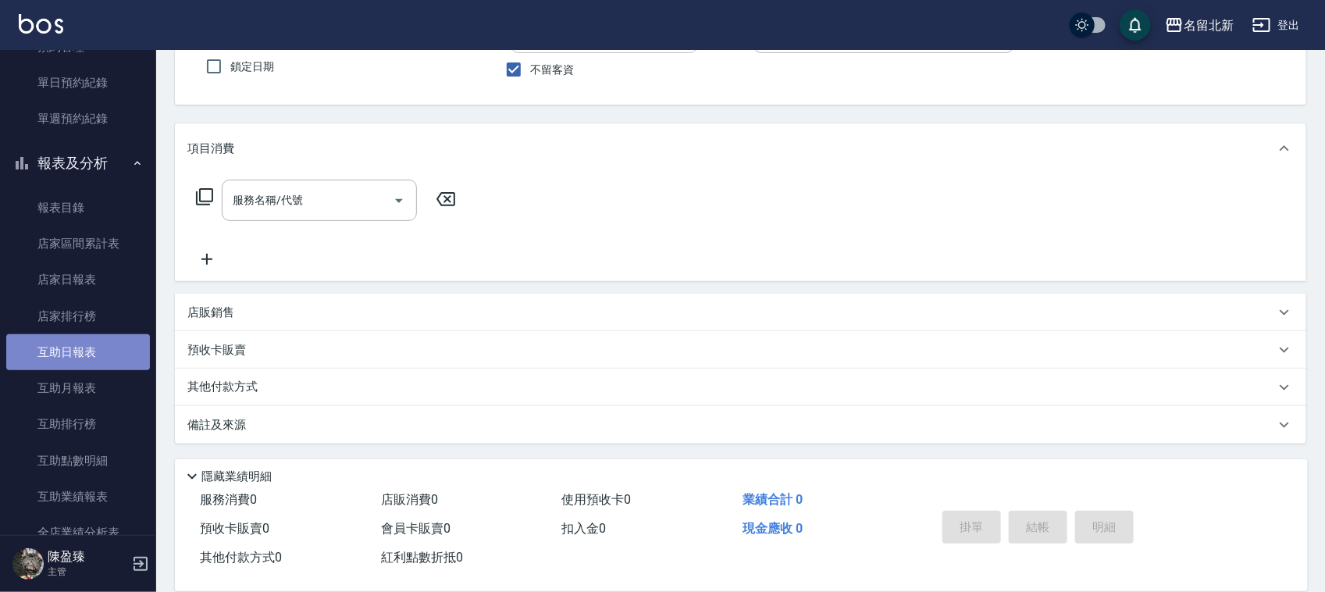
click at [84, 348] on link "互助日報表" at bounding box center [78, 352] width 144 height 36
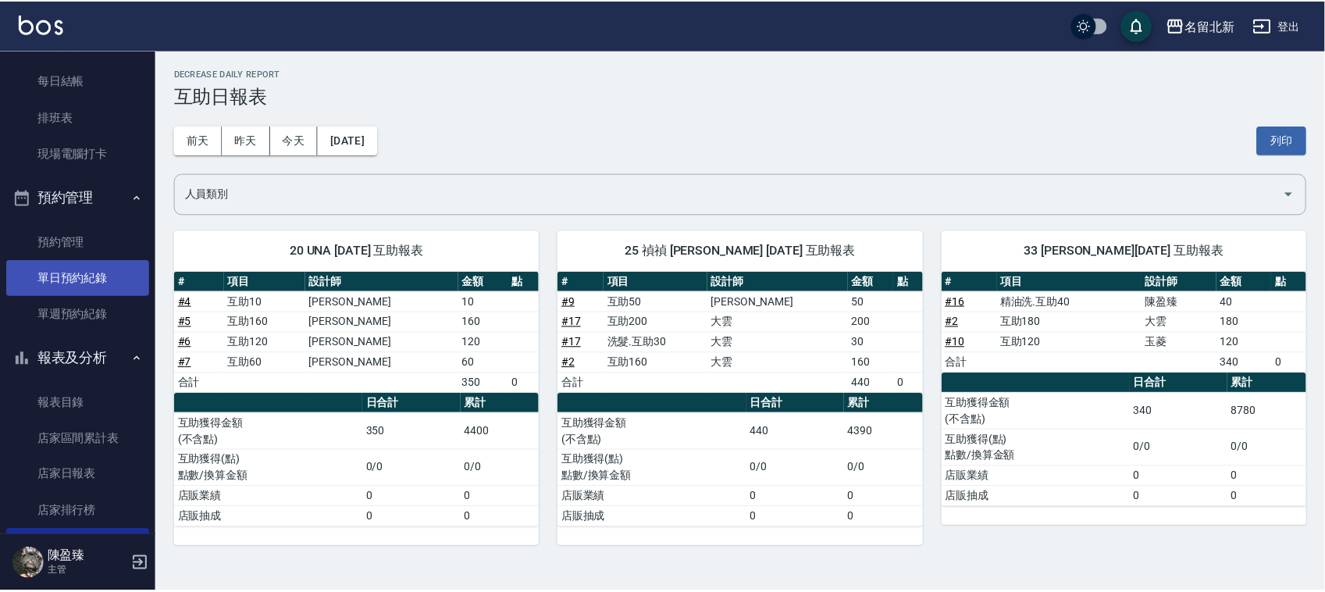
scroll to position [98, 0]
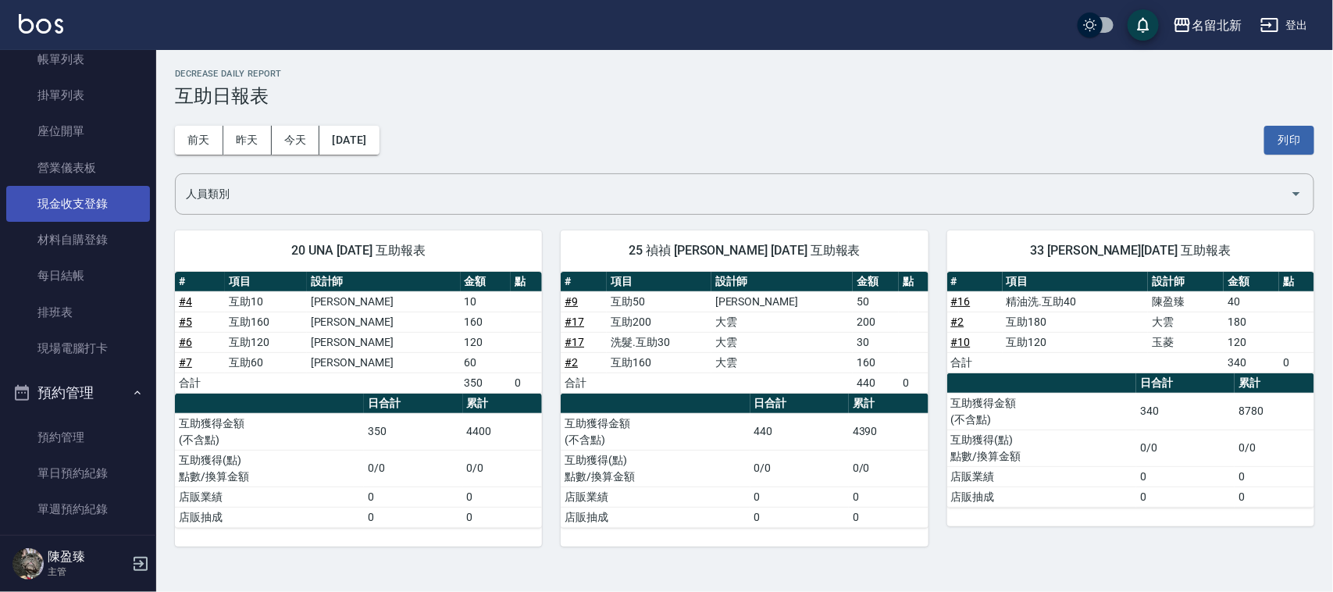
click at [65, 205] on link "現金收支登錄" at bounding box center [78, 204] width 144 height 36
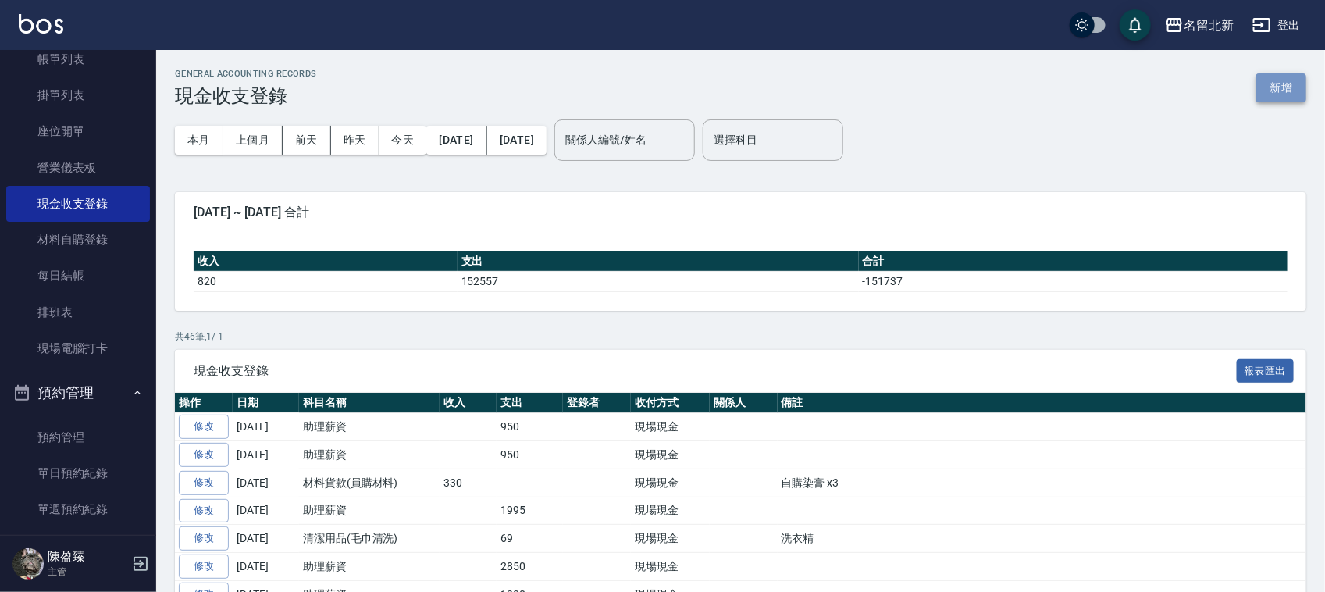
click at [1282, 86] on button "新增" at bounding box center [1281, 87] width 50 height 29
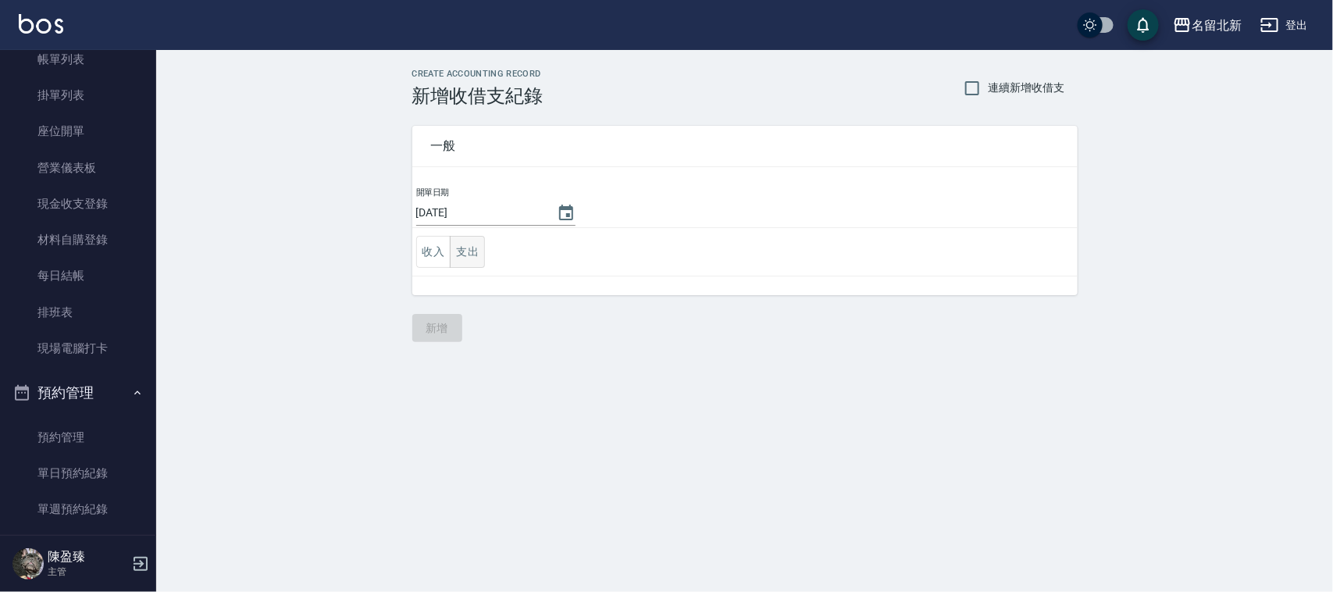
drag, startPoint x: 439, startPoint y: 256, endPoint x: 465, endPoint y: 258, distance: 25.9
click at [465, 258] on div "收入 支出" at bounding box center [450, 252] width 69 height 32
click at [465, 258] on button "支出" at bounding box center [467, 252] width 35 height 32
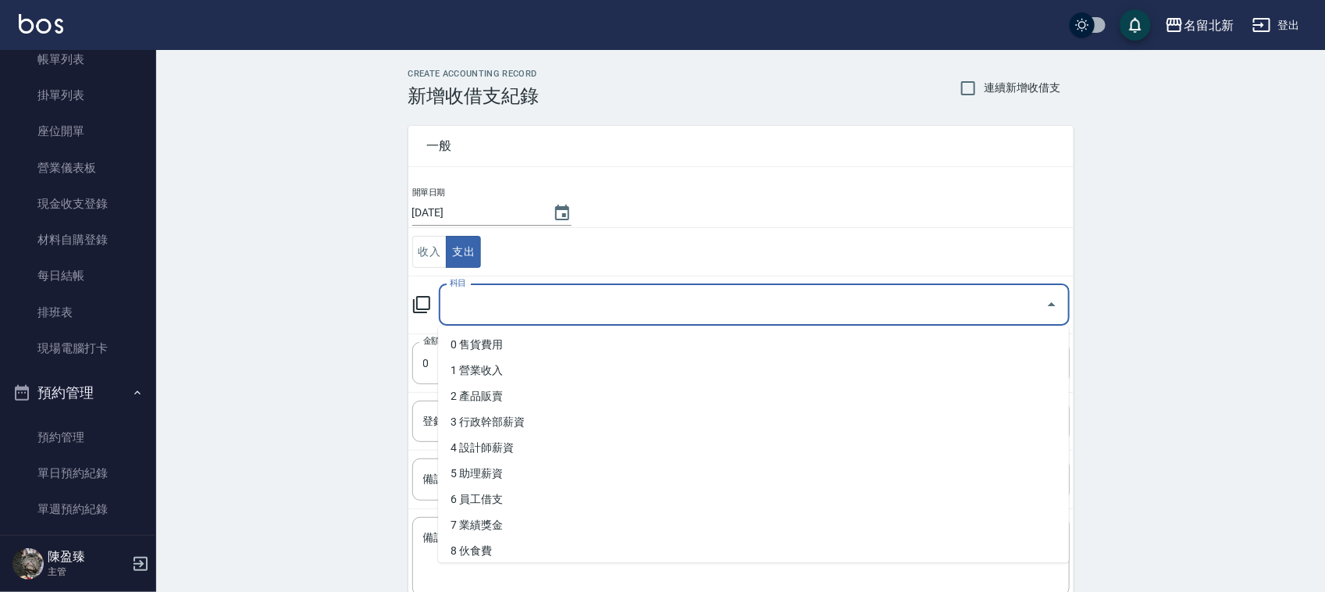
click at [486, 299] on input "科目" at bounding box center [742, 304] width 593 height 27
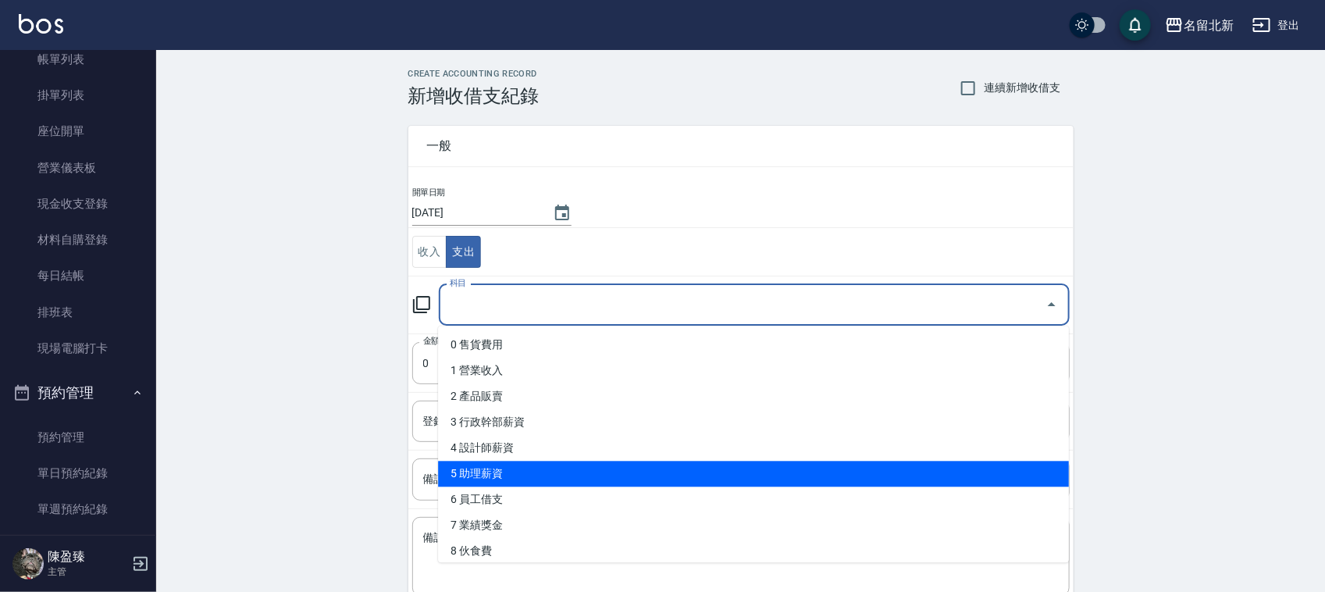
click at [504, 480] on li "5 助理薪資" at bounding box center [753, 474] width 631 height 26
type input "5 助理薪資"
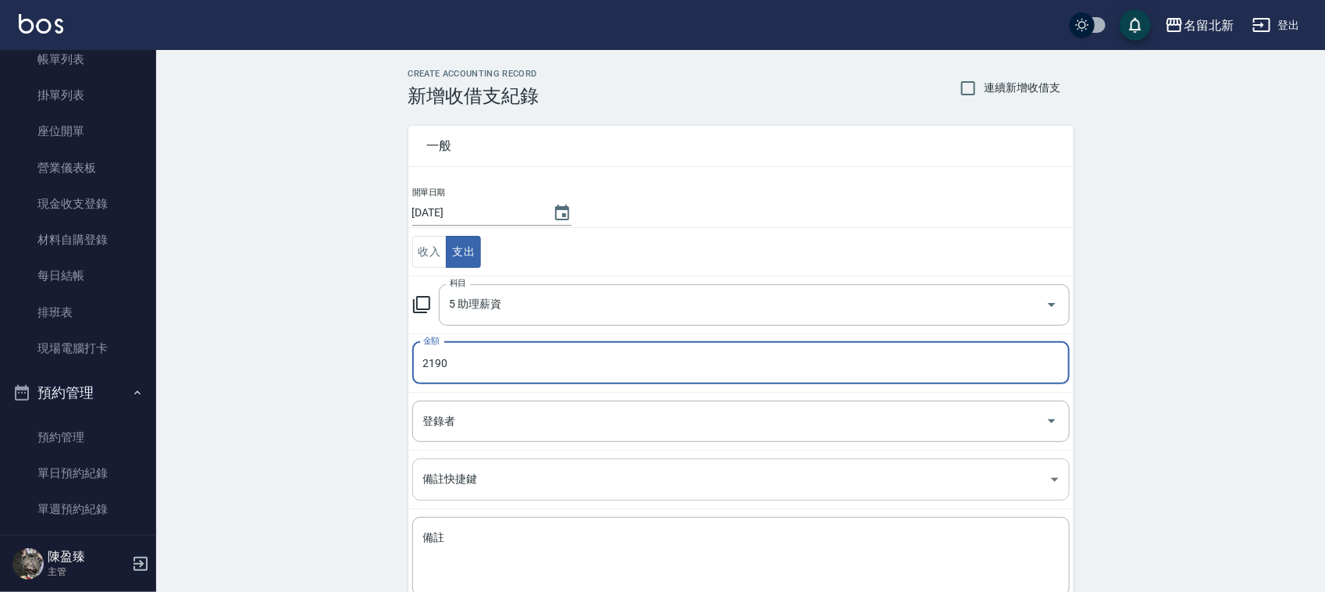
type input "2190"
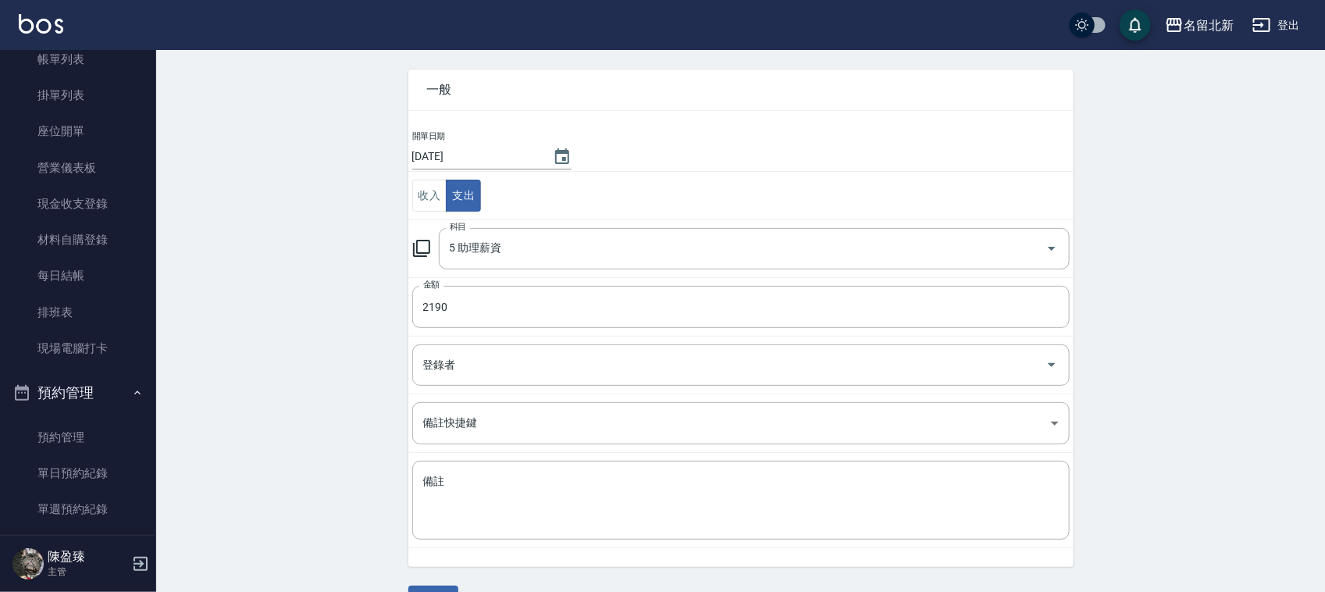
scroll to position [98, 0]
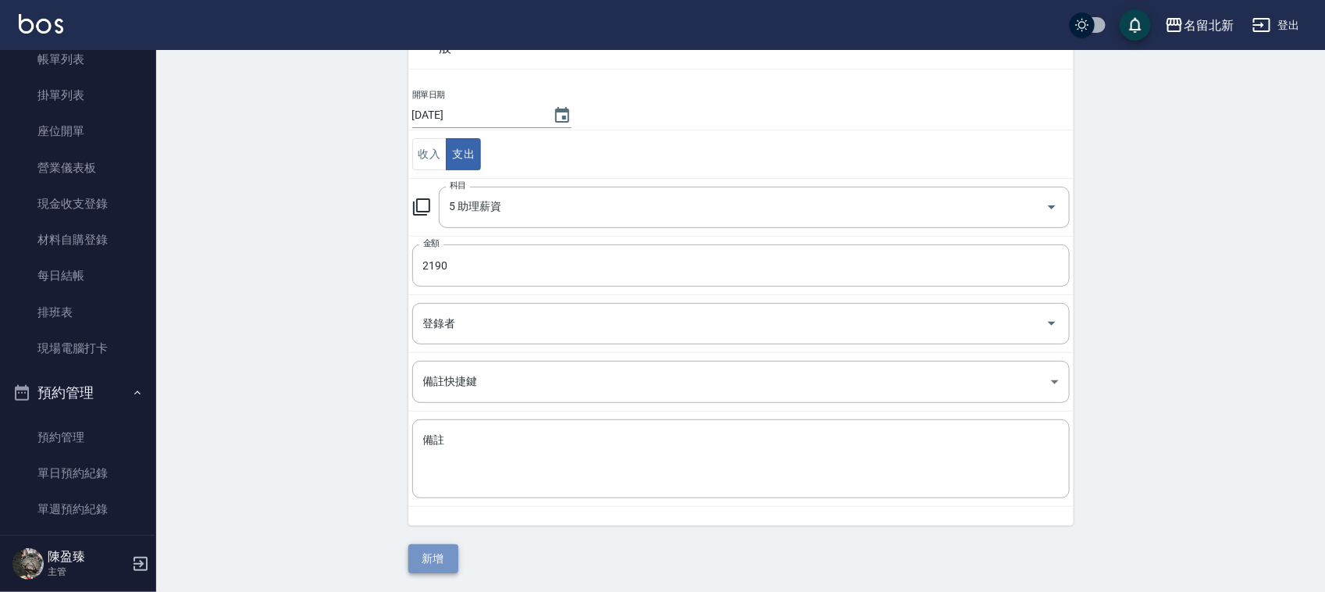
click at [440, 557] on button "新增" at bounding box center [433, 558] width 50 height 29
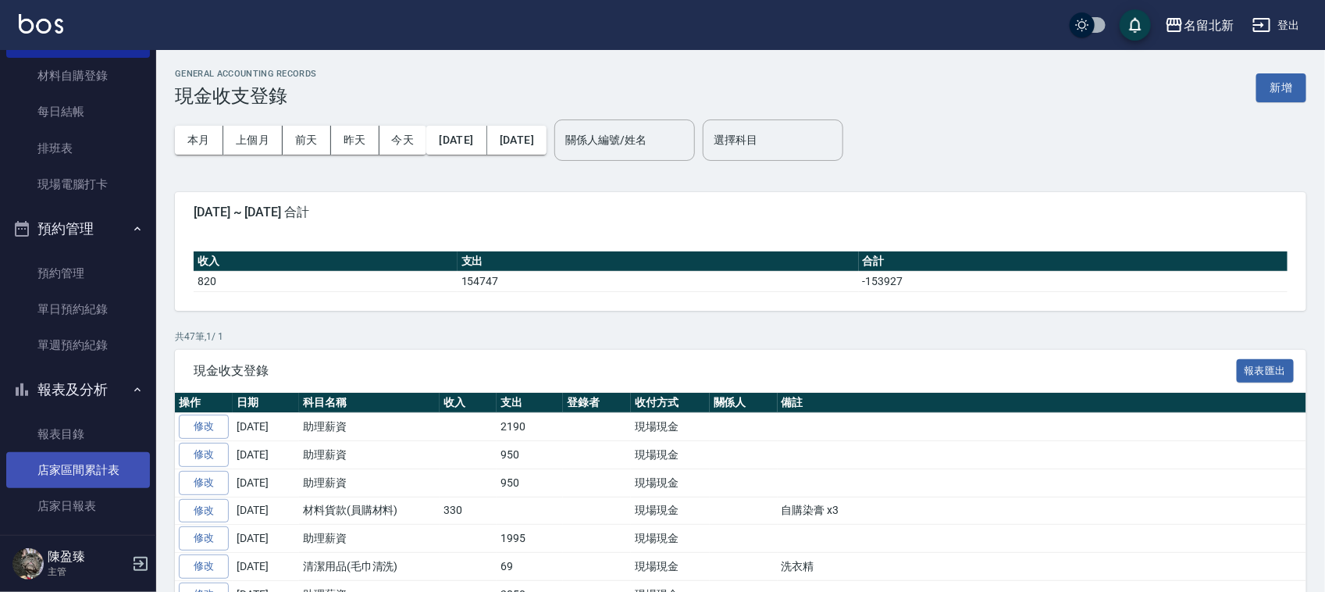
scroll to position [293, 0]
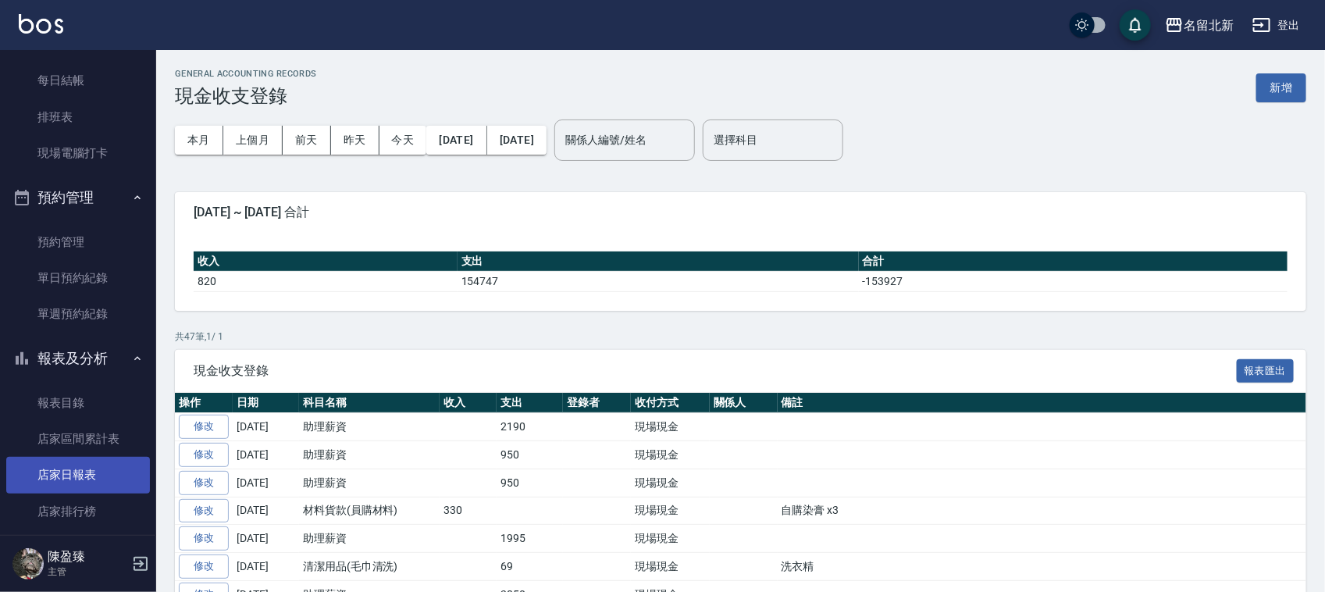
click at [104, 461] on link "店家日報表" at bounding box center [78, 475] width 144 height 36
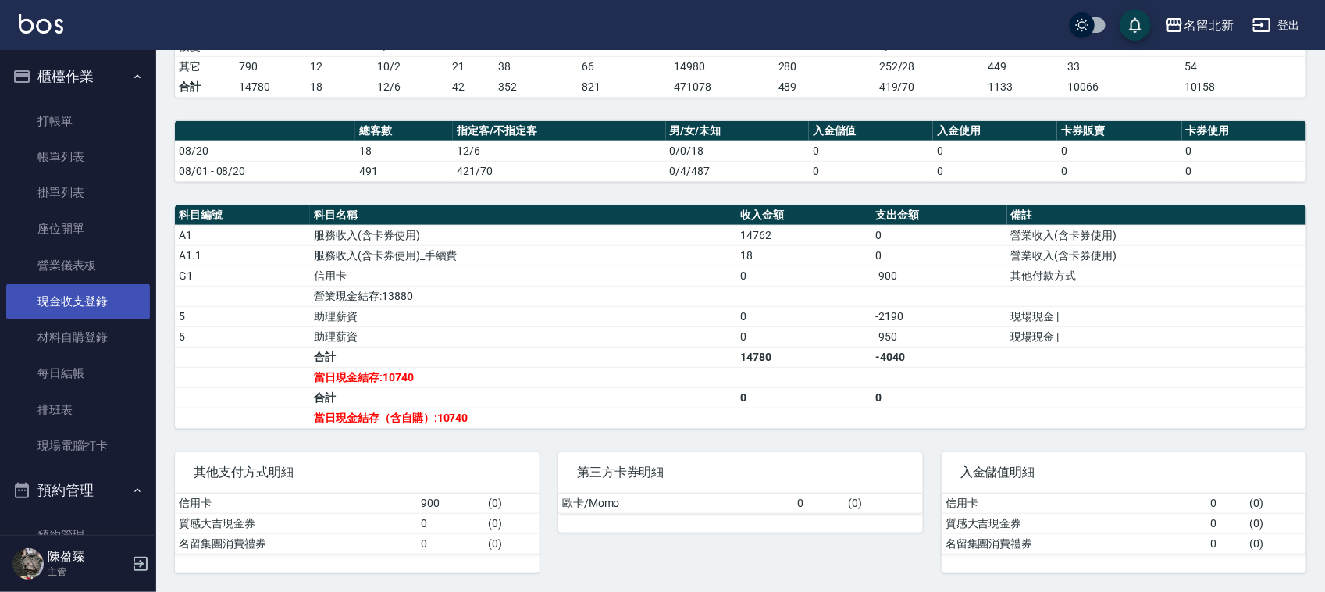
click at [102, 294] on link "現金收支登錄" at bounding box center [78, 301] width 144 height 36
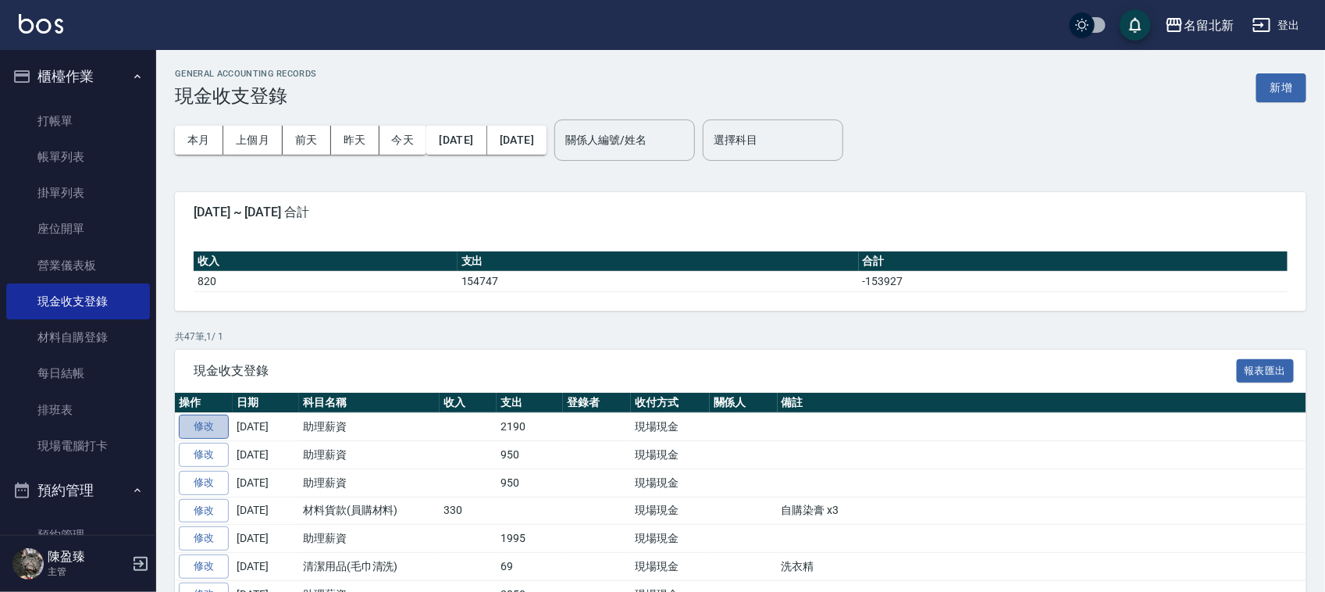
click at [197, 426] on link "修改" at bounding box center [204, 427] width 50 height 24
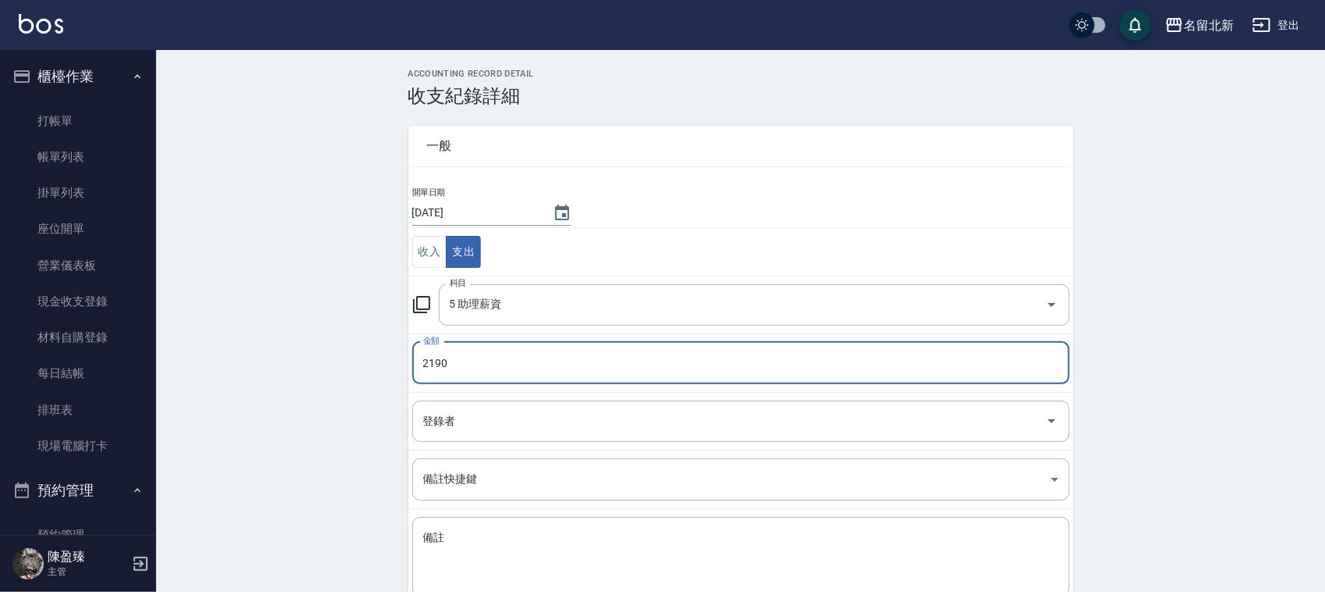
click at [539, 358] on input "2190" at bounding box center [740, 363] width 657 height 42
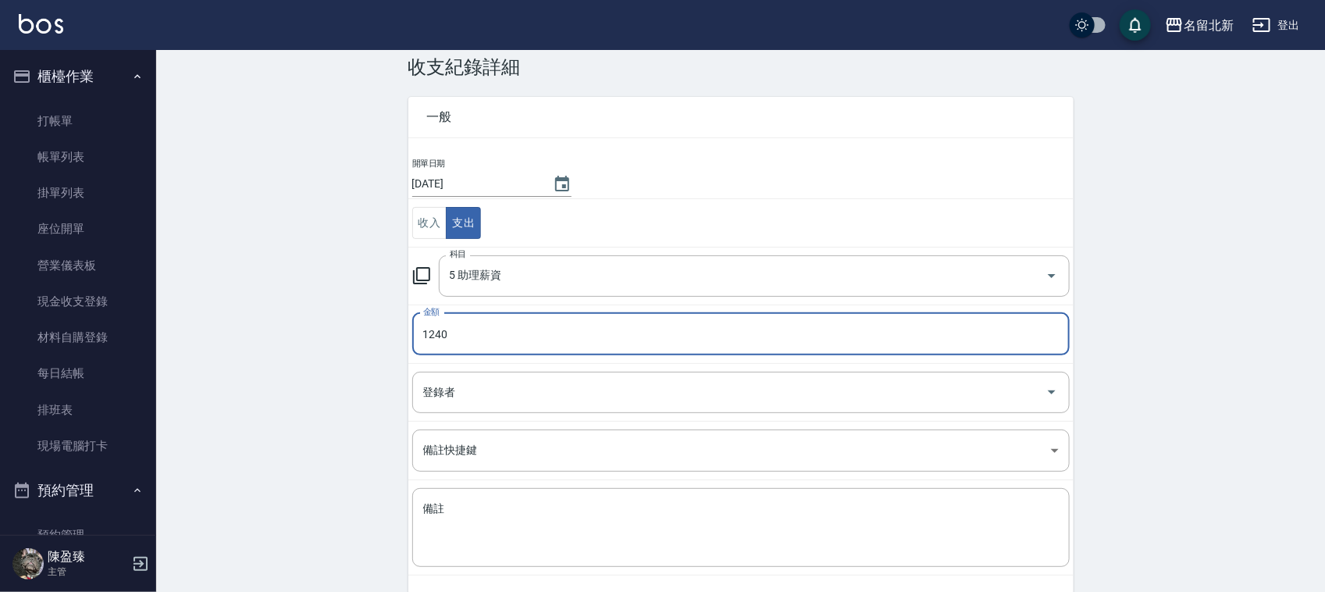
scroll to position [80, 0]
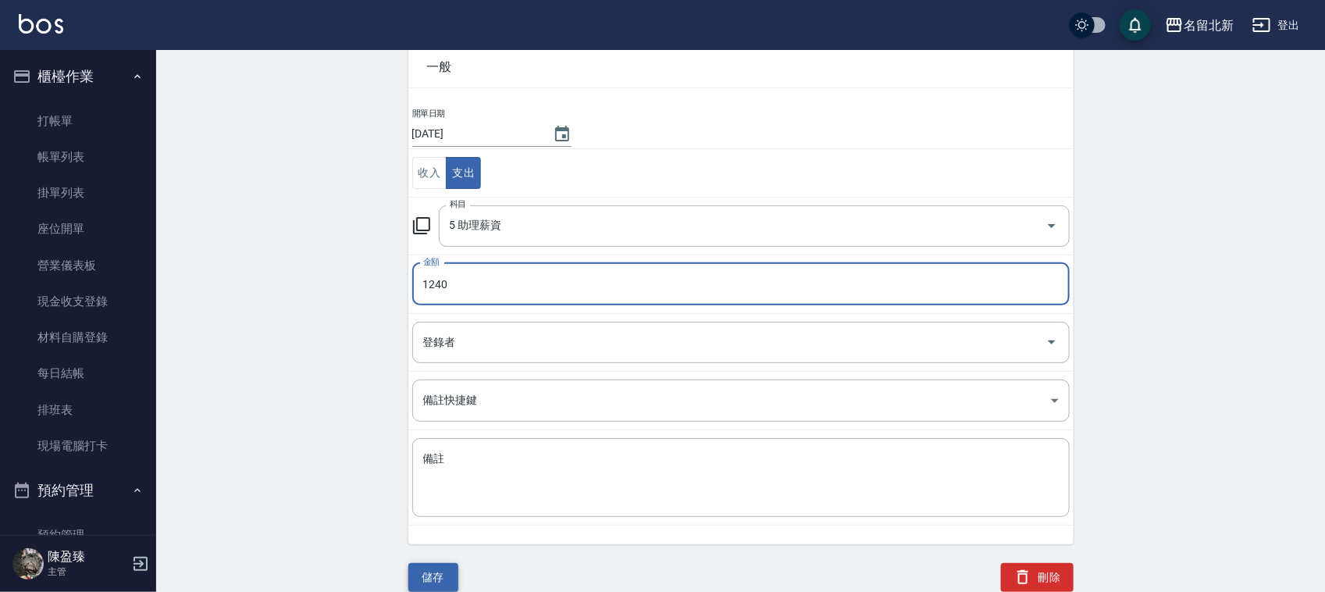
type input "1240"
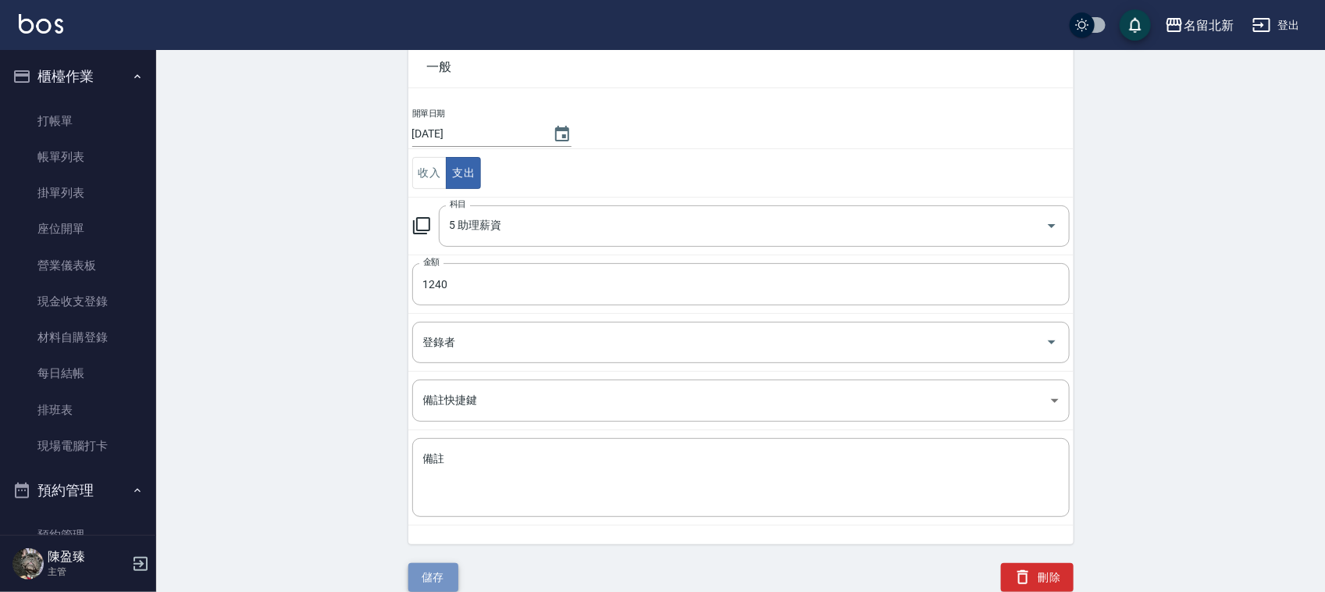
click at [431, 571] on button "儲存" at bounding box center [433, 577] width 50 height 29
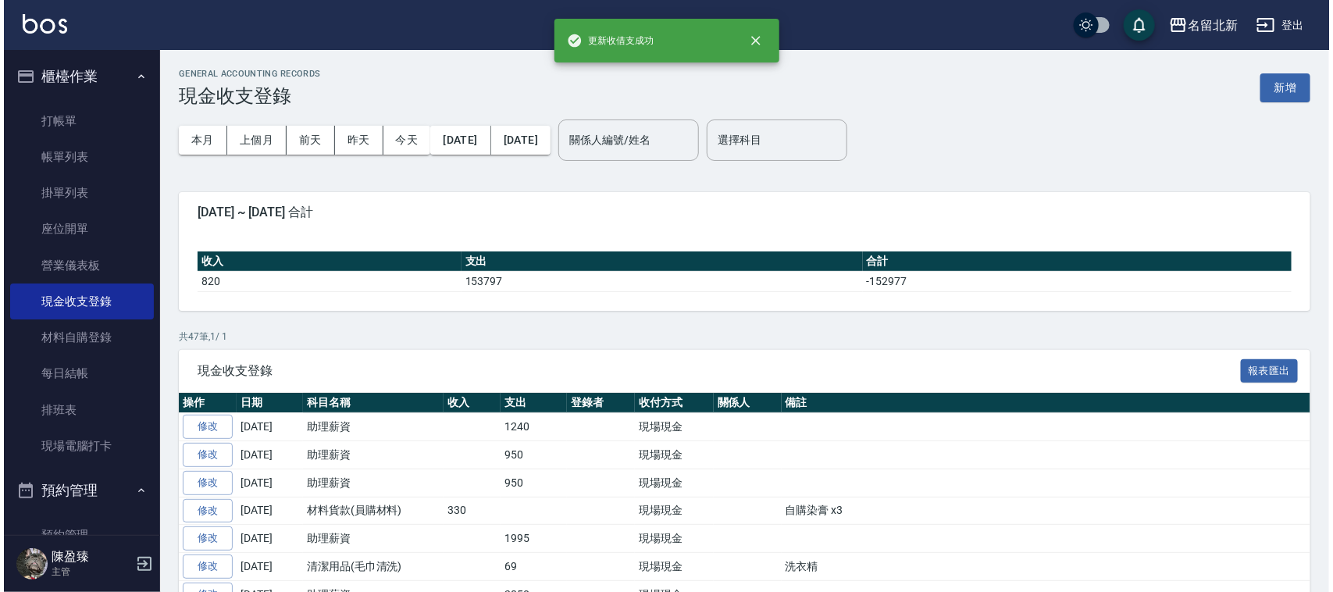
scroll to position [293, 0]
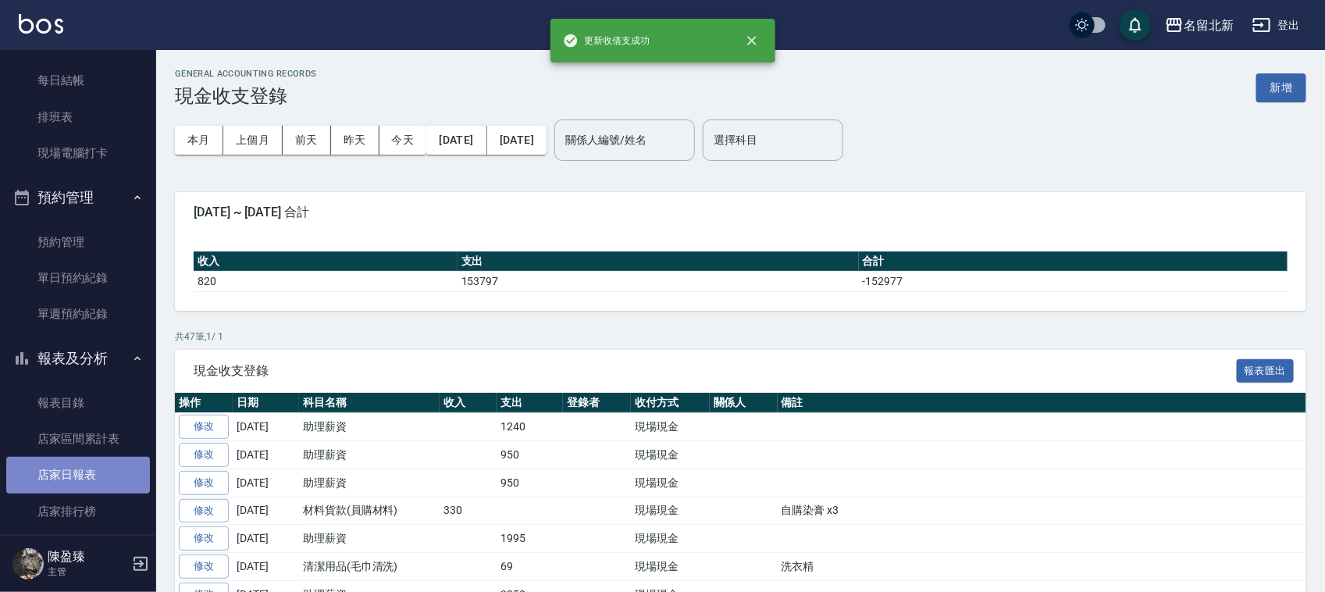
click at [100, 466] on link "店家日報表" at bounding box center [78, 475] width 144 height 36
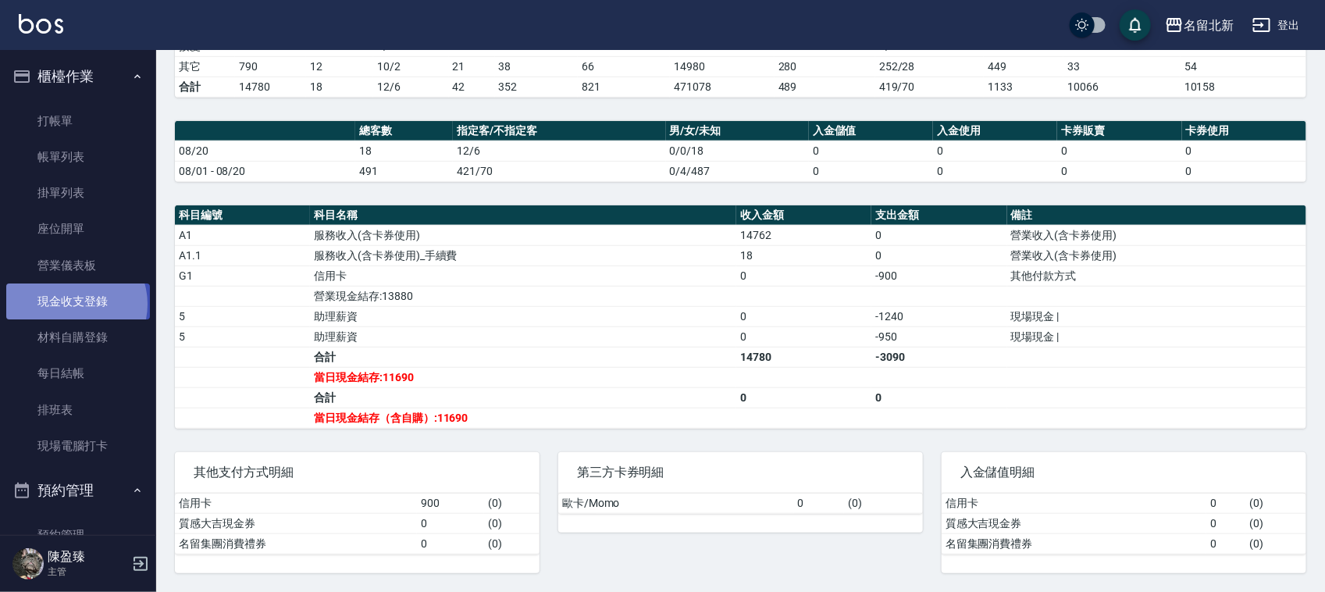
click at [75, 303] on link "現金收支登錄" at bounding box center [78, 301] width 144 height 36
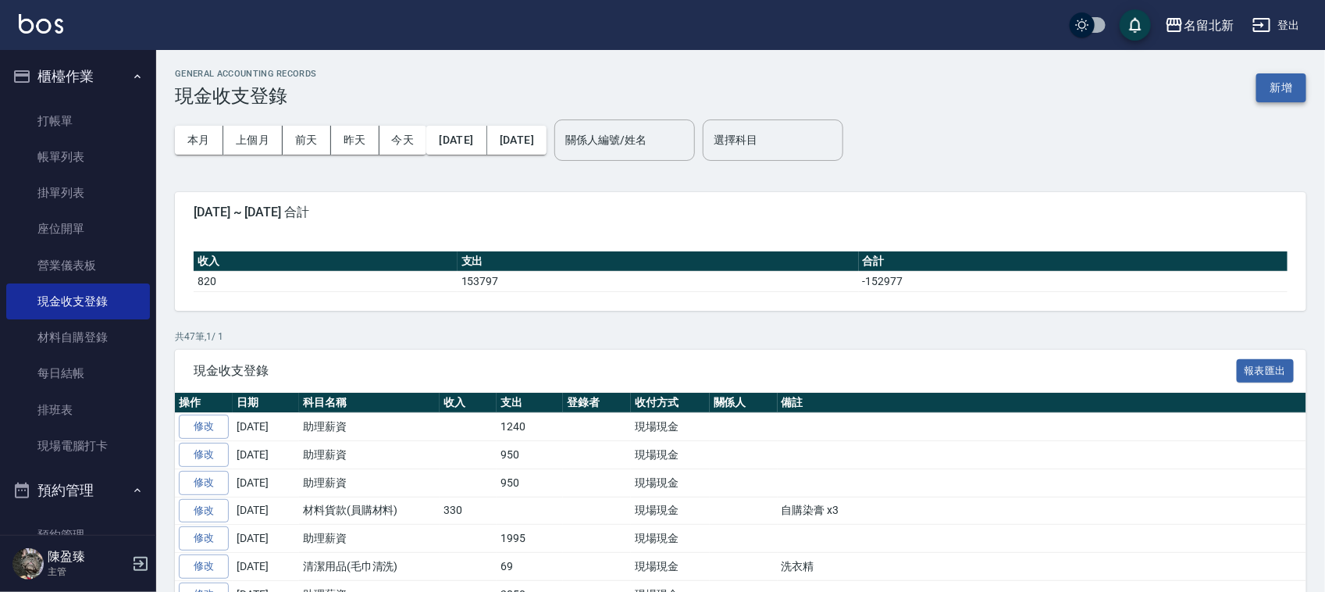
click at [1266, 80] on button "新增" at bounding box center [1281, 87] width 50 height 29
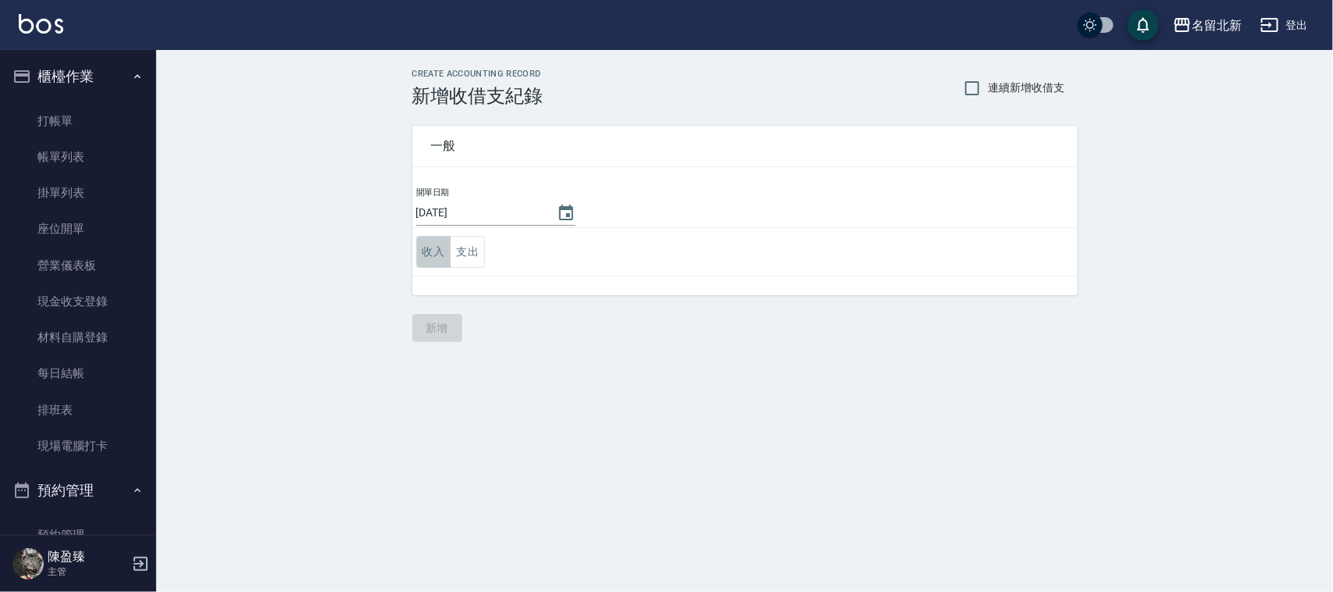
click at [429, 255] on button "收入" at bounding box center [433, 252] width 35 height 32
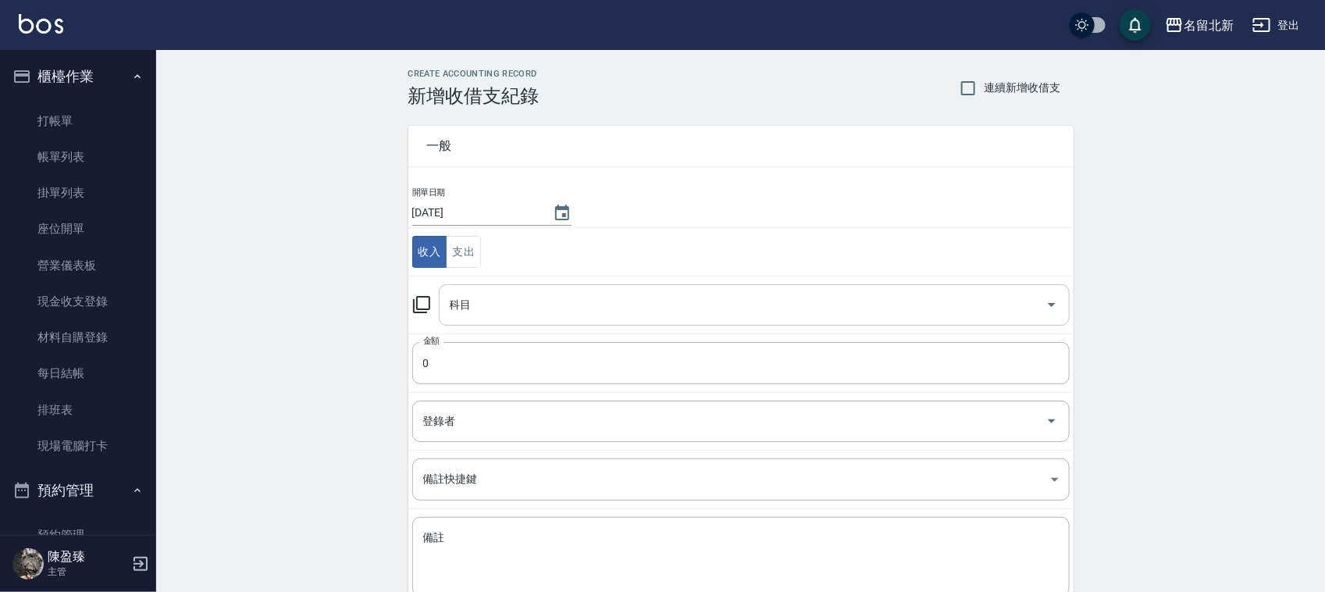
click at [471, 313] on input "科目" at bounding box center [742, 304] width 593 height 27
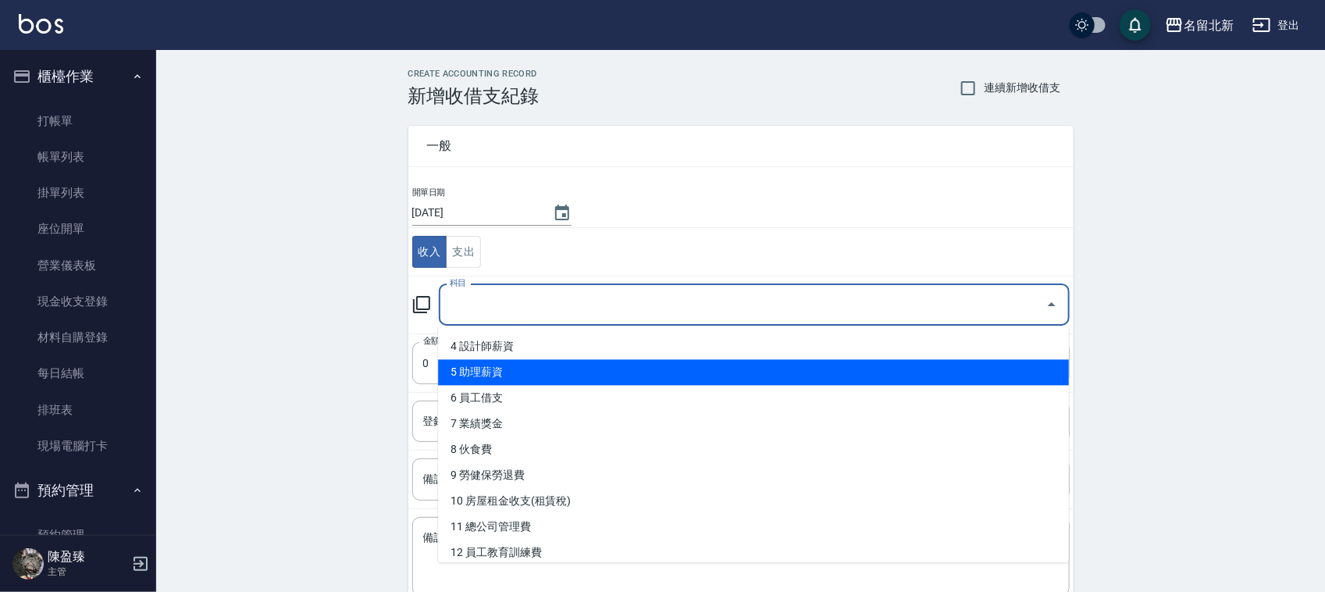
scroll to position [195, 0]
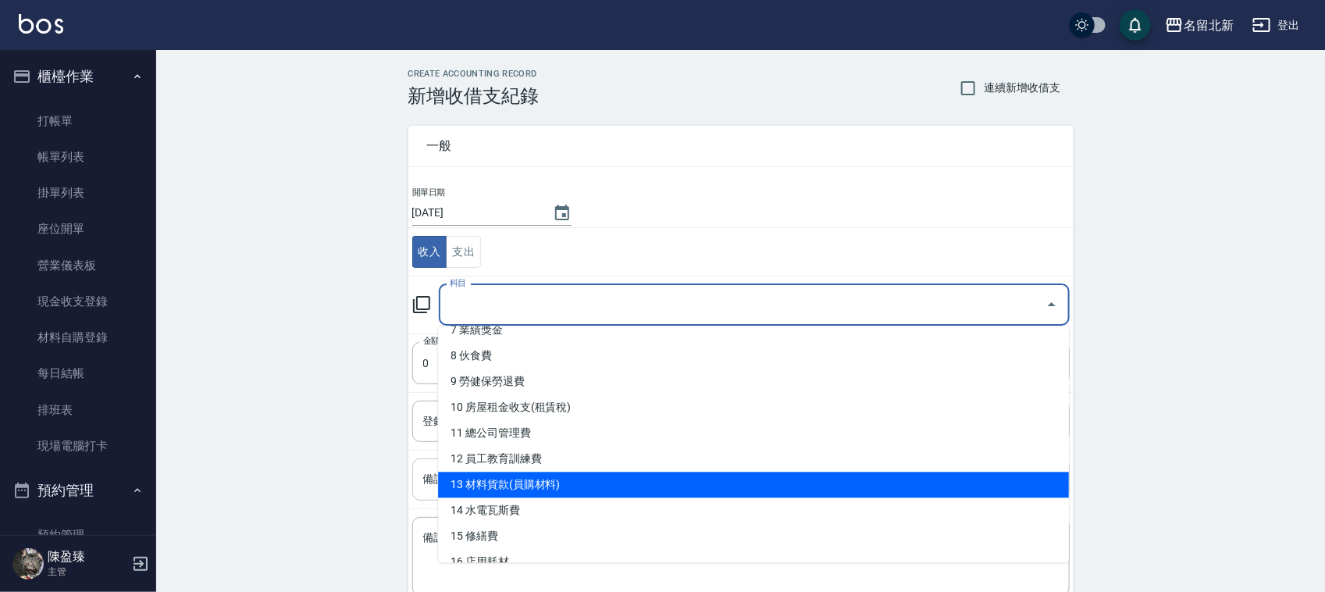
drag, startPoint x: 555, startPoint y: 480, endPoint x: 554, endPoint y: 472, distance: 7.8
click at [554, 472] on li "13 材料貨款(員購材料)" at bounding box center [753, 485] width 631 height 26
type input "13 材料貨款(員購材料)"
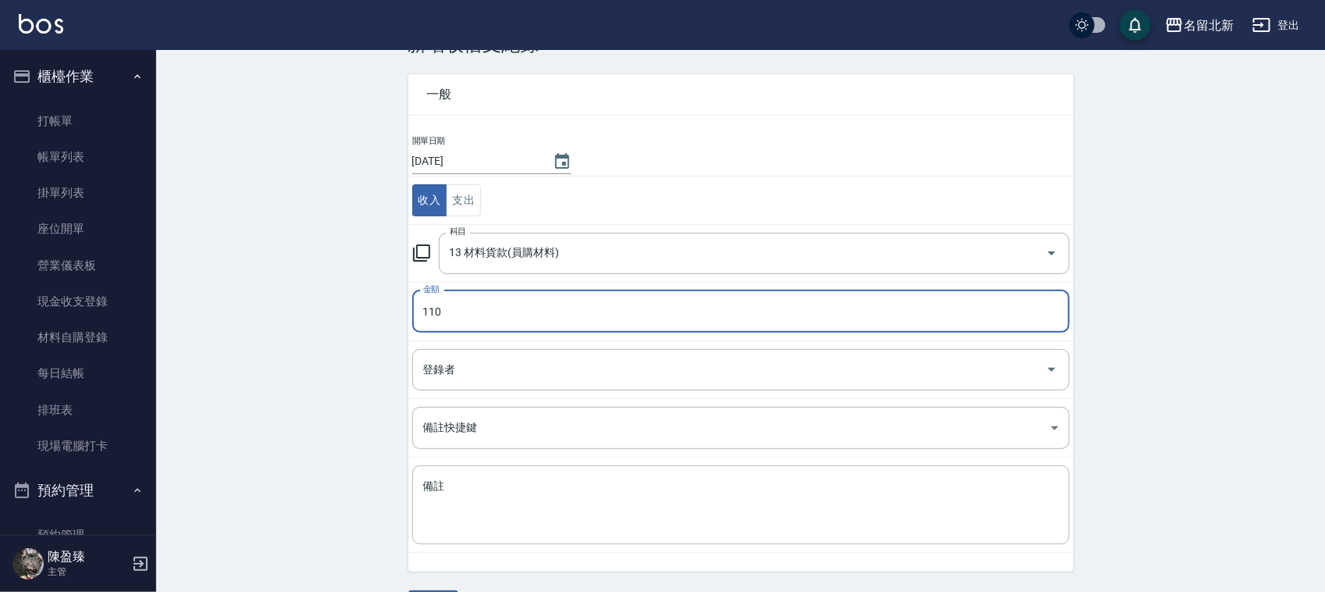
scroll to position [98, 0]
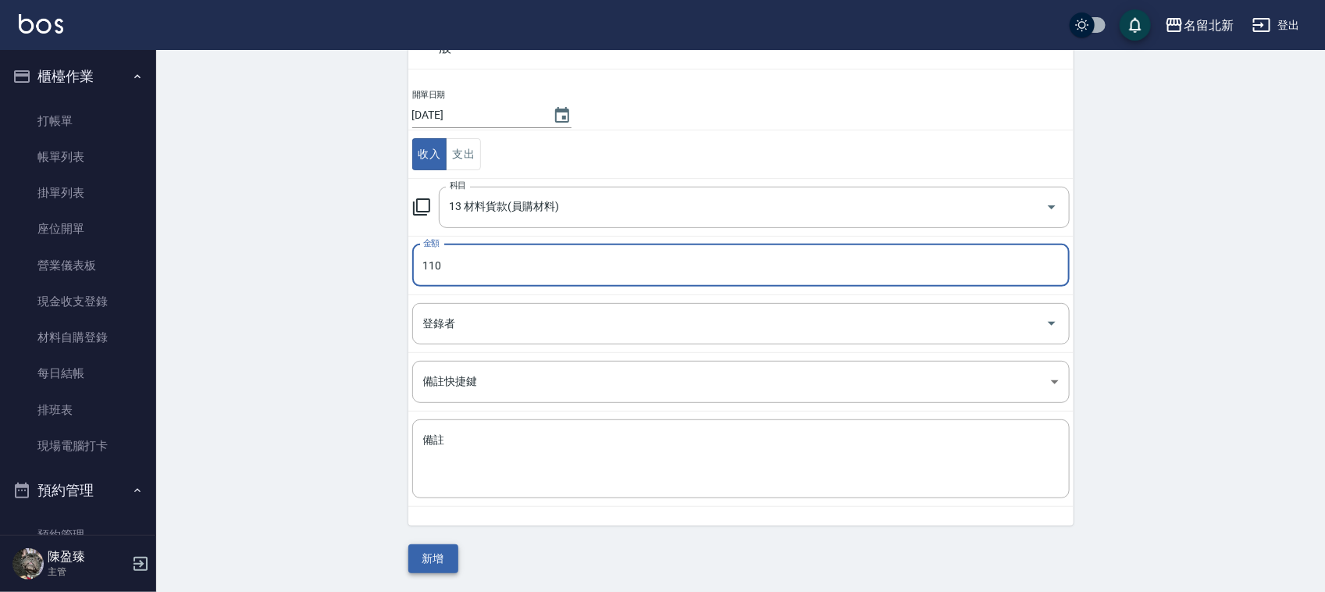
type input "110"
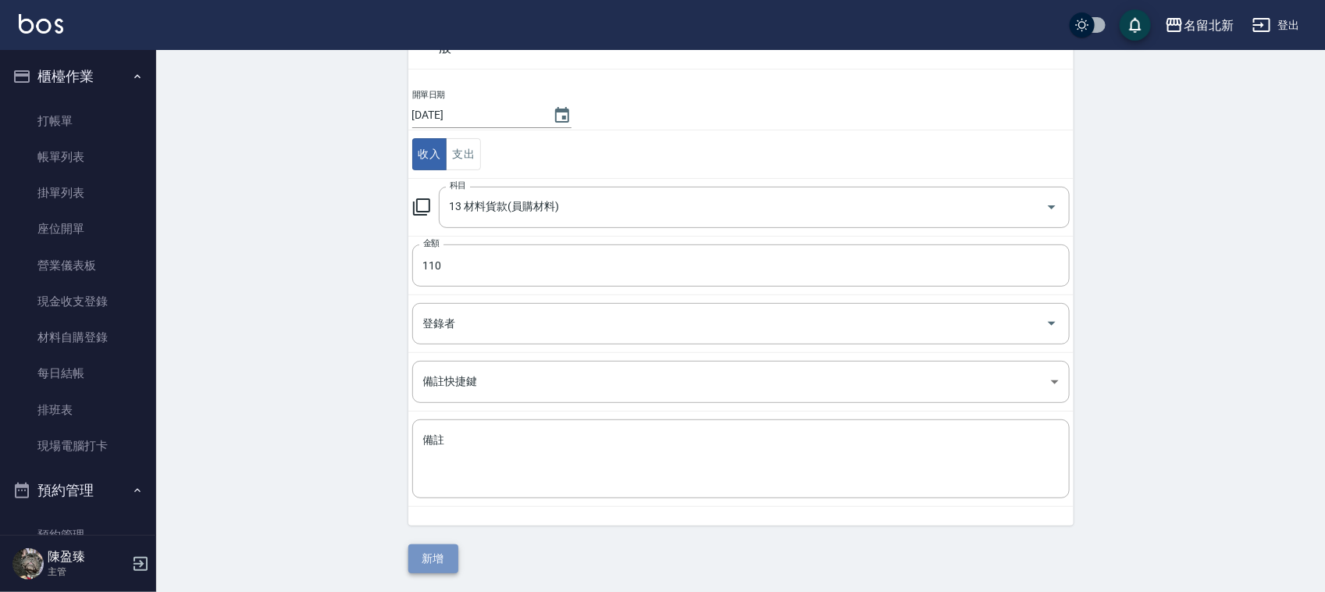
click at [450, 555] on button "新增" at bounding box center [433, 558] width 50 height 29
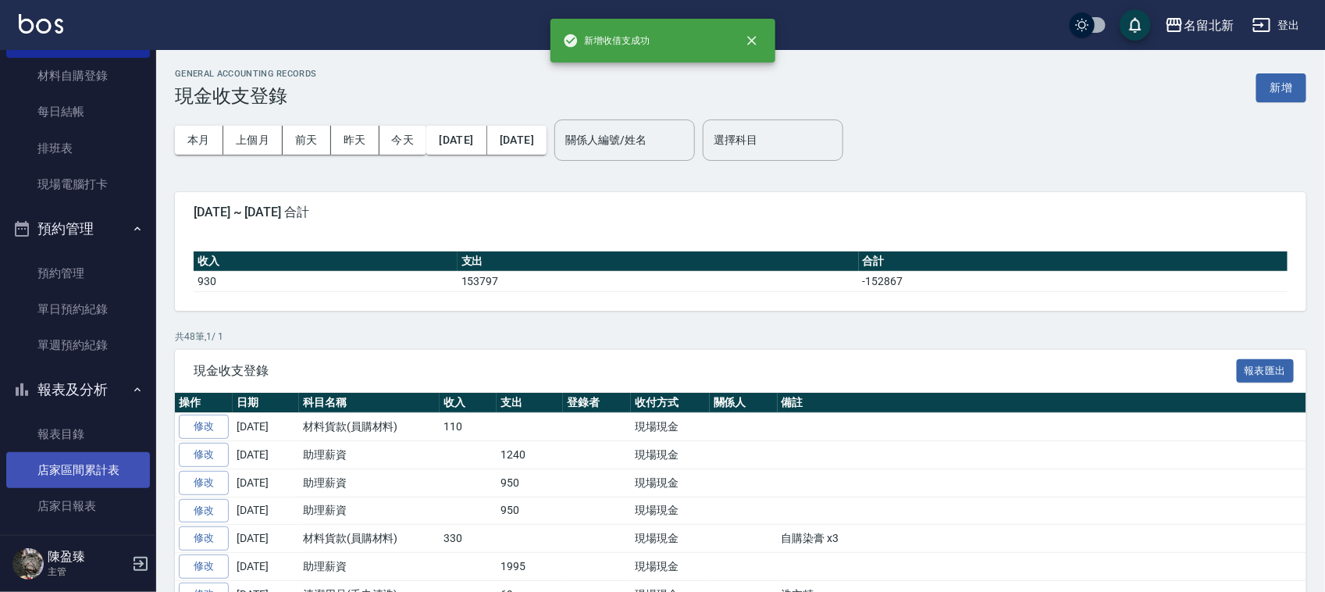
scroll to position [293, 0]
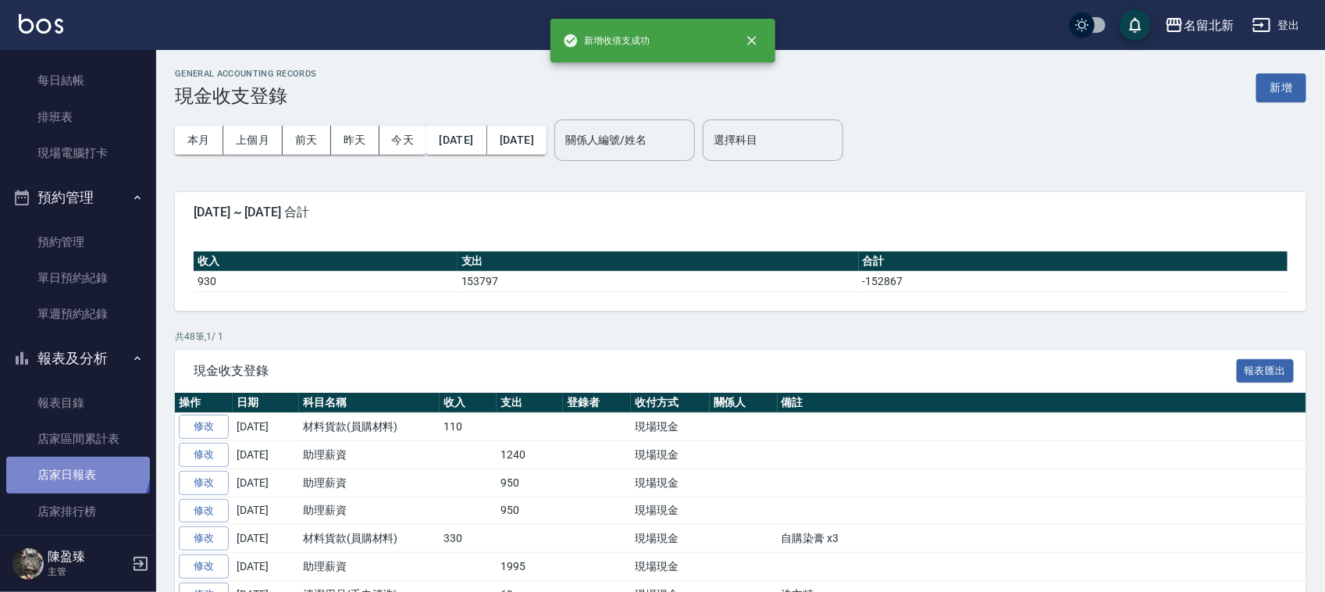
click at [79, 467] on link "店家日報表" at bounding box center [78, 475] width 144 height 36
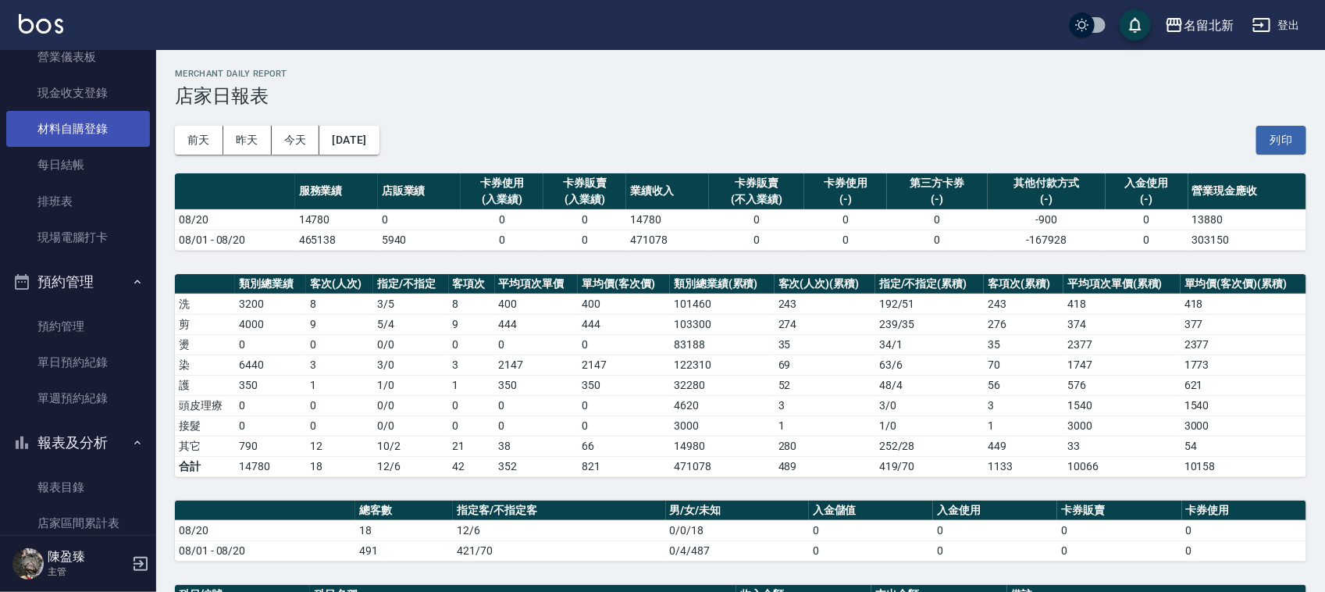
scroll to position [98, 0]
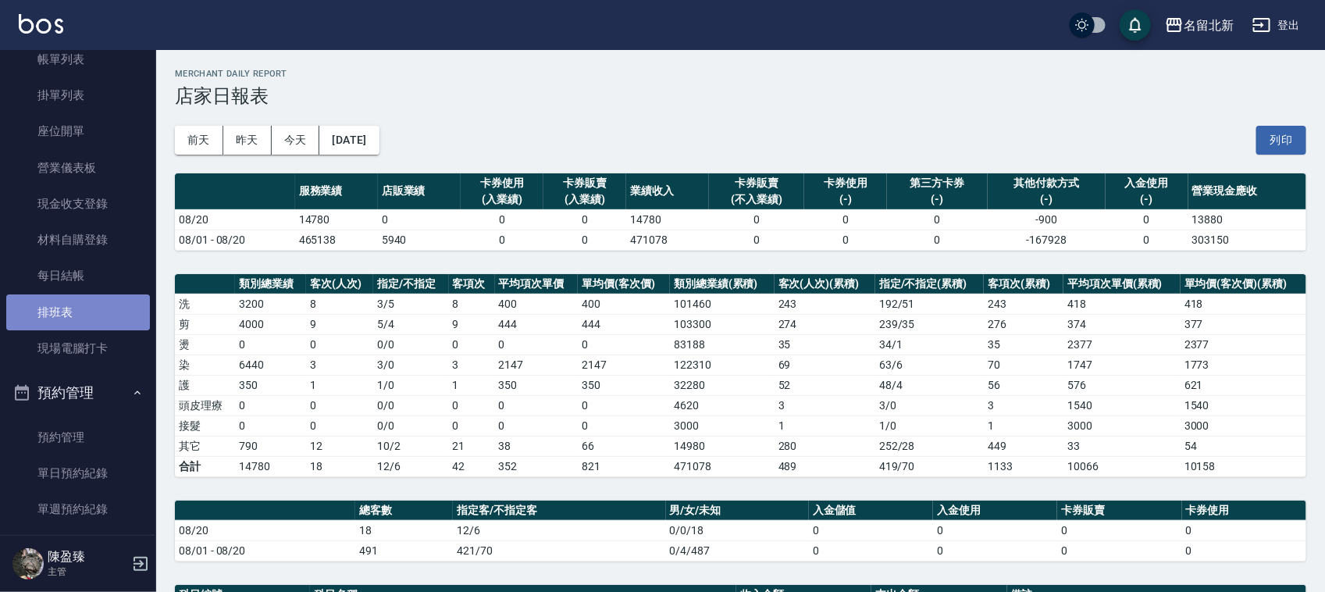
click at [82, 305] on link "排班表" at bounding box center [78, 312] width 144 height 36
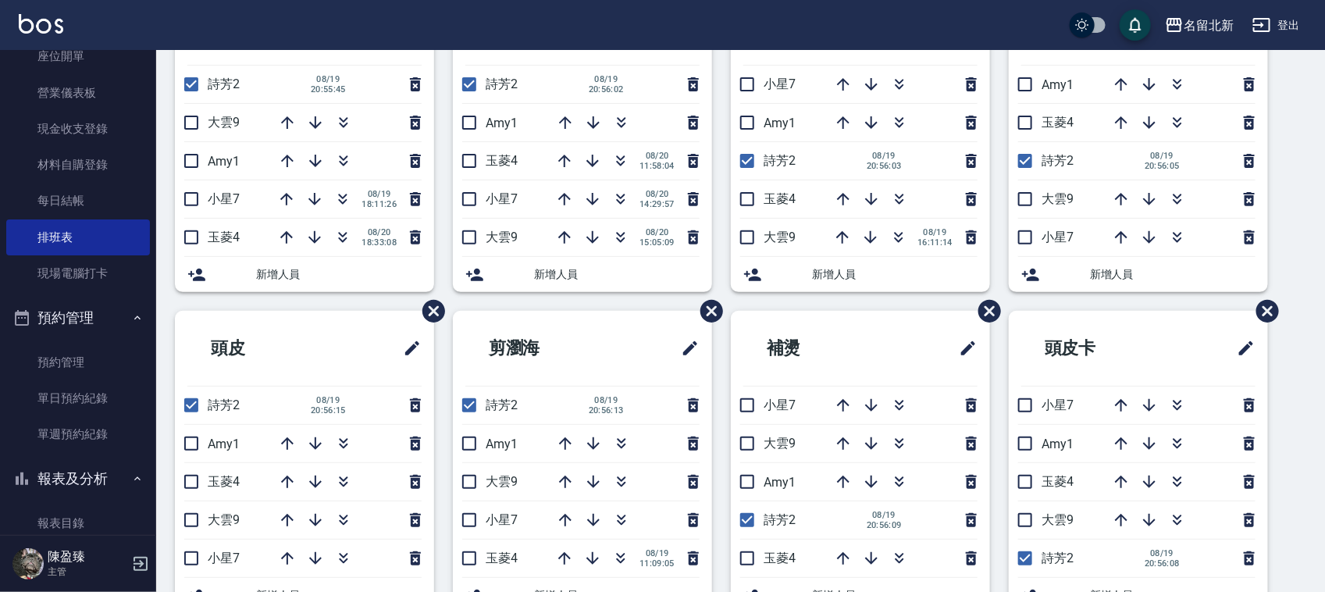
scroll to position [390, 0]
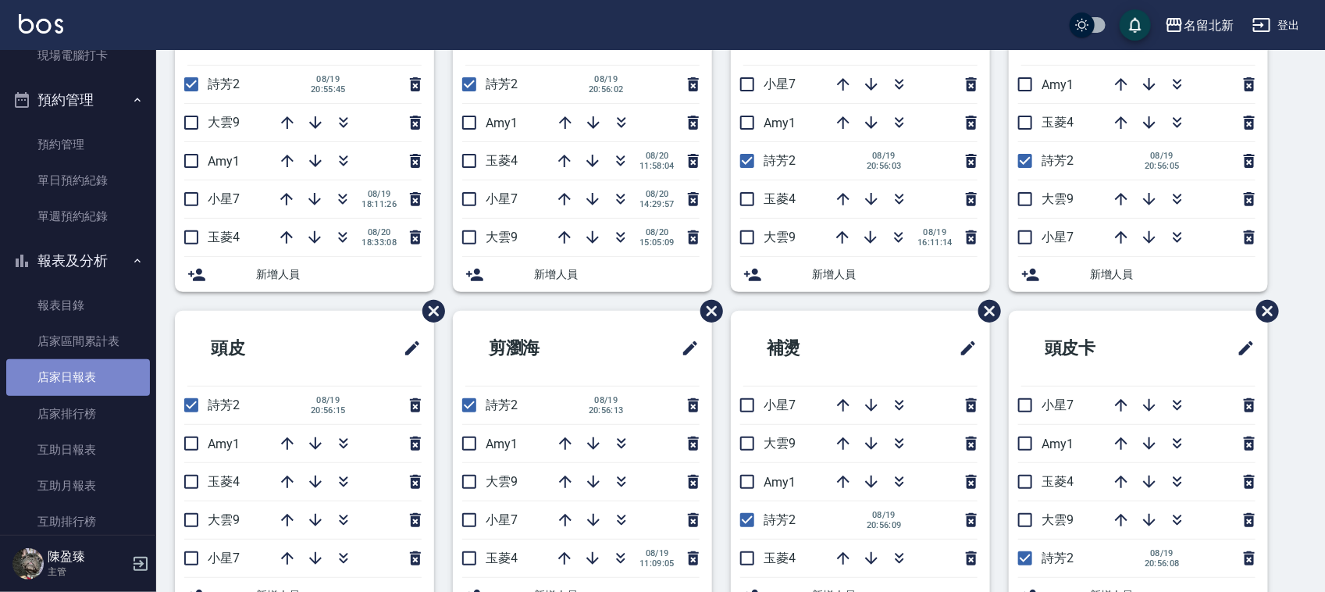
click at [91, 379] on link "店家日報表" at bounding box center [78, 377] width 144 height 36
